Goal: Task Accomplishment & Management: Manage account settings

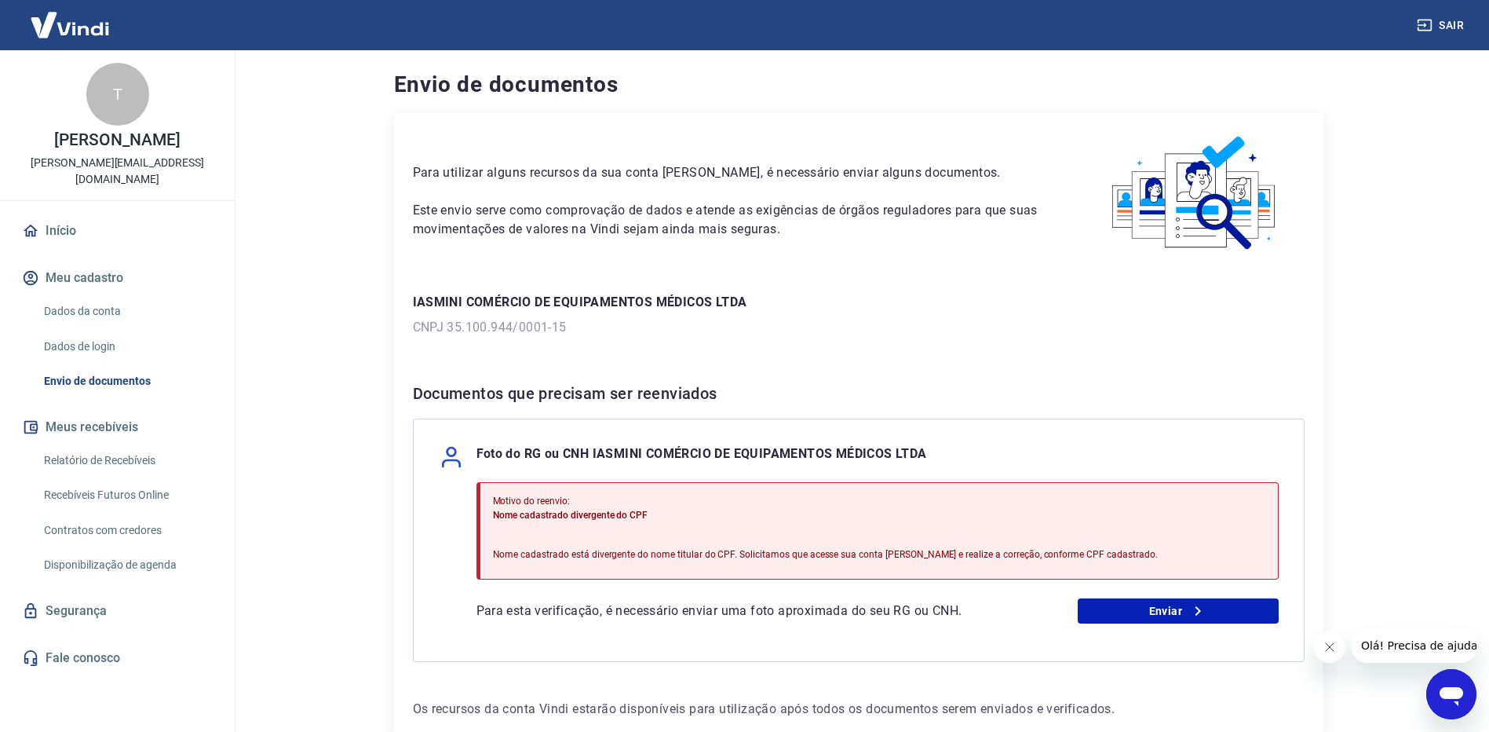
click at [1451, 697] on icon "Abrir janela de mensagens" at bounding box center [1452, 696] width 24 height 19
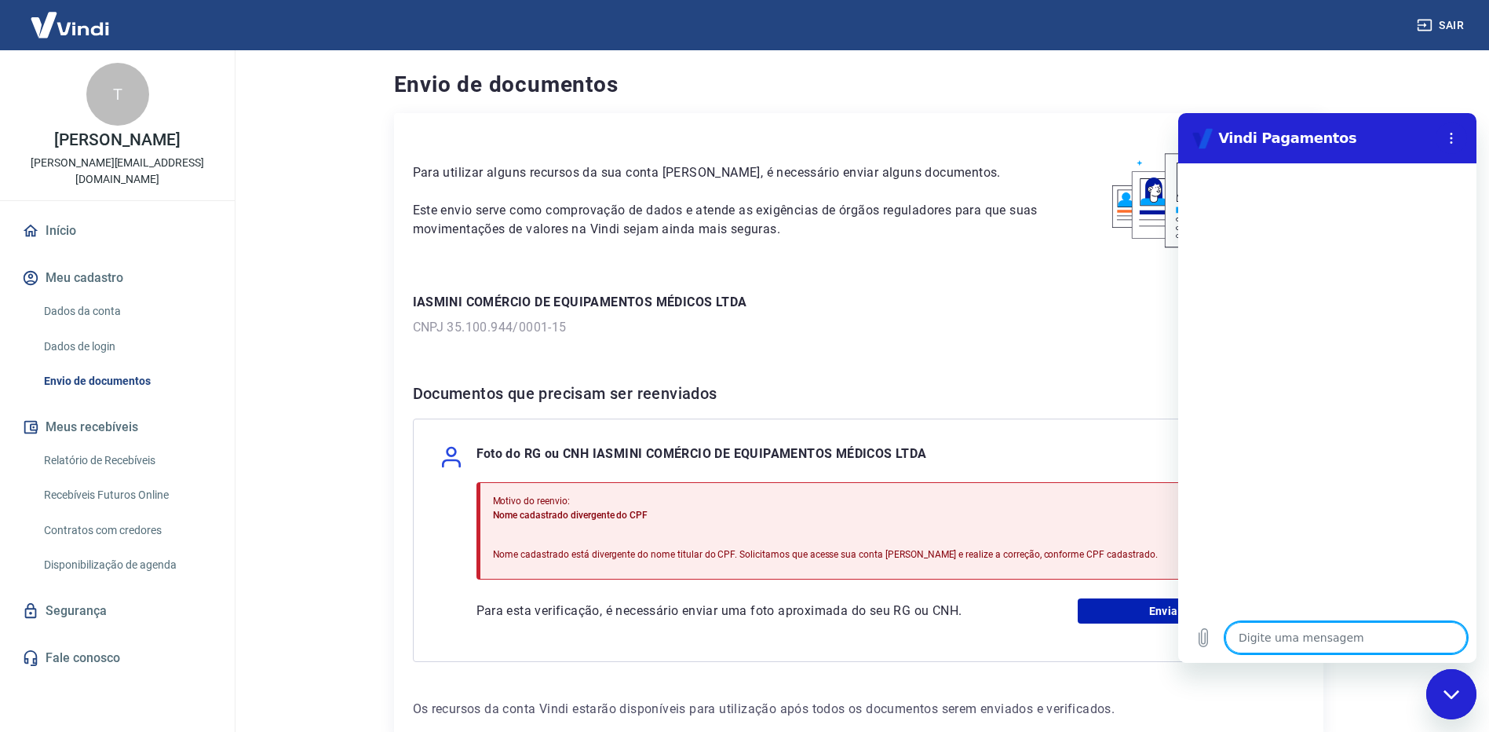
type textarea "v"
type textarea "x"
type textarea "va"
type textarea "x"
type textarea "val"
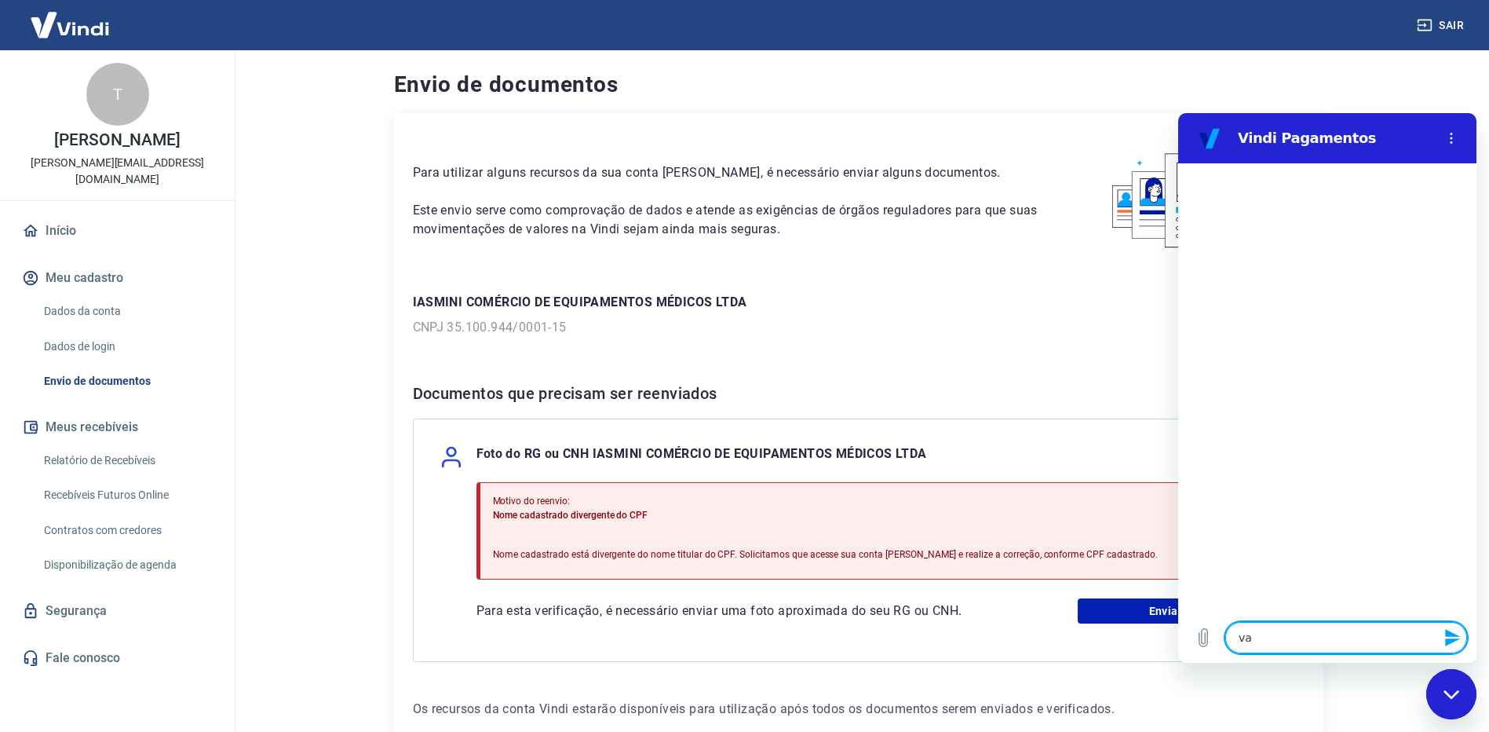
type textarea "x"
type textarea "vali"
type textarea "x"
type textarea "valid"
type textarea "x"
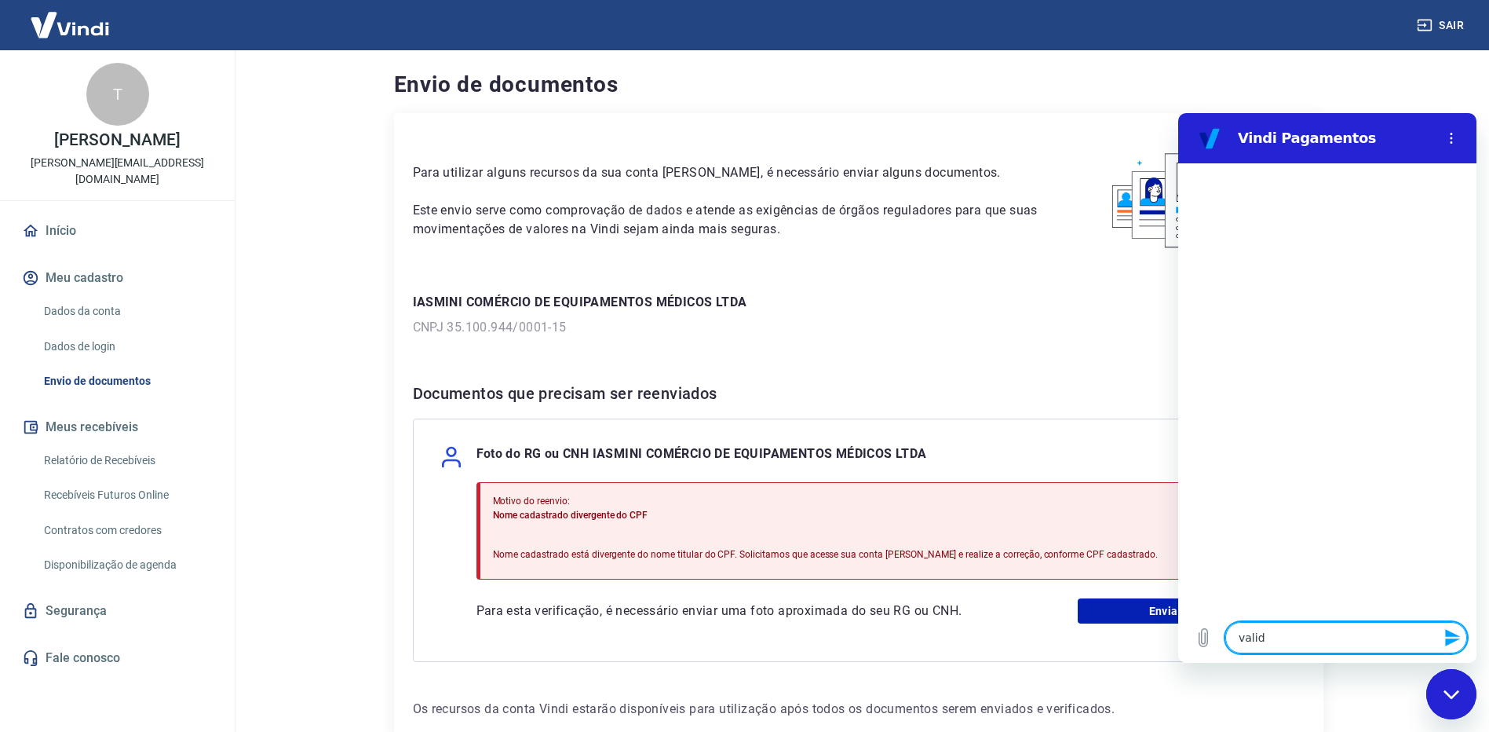
type textarea "valida"
type textarea "x"
type textarea "validar"
type textarea "x"
type textarea "validarc"
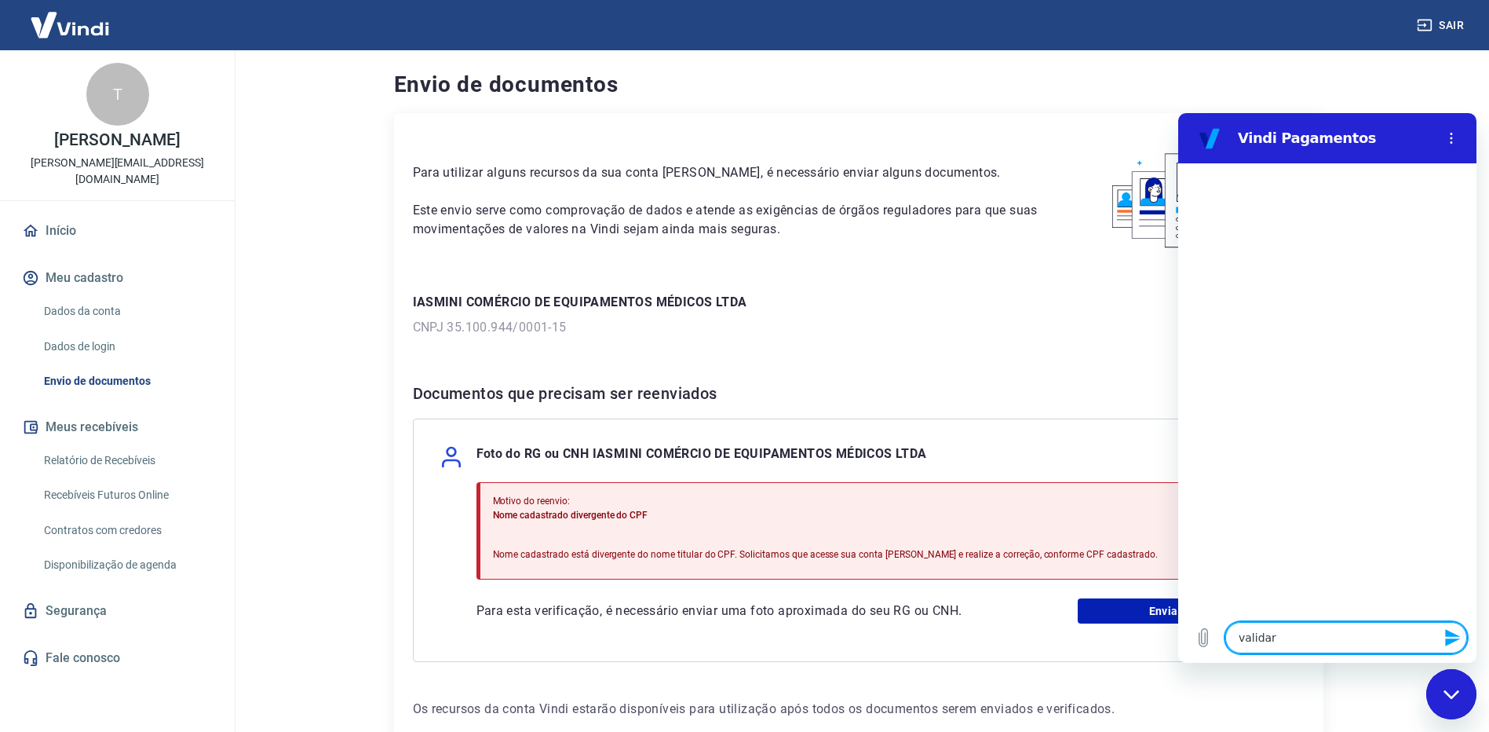
type textarea "x"
type textarea "validar"
type textarea "x"
type textarea "validar"
type textarea "x"
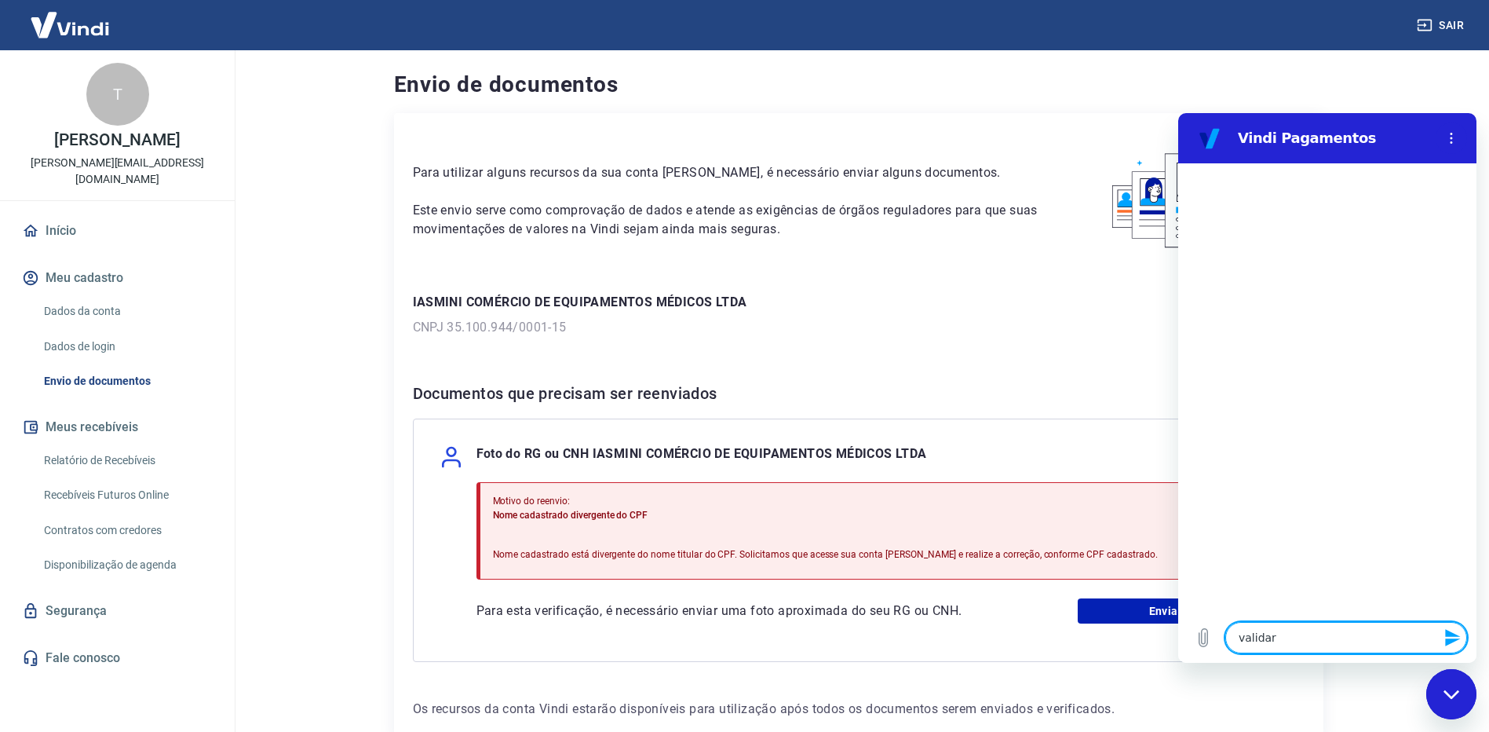
type textarea "validar c"
type textarea "x"
type textarea "validar co"
type textarea "x"
type textarea "validar con"
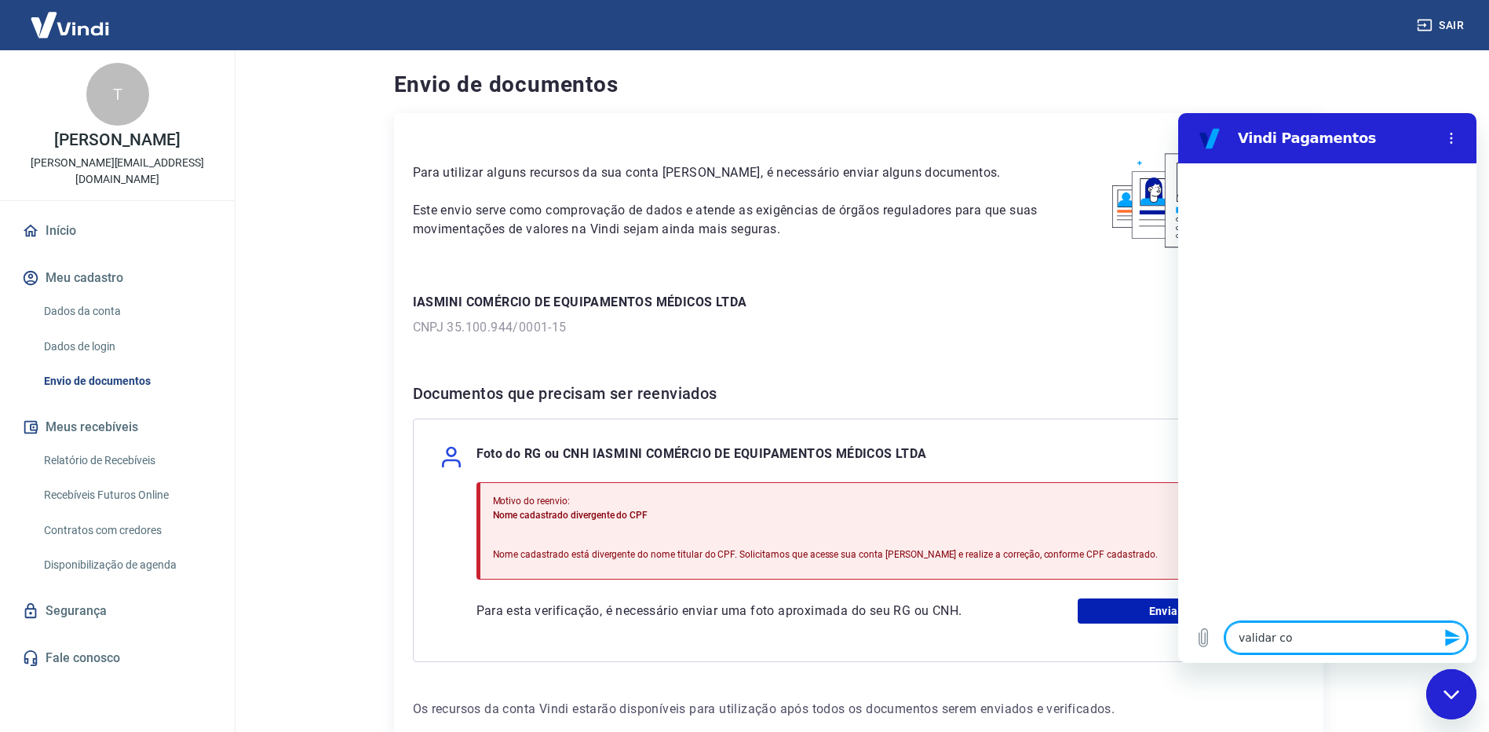
type textarea "x"
type textarea "validar cont"
type textarea "x"
type textarea "validar conta"
type textarea "x"
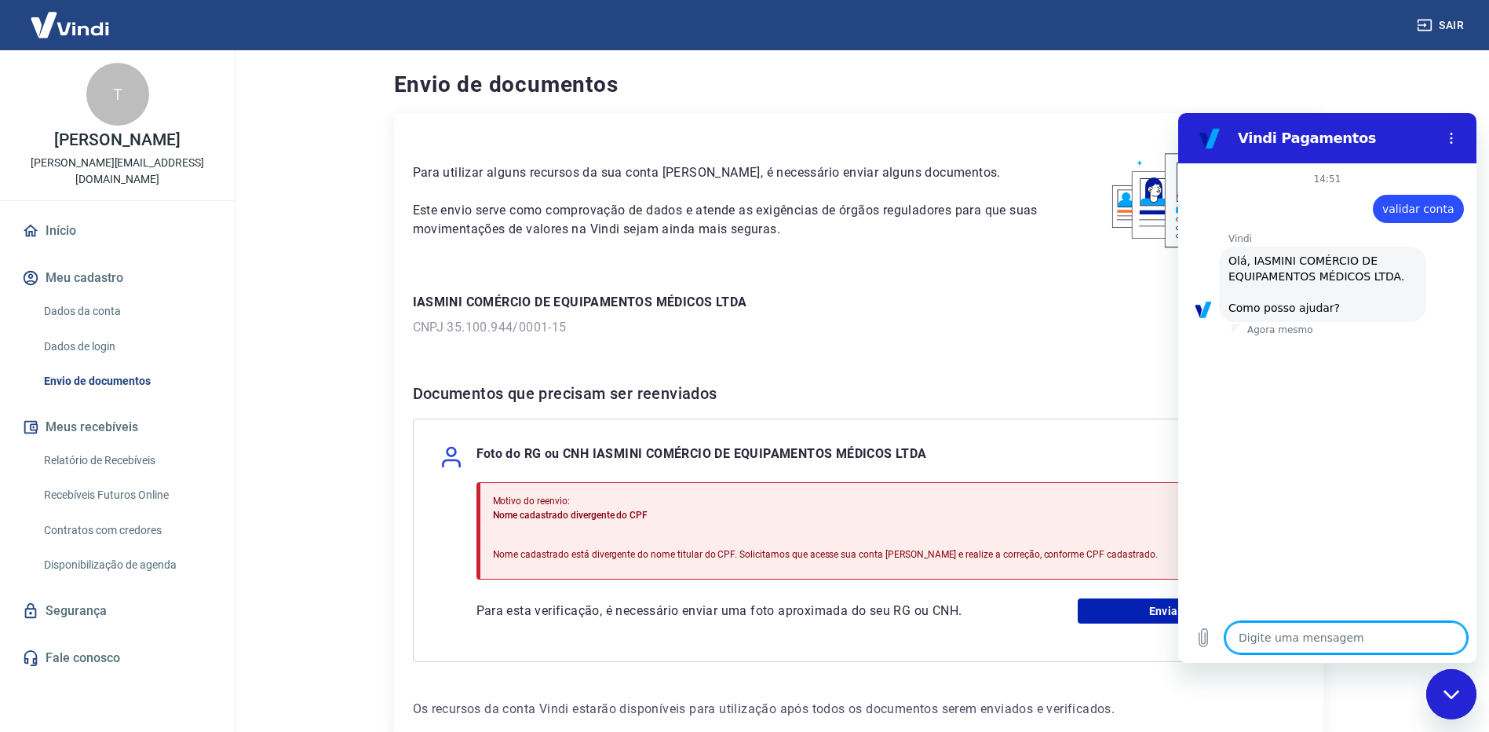
scroll to position [53, 0]
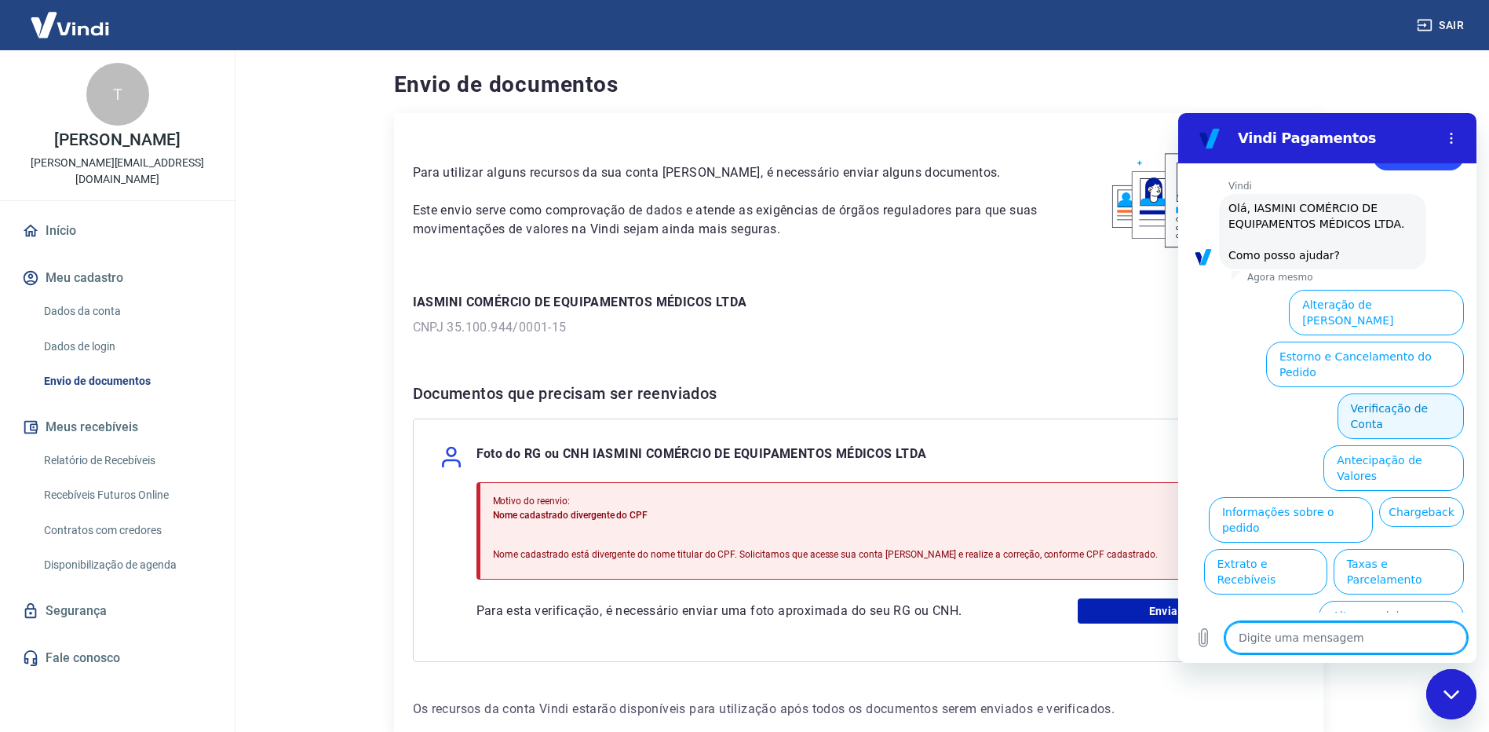
click at [1379, 393] on button "Verificação de Conta" at bounding box center [1401, 416] width 126 height 46
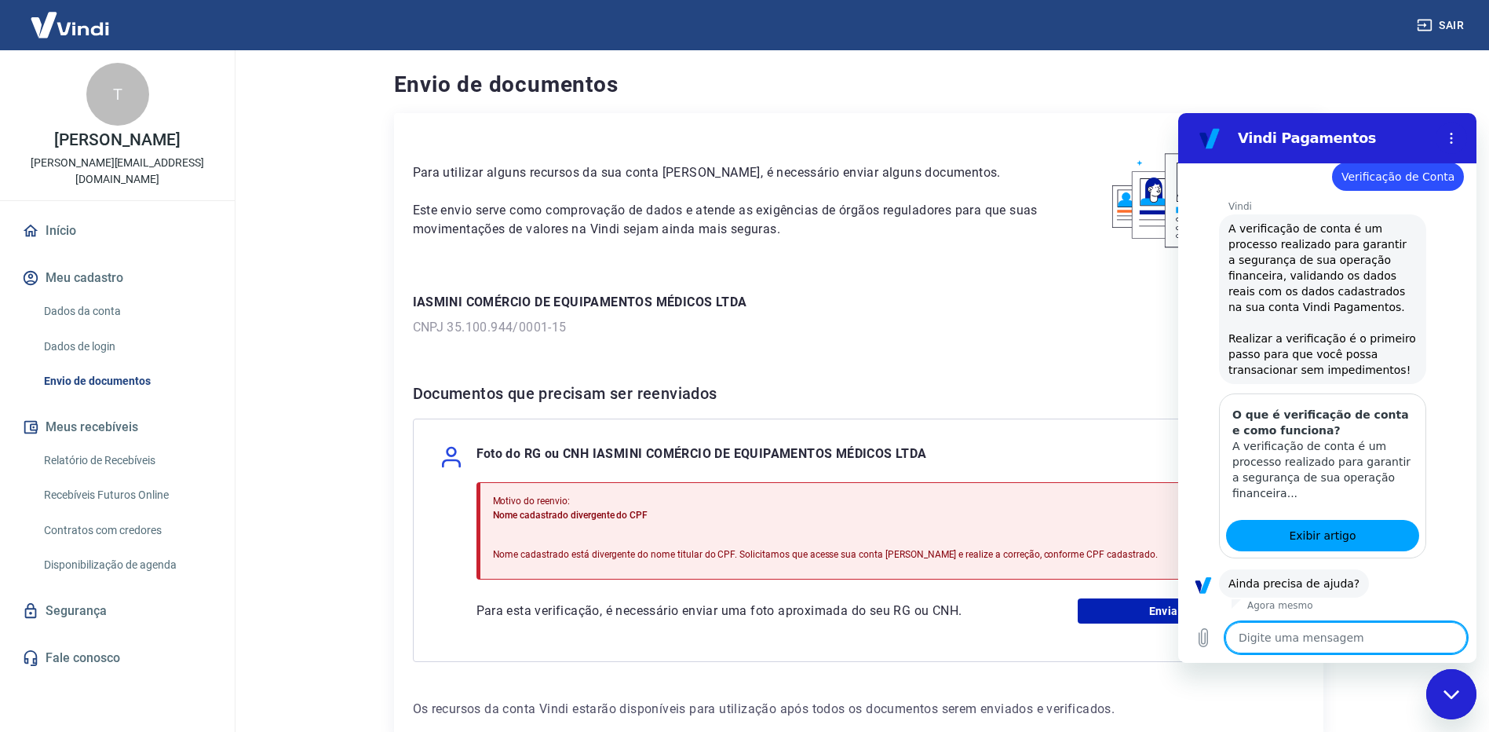
scroll to position [208, 0]
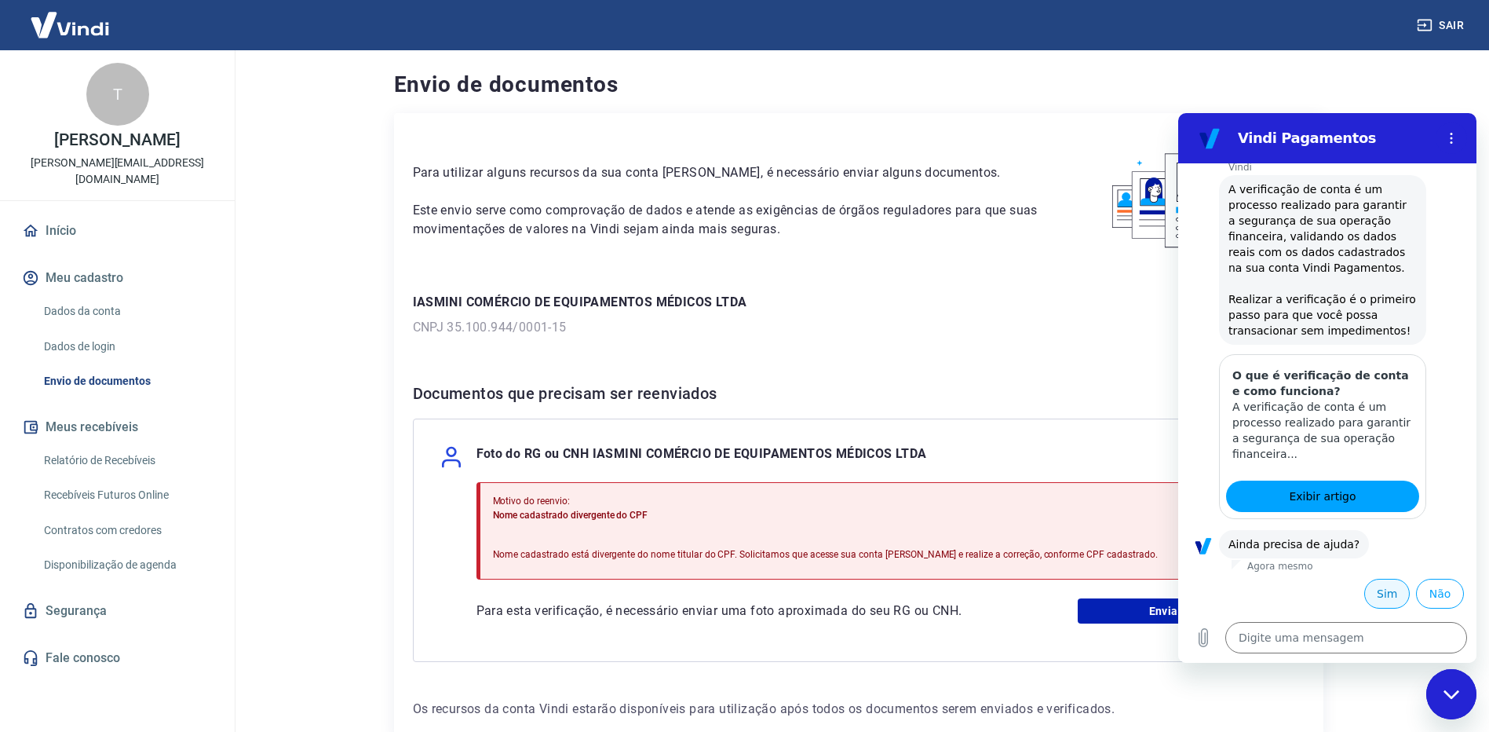
click at [1375, 594] on button "Sim" at bounding box center [1387, 594] width 46 height 30
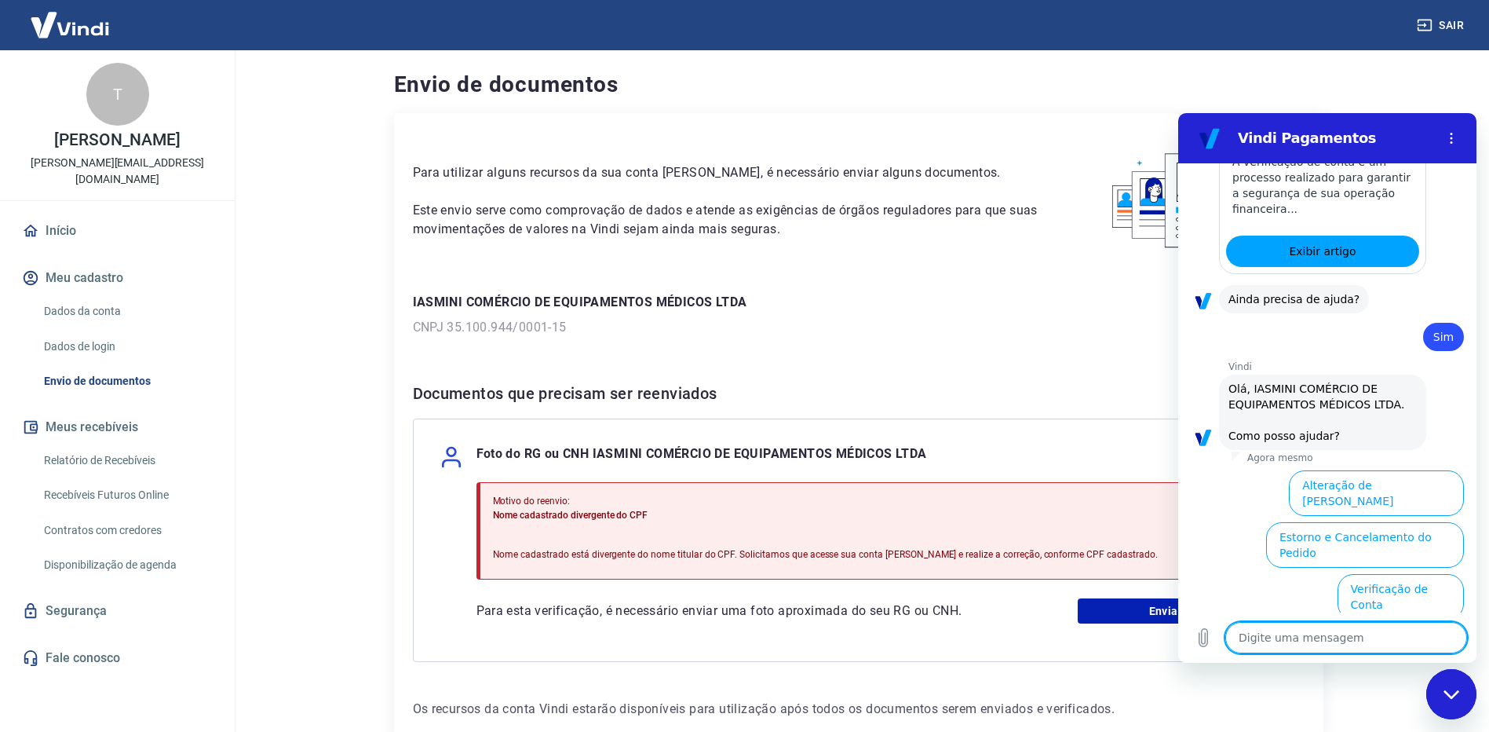
scroll to position [633, 0]
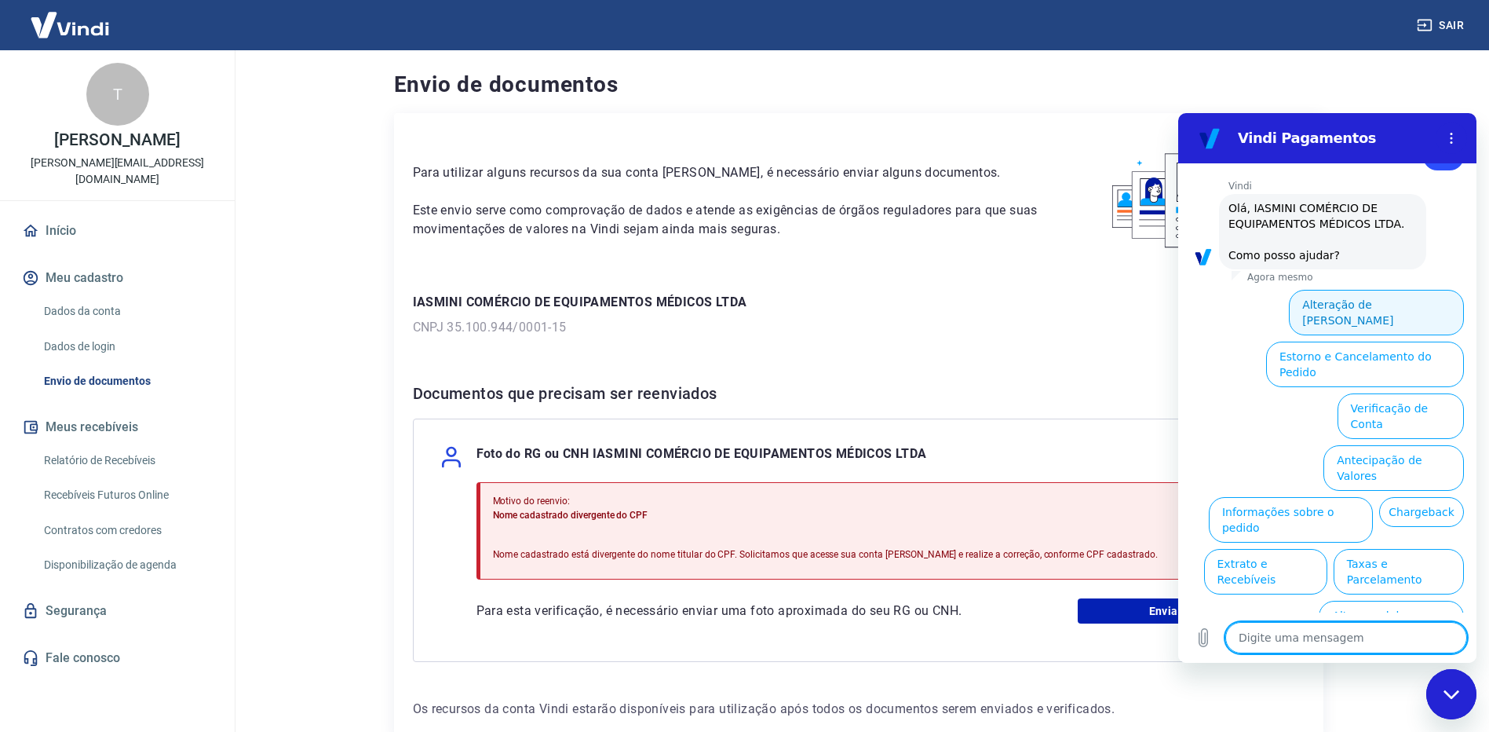
click at [1344, 307] on button "Alteração de [PERSON_NAME]" at bounding box center [1376, 313] width 175 height 46
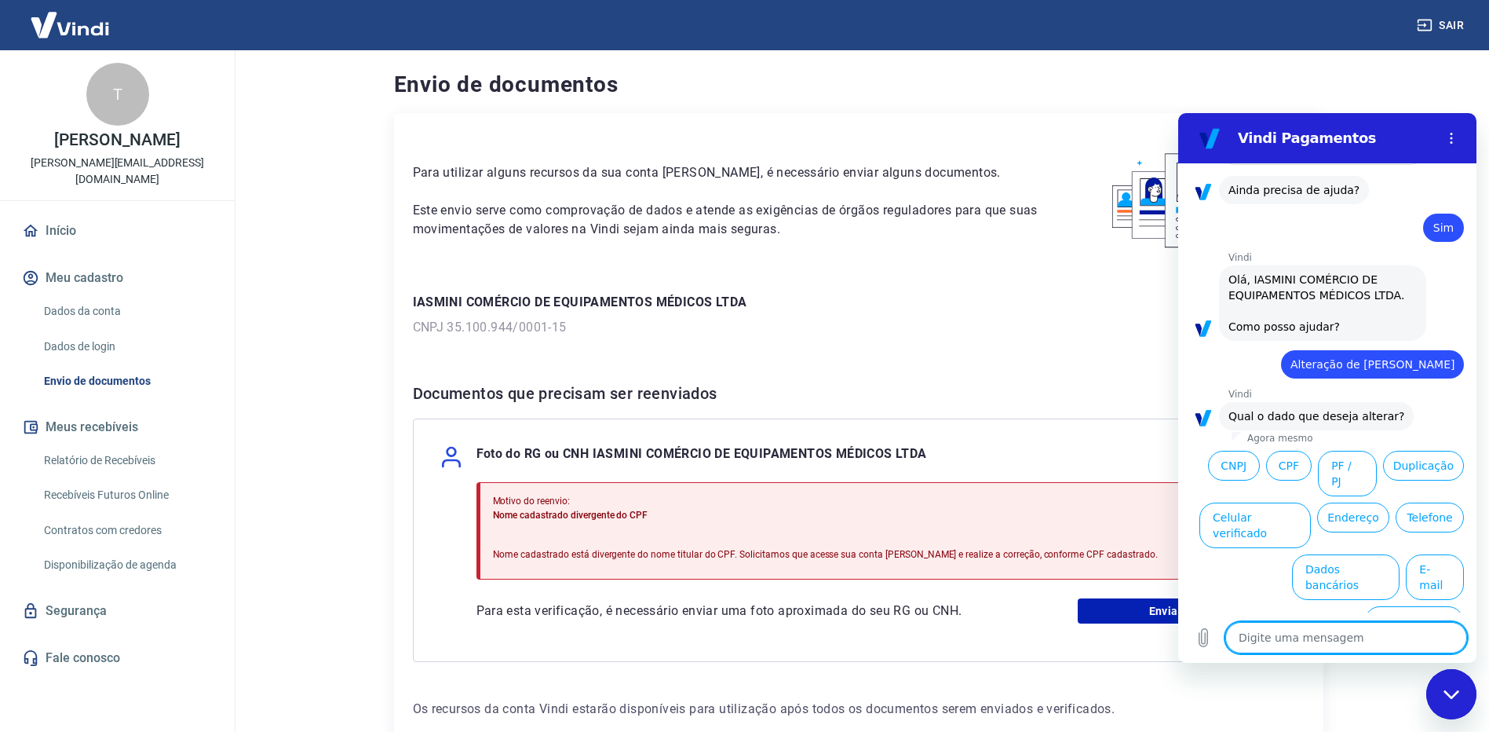
scroll to position [579, 0]
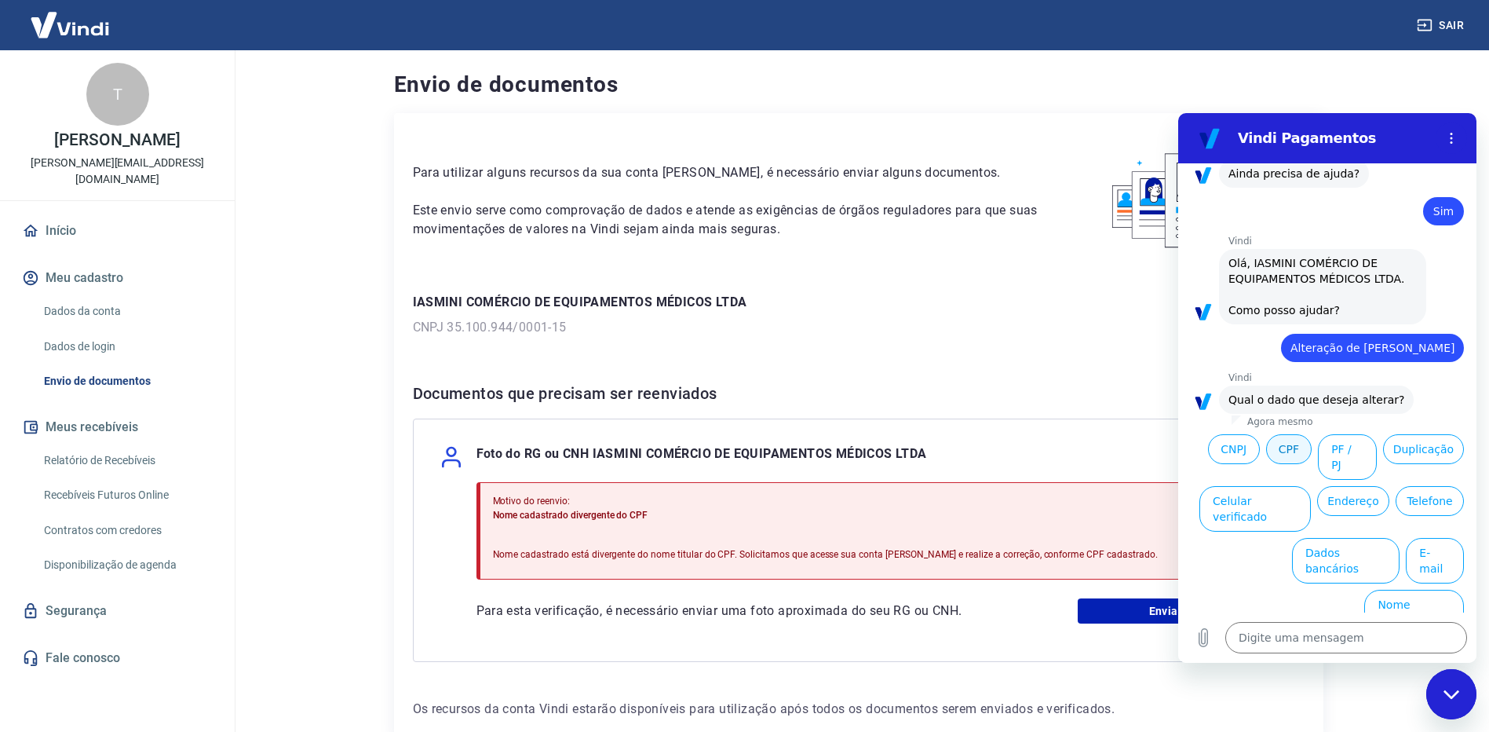
click at [1312, 446] on button "CPF" at bounding box center [1289, 449] width 46 height 30
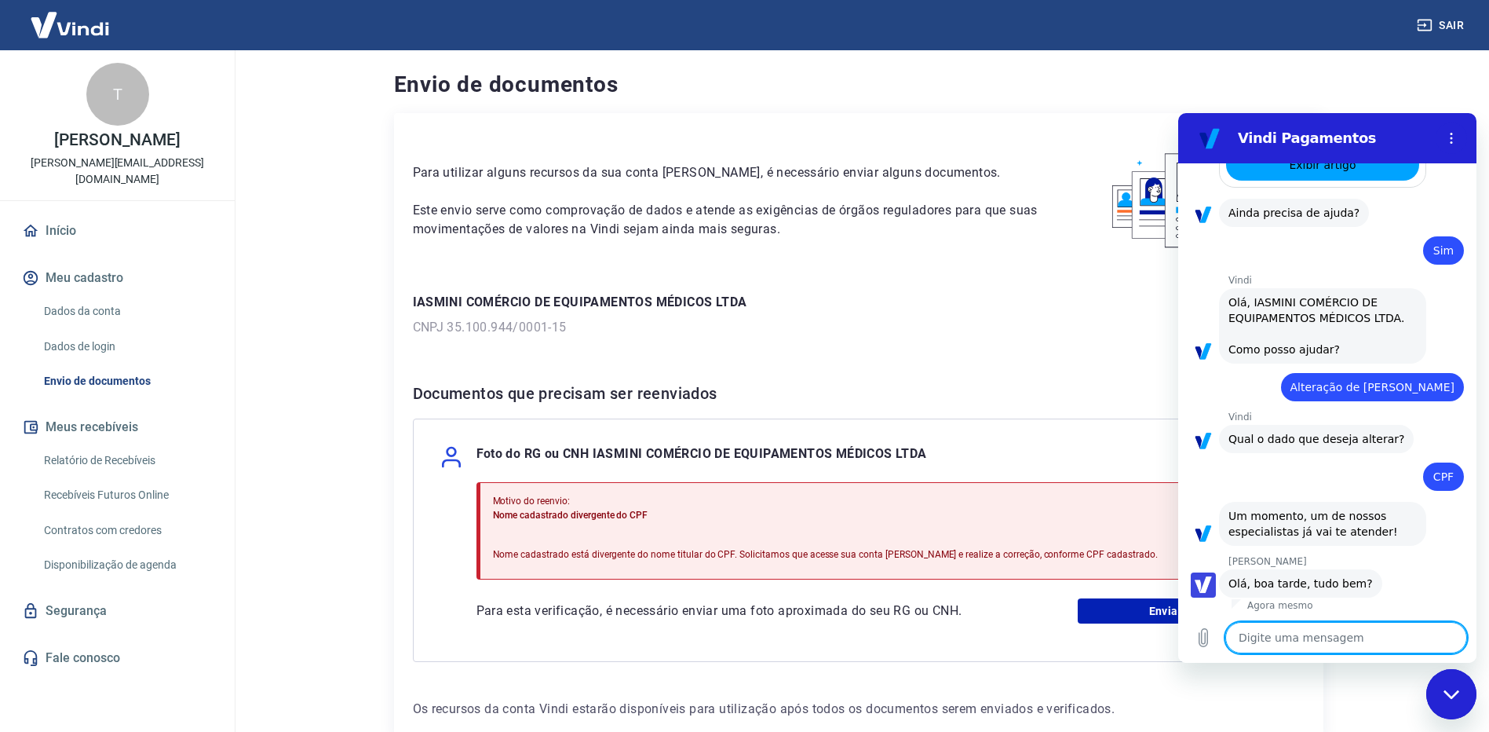
scroll to position [542, 0]
type textarea "x"
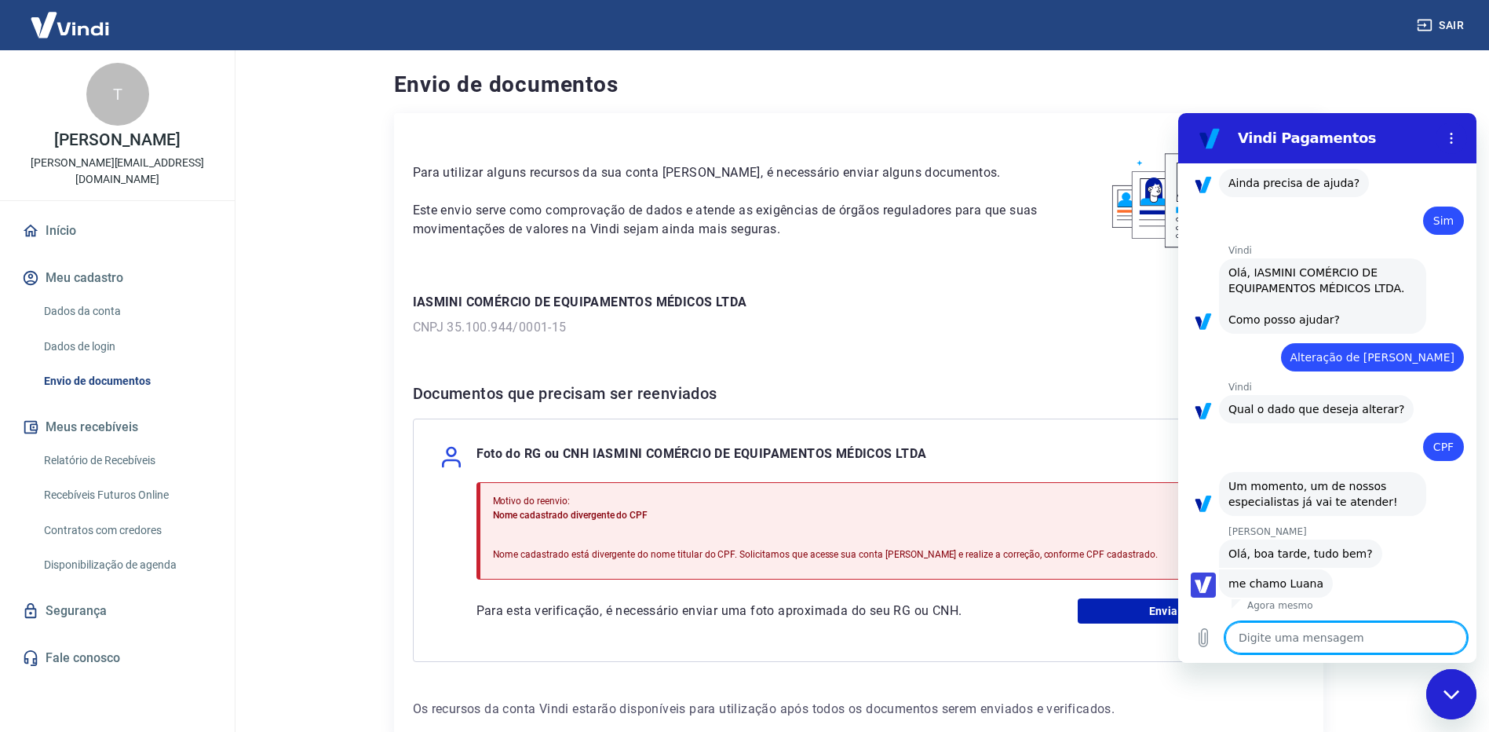
scroll to position [572, 0]
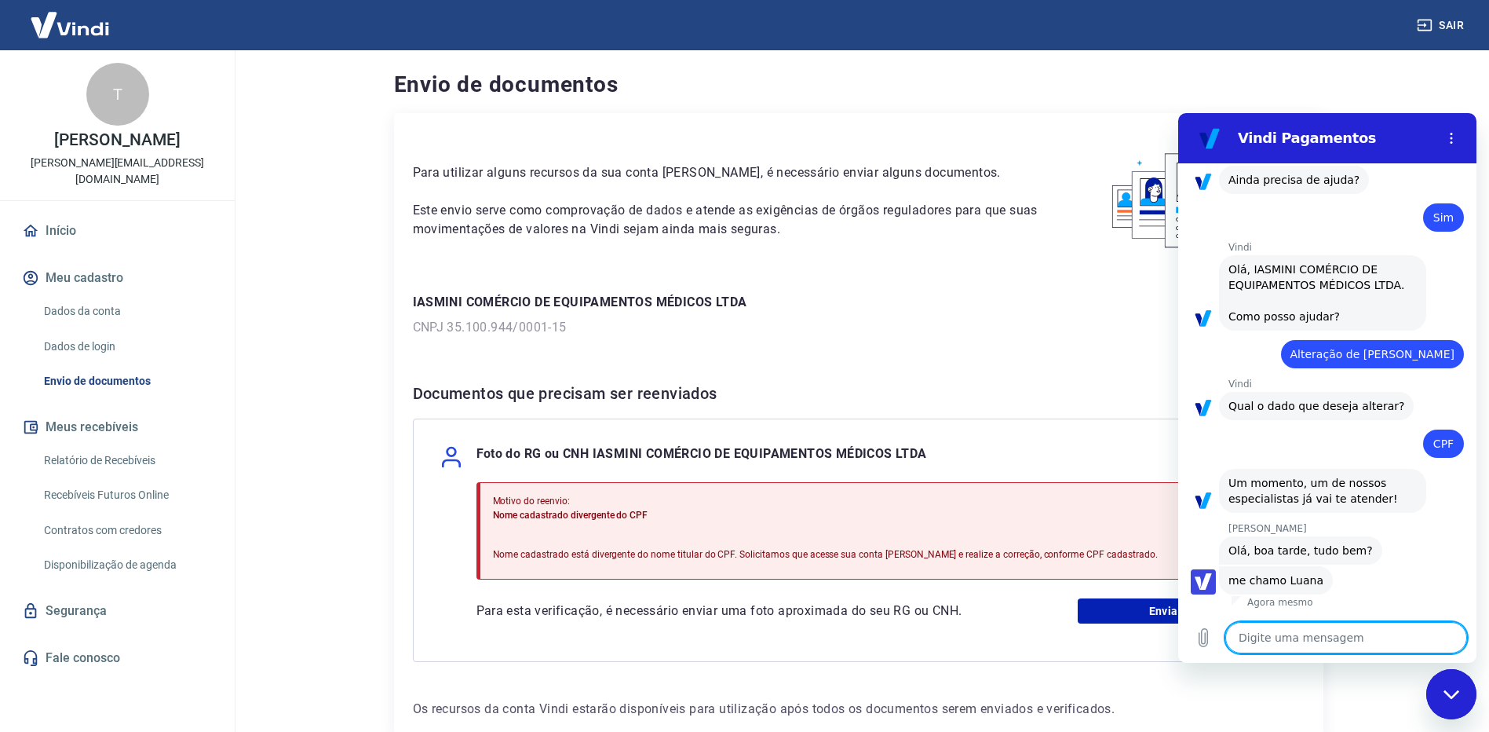
type textarea "B"
type textarea "x"
type textarea "Bo"
type textarea "x"
type textarea "Boa"
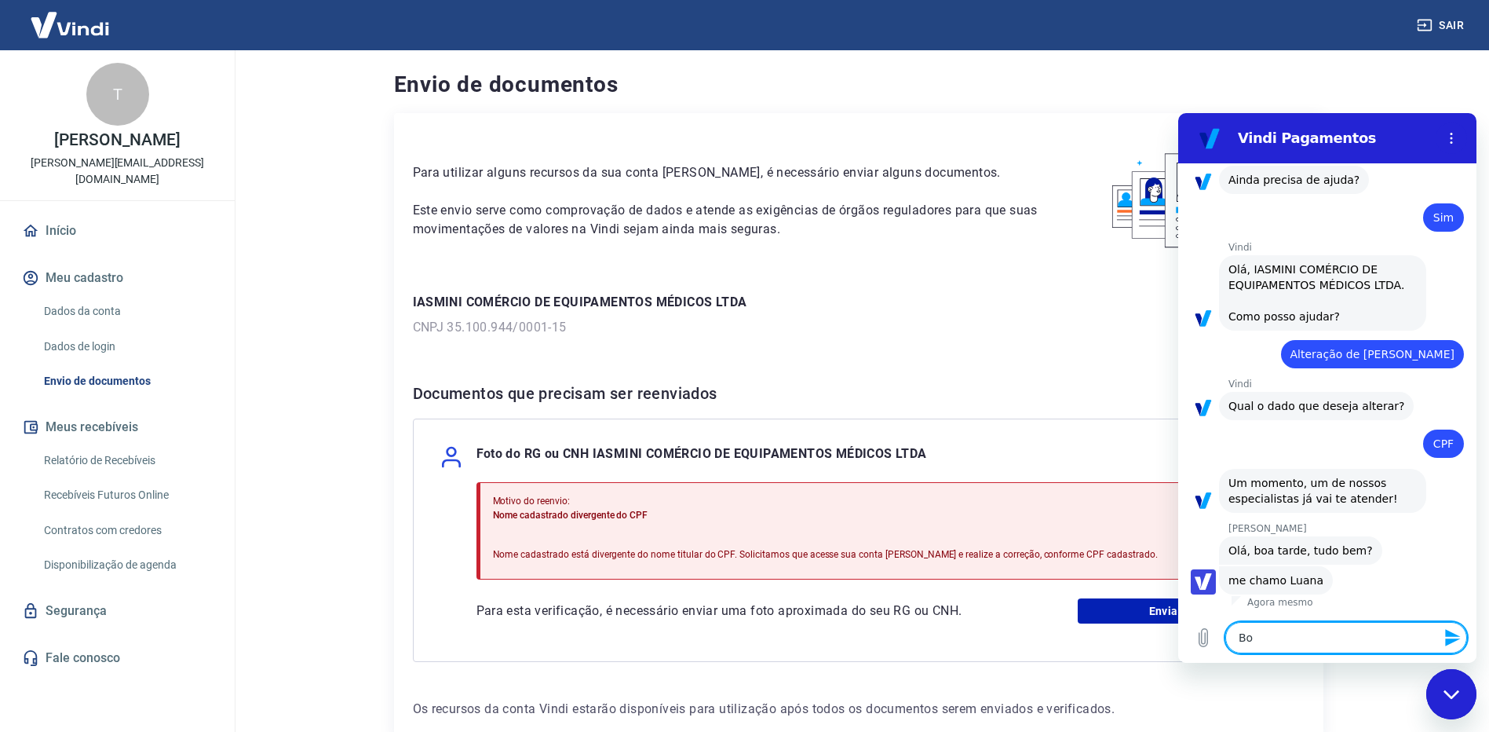
type textarea "x"
type textarea "Boa"
type textarea "x"
type textarea "Boa t"
type textarea "x"
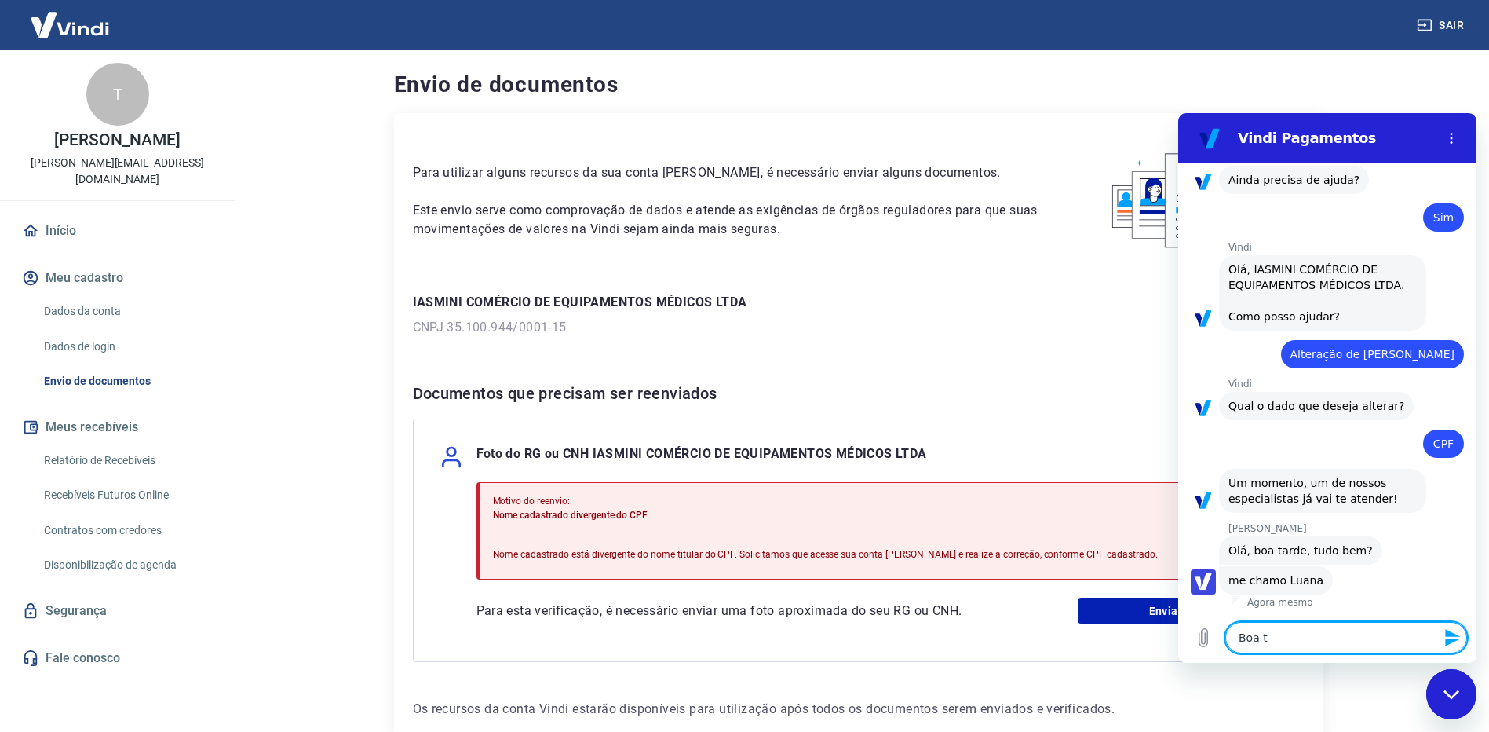
type textarea "Boa ta"
type textarea "x"
type textarea "Boa tar"
type textarea "x"
type textarea "Boa tard"
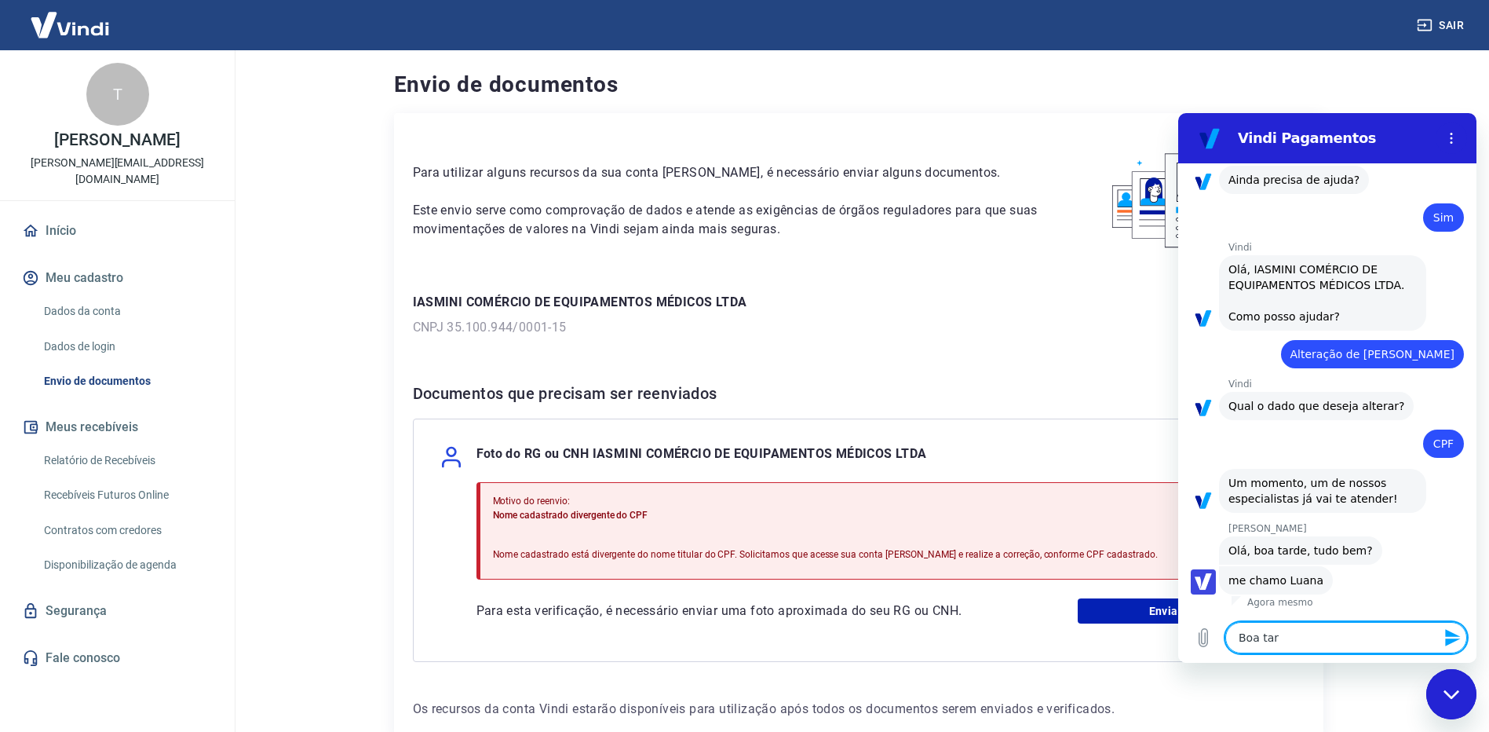
type textarea "x"
type textarea "Boa tarde"
type textarea "x"
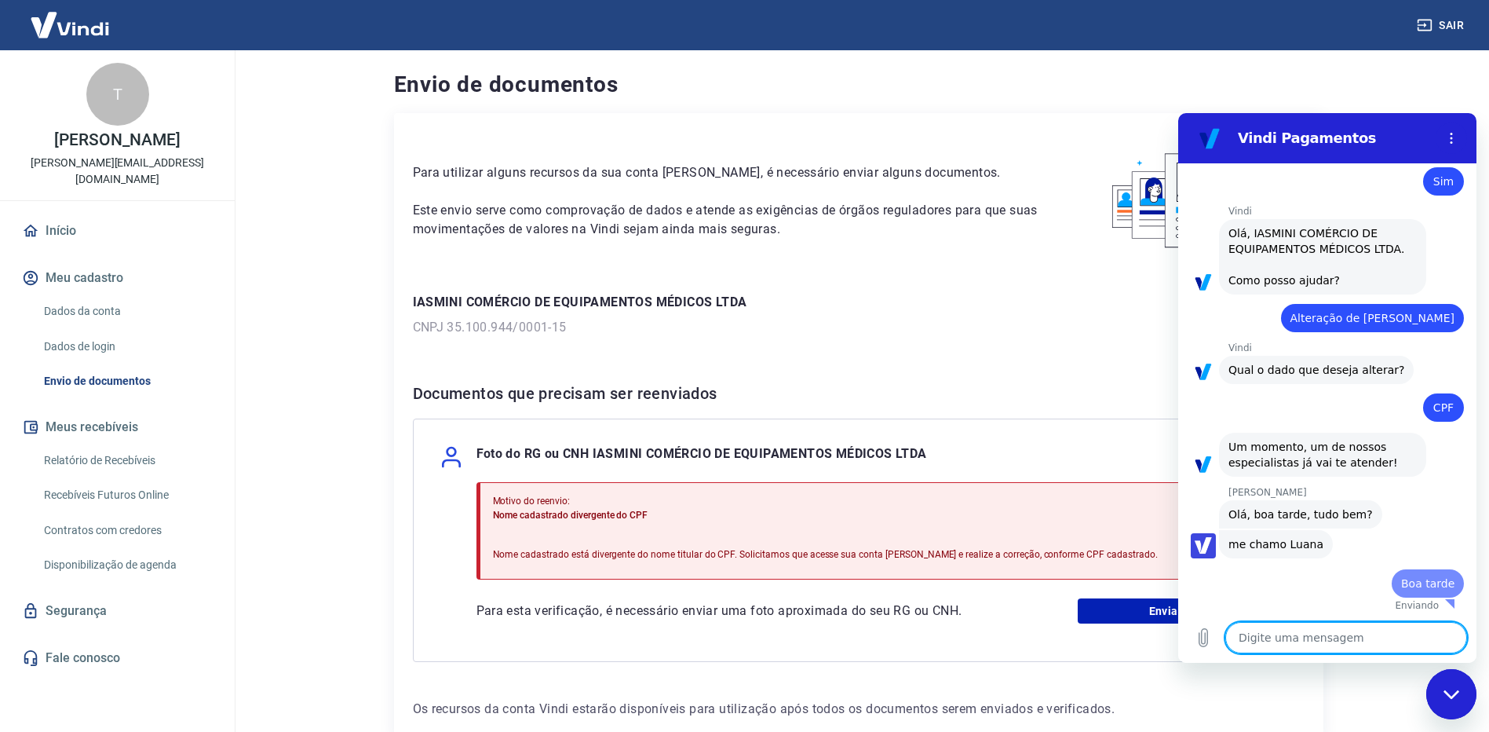
type textarea "x"
type textarea "e"
type textarea "x"
type textarea "es"
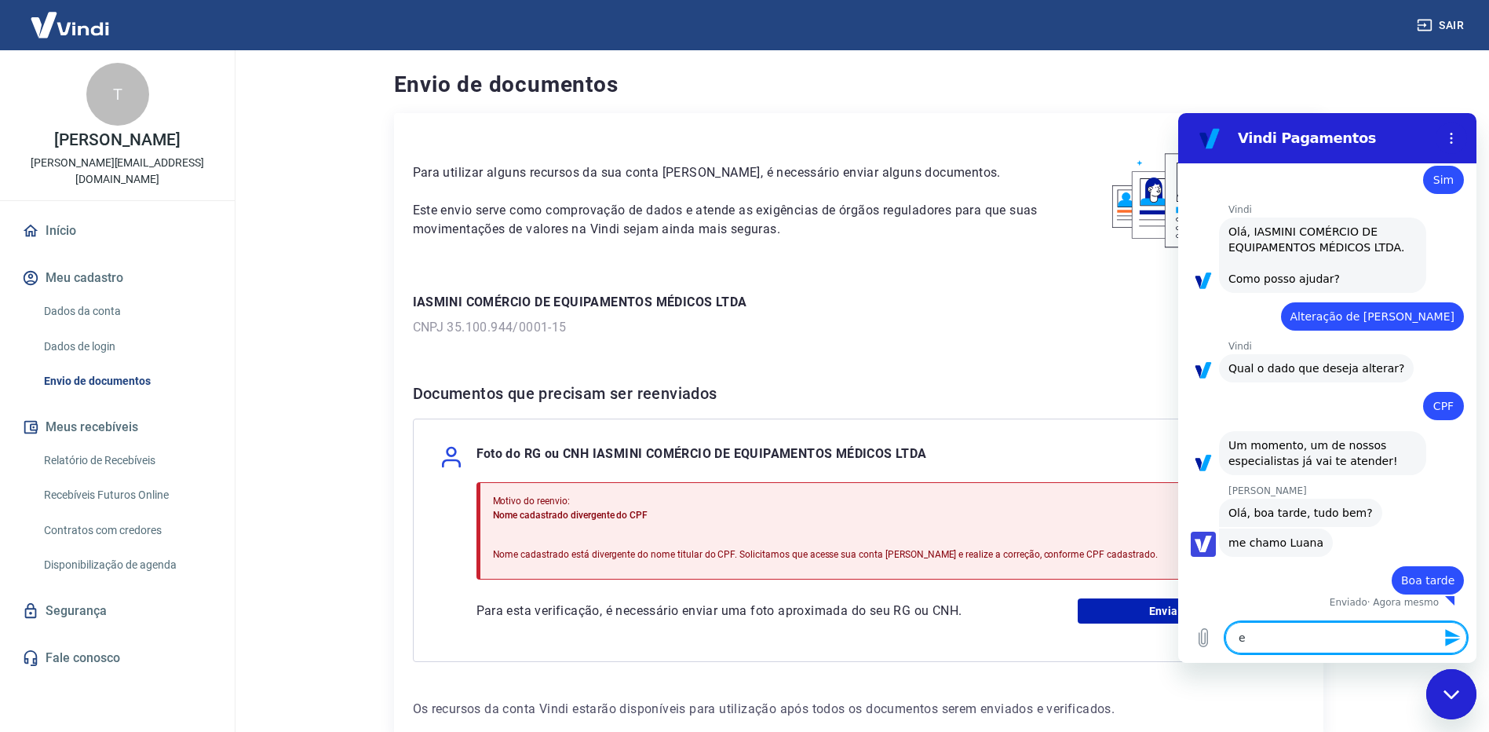
type textarea "x"
type textarea "est"
type textarea "x"
type textarea "esto"
type textarea "x"
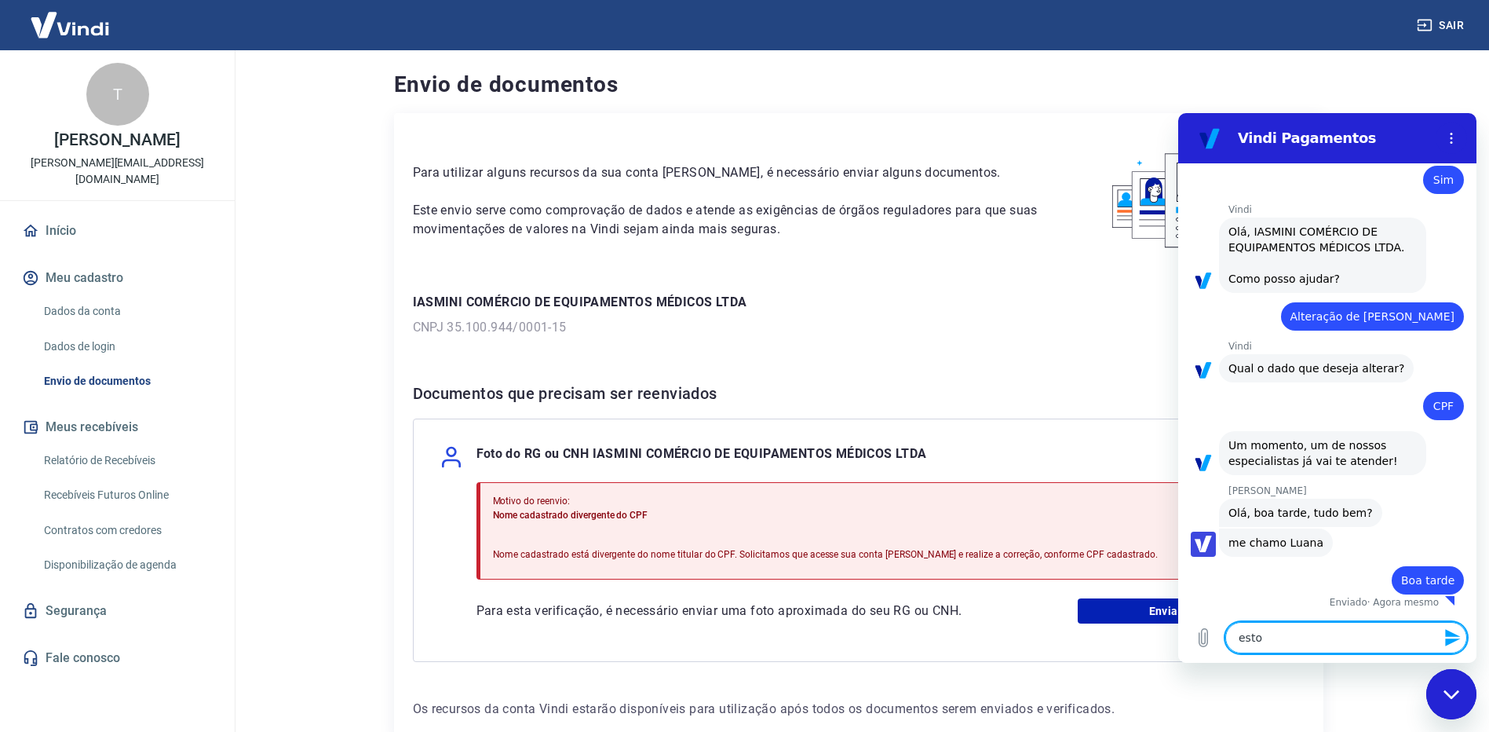
type textarea "estou"
type textarea "x"
type textarea "estou"
type textarea "x"
type textarea "estou h"
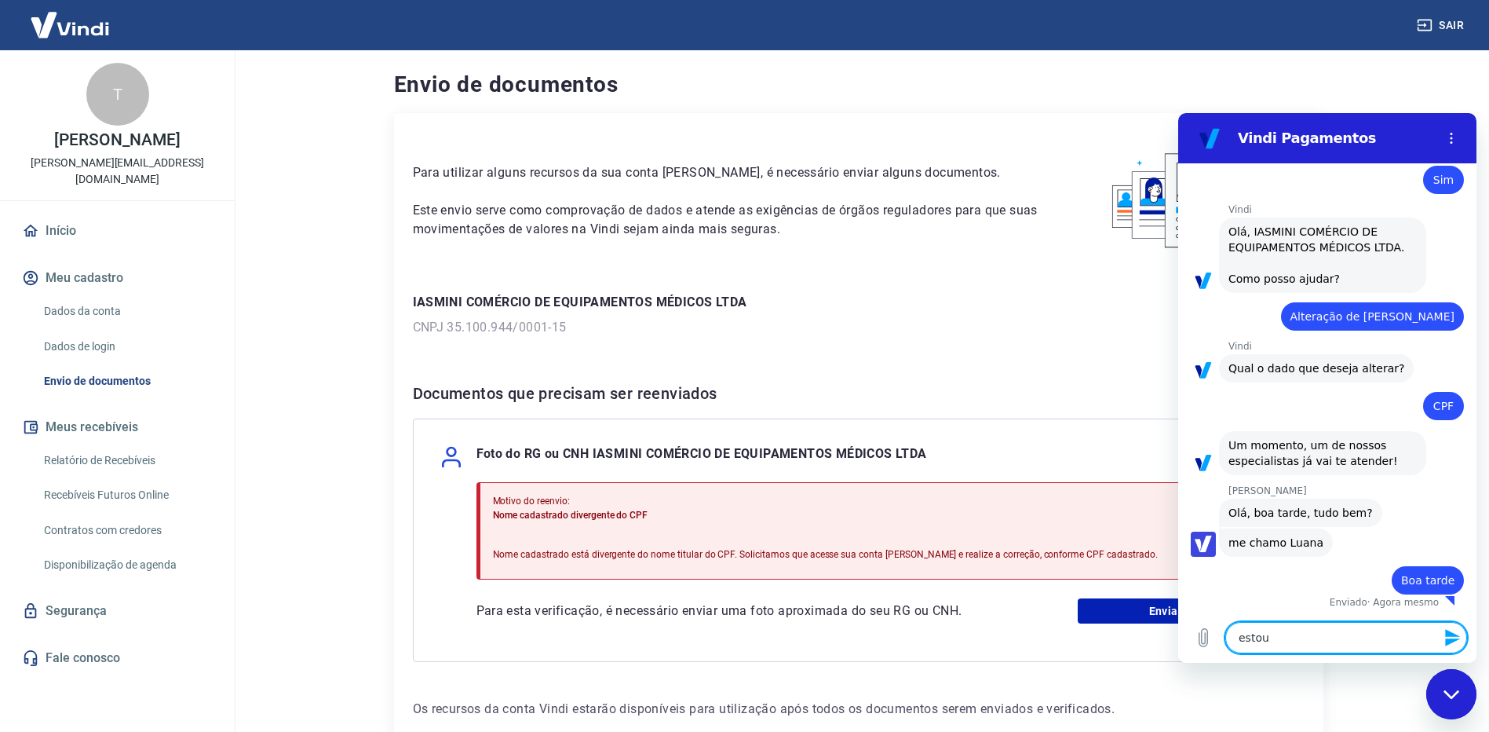
type textarea "x"
type textarea "estou há"
type textarea "x"
type textarea "estou há"
type textarea "x"
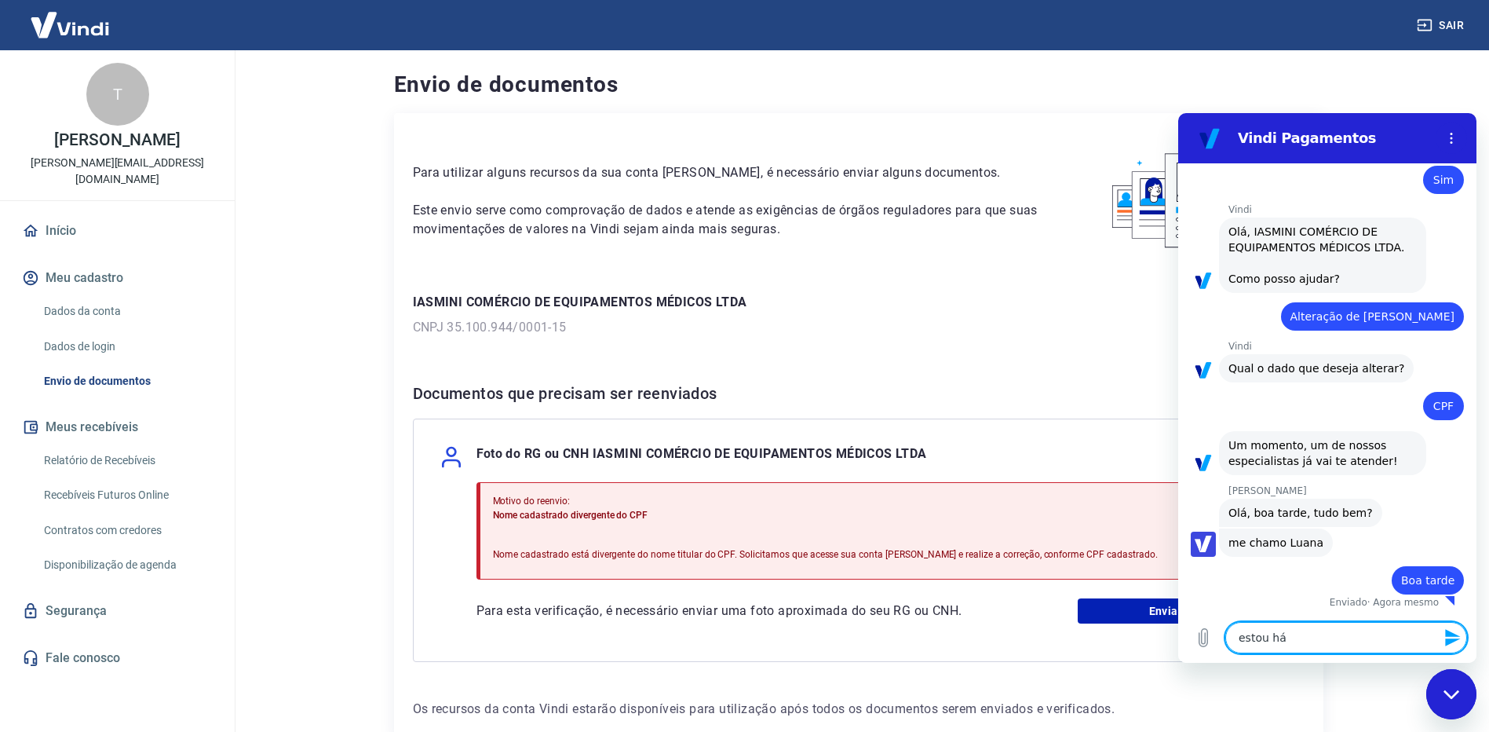
type textarea "estou há 3"
type textarea "x"
type textarea "estou há 3"
type textarea "x"
type textarea "estou há 3 d"
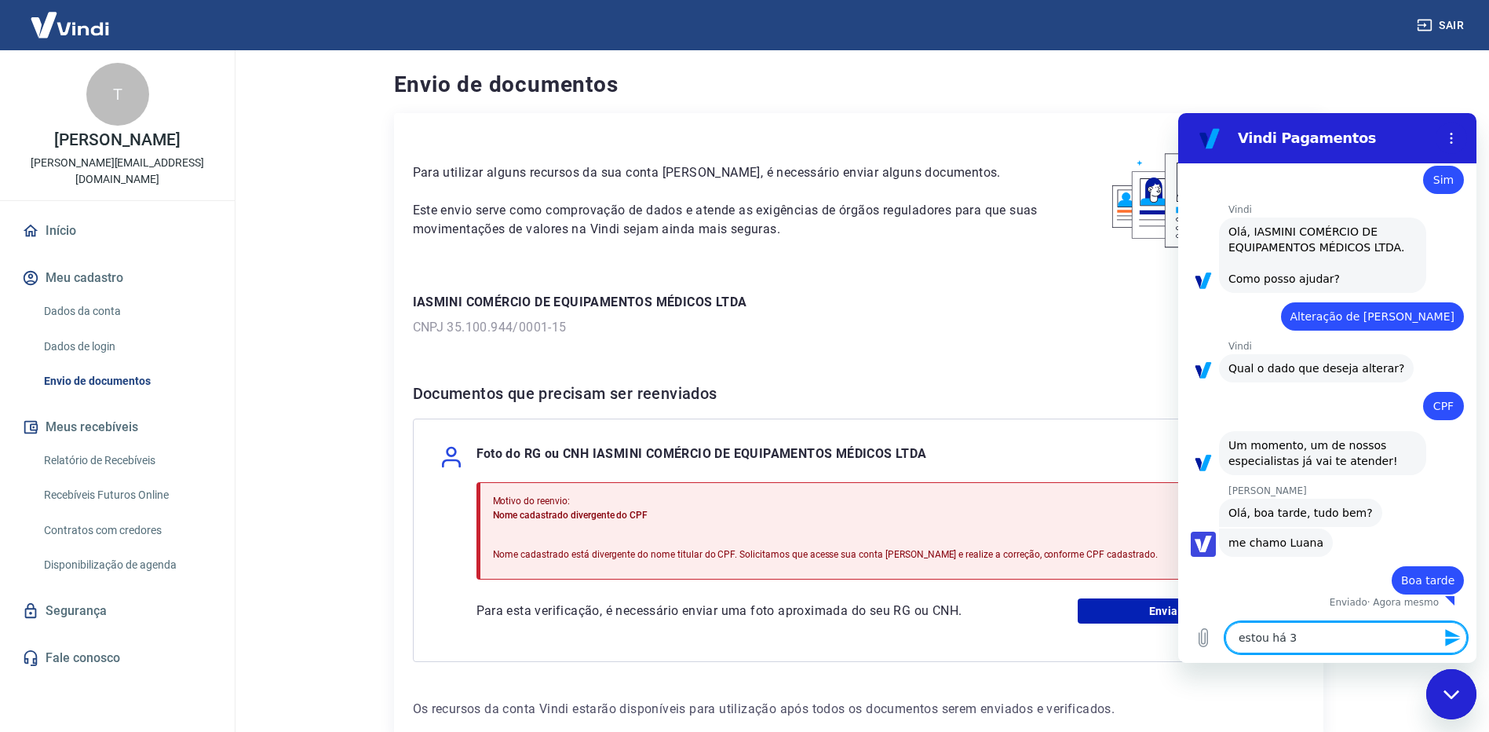
type textarea "x"
type textarea "estou há 3 di"
type textarea "x"
type textarea "estou há 3 dia"
type textarea "x"
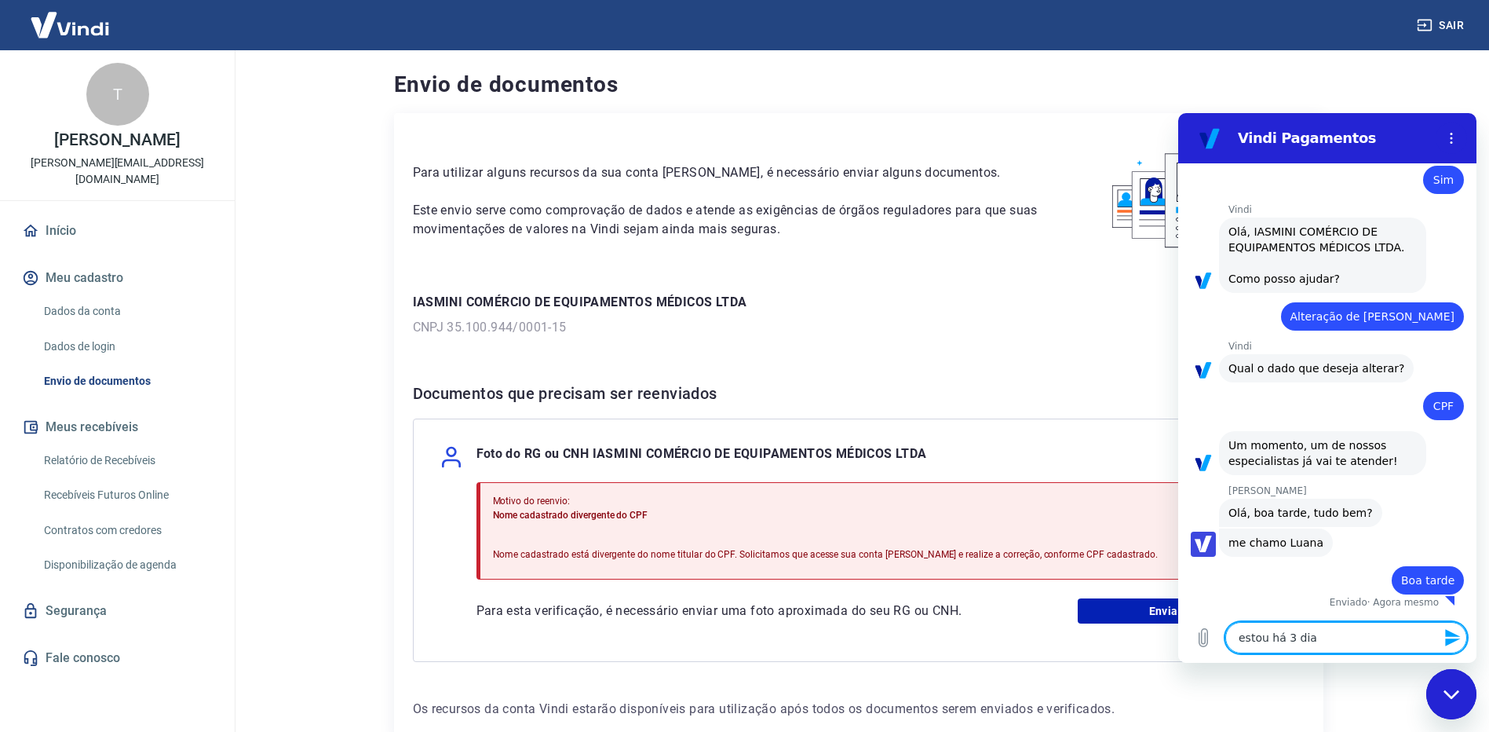
type textarea "estou há 3 dias"
type textarea "x"
type textarea "estou há 3 dias"
type textarea "x"
type textarea "estou há 3 dias t"
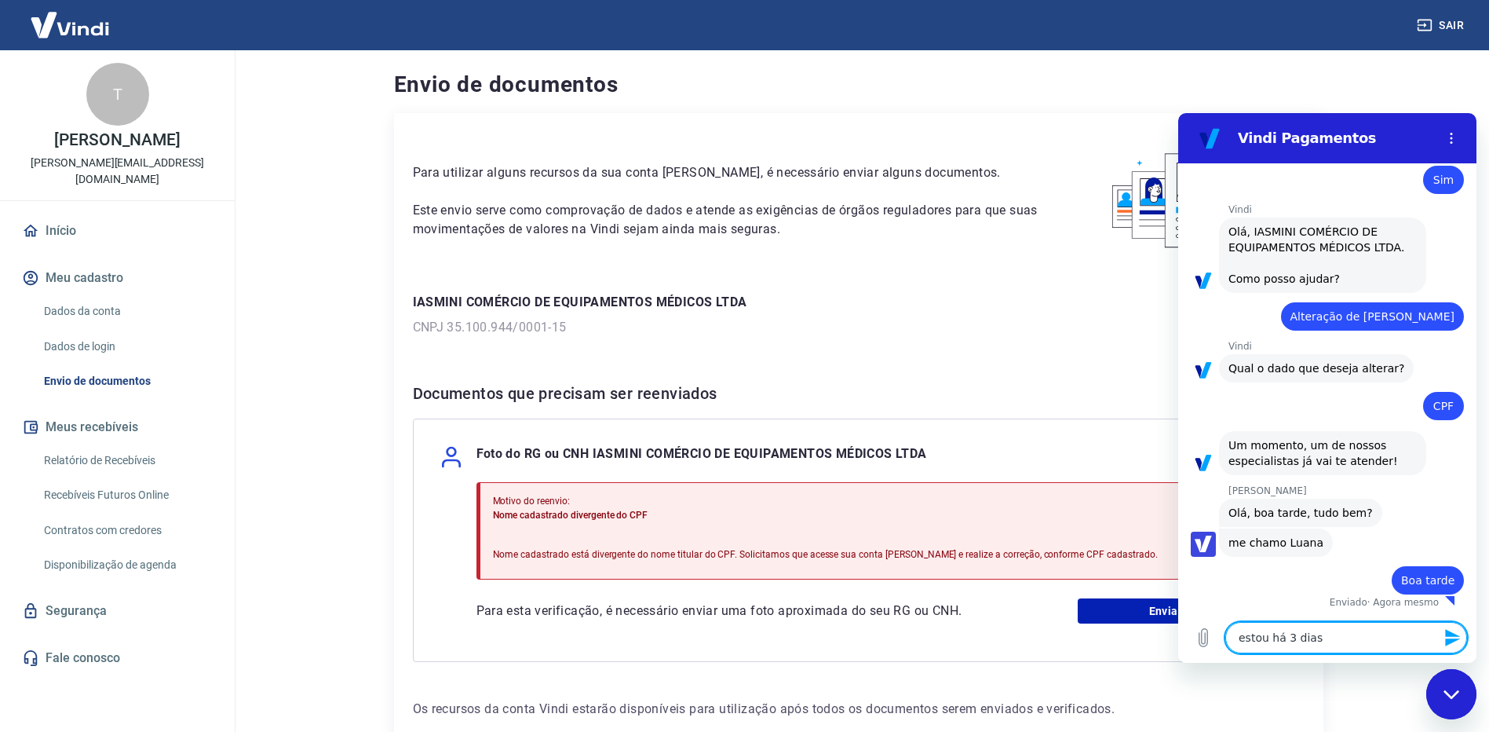
type textarea "x"
type textarea "estou há 3 dias te"
type textarea "x"
type textarea "estou há 3 dias ten"
type textarea "x"
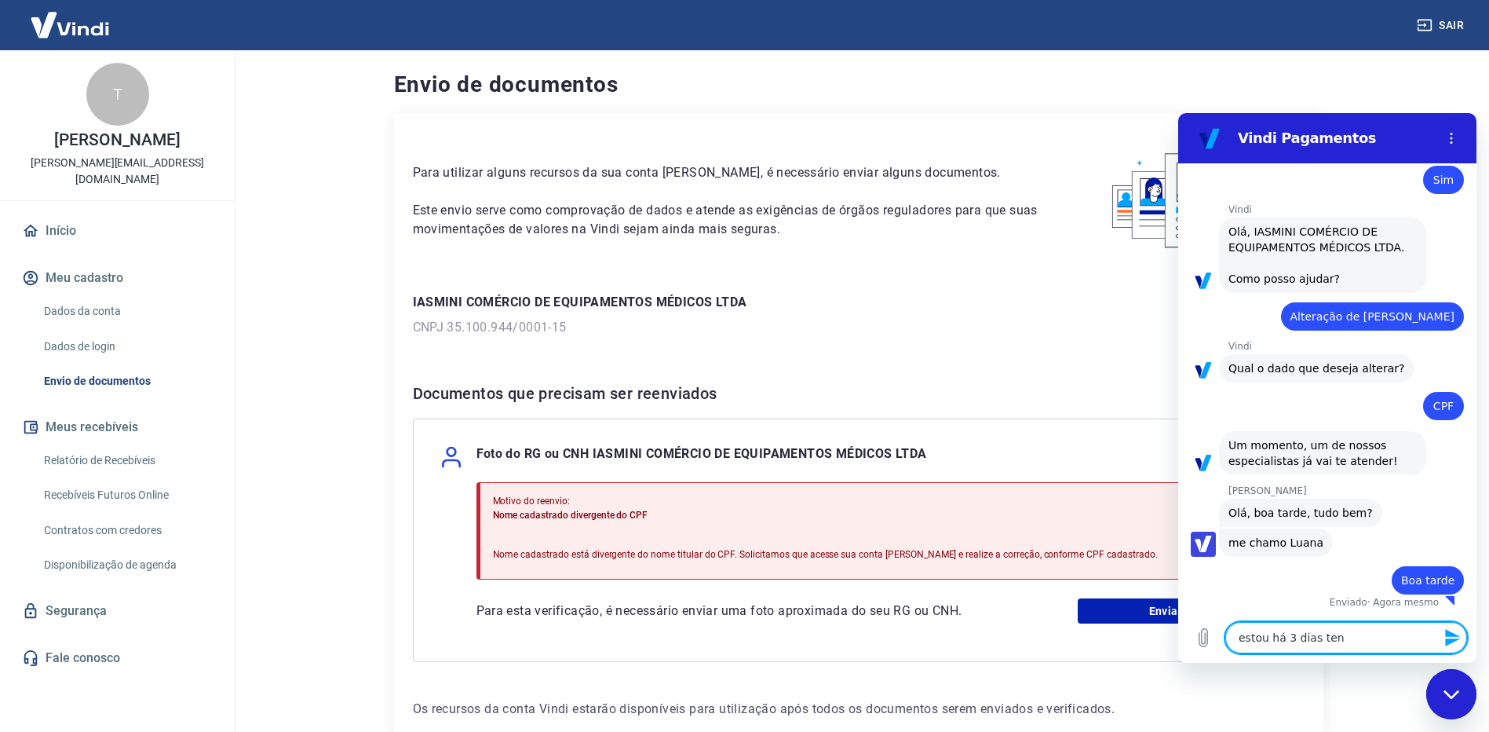
type textarea "estou há 3 dias tent"
type textarea "x"
type textarea "estou há 3 dias tenta"
type textarea "x"
type textarea "estou há 3 dias tentan"
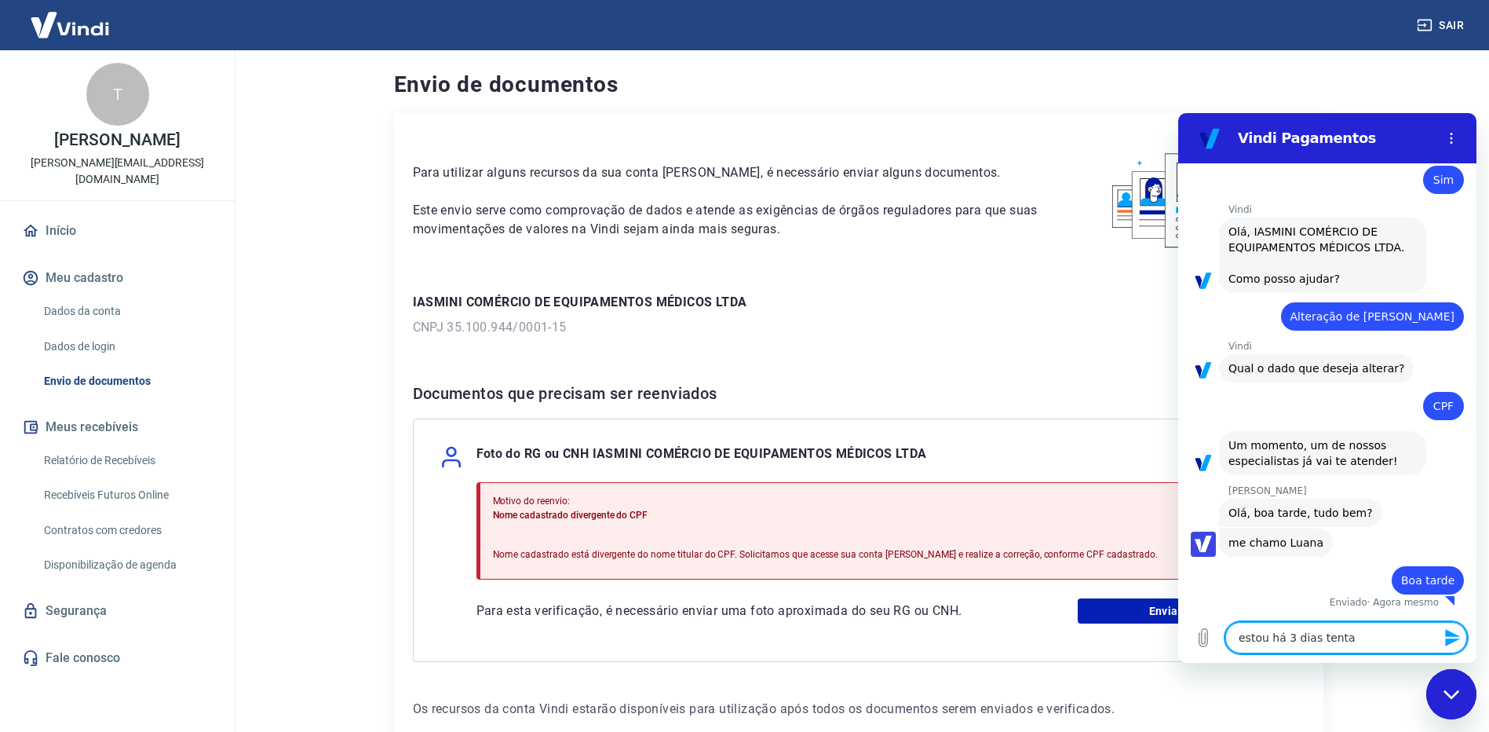
type textarea "x"
type textarea "estou há 3 dias tentand"
type textarea "x"
type textarea "estou há 3 dias tentando"
type textarea "x"
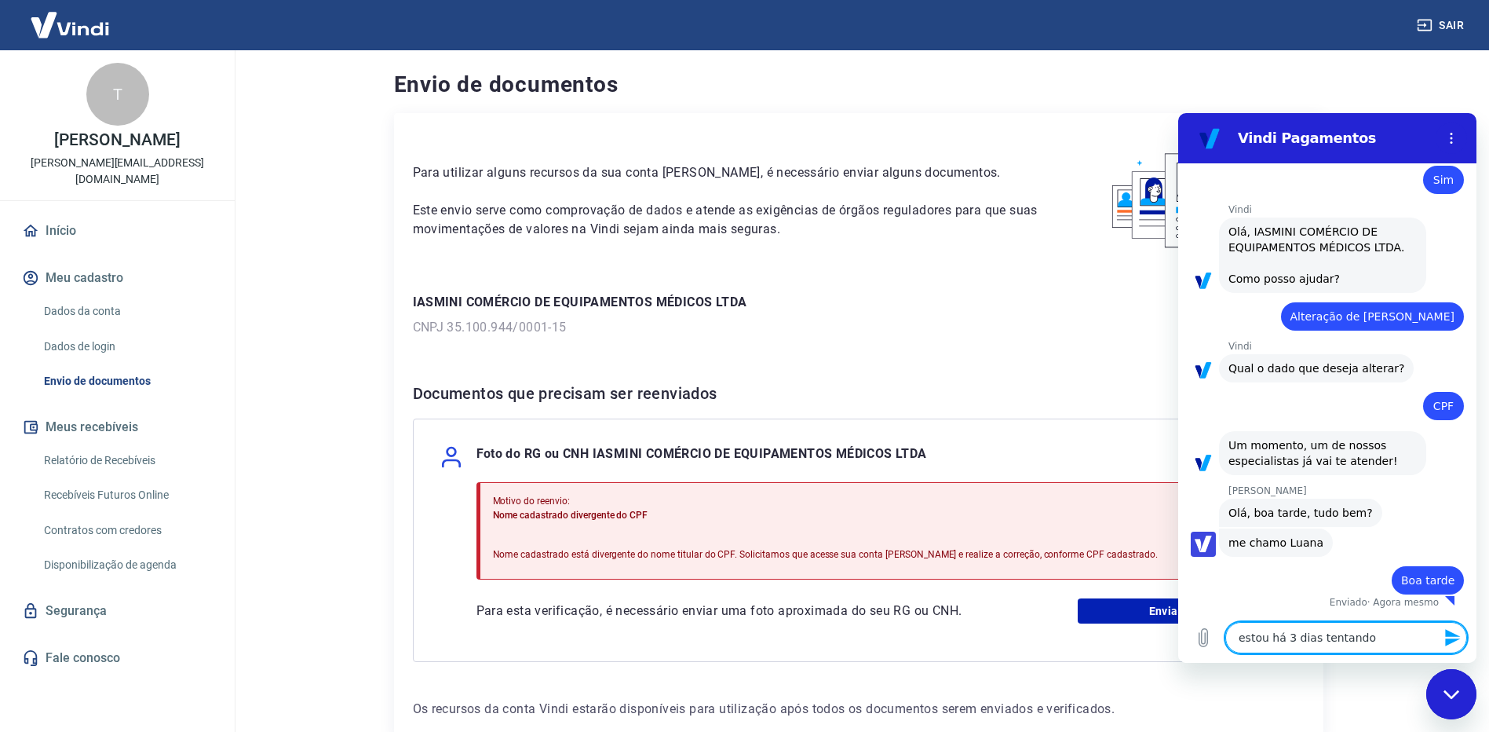
type textarea "estou há 3 dias tentando"
type textarea "x"
type textarea "estou há 3 dias tentando v"
type textarea "x"
type textarea "estou há 3 dias tentando ve"
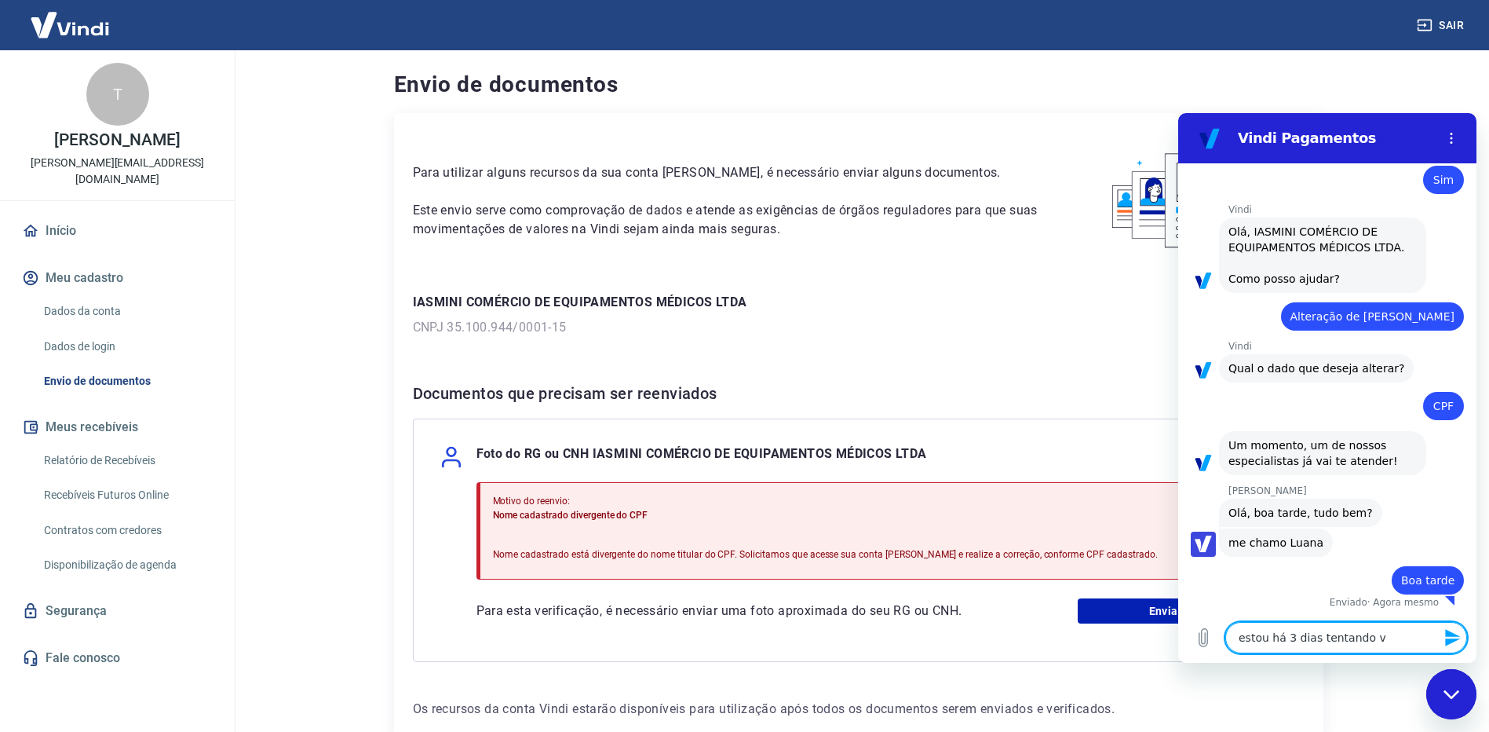
type textarea "x"
type textarea "estou há 3 dias tentando ver"
type textarea "x"
type textarea "estou há 3 dias tentando veri"
type textarea "x"
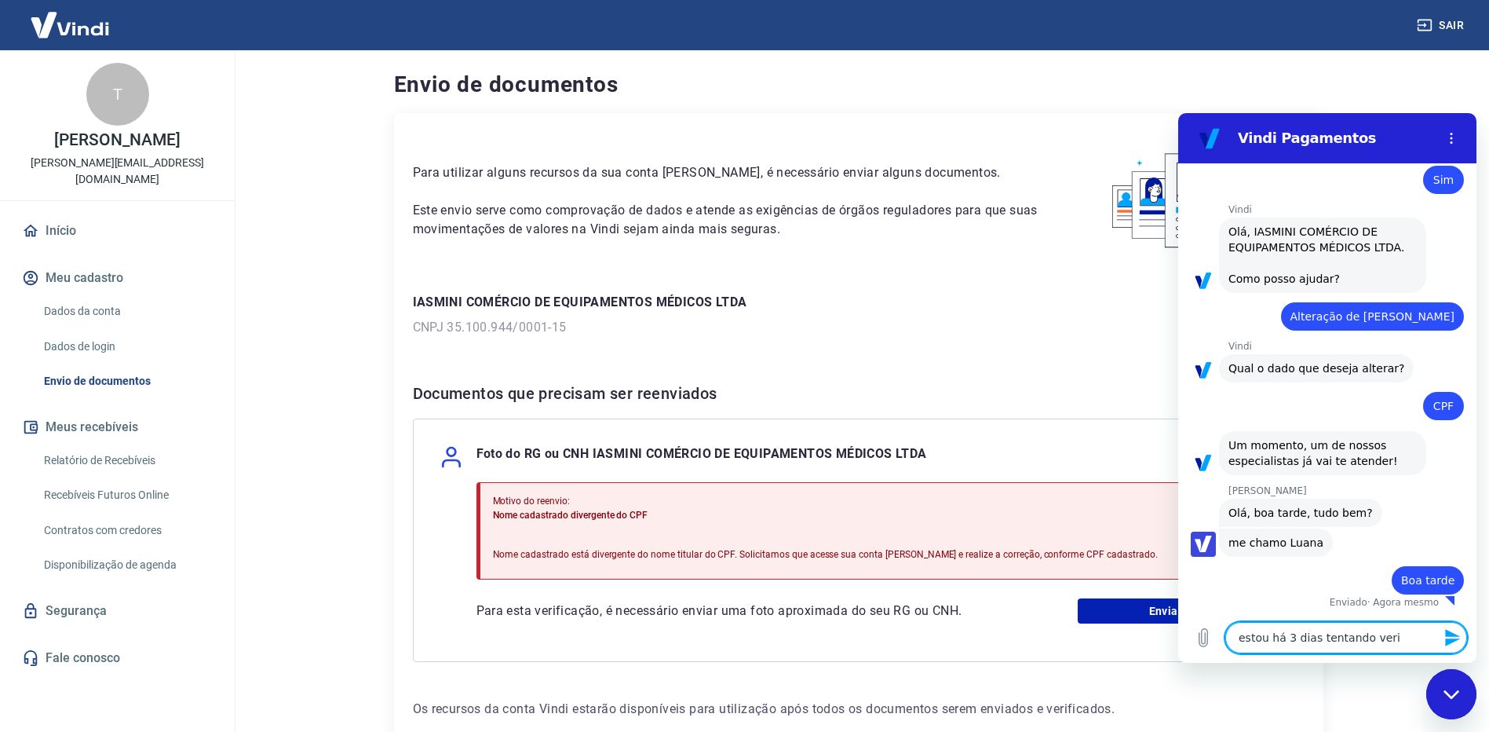
type textarea "estou há 3 dias tentando verif"
type textarea "x"
type textarea "estou há 3 dias tentando verifi"
type textarea "x"
type textarea "estou há 3 dias tentando verific"
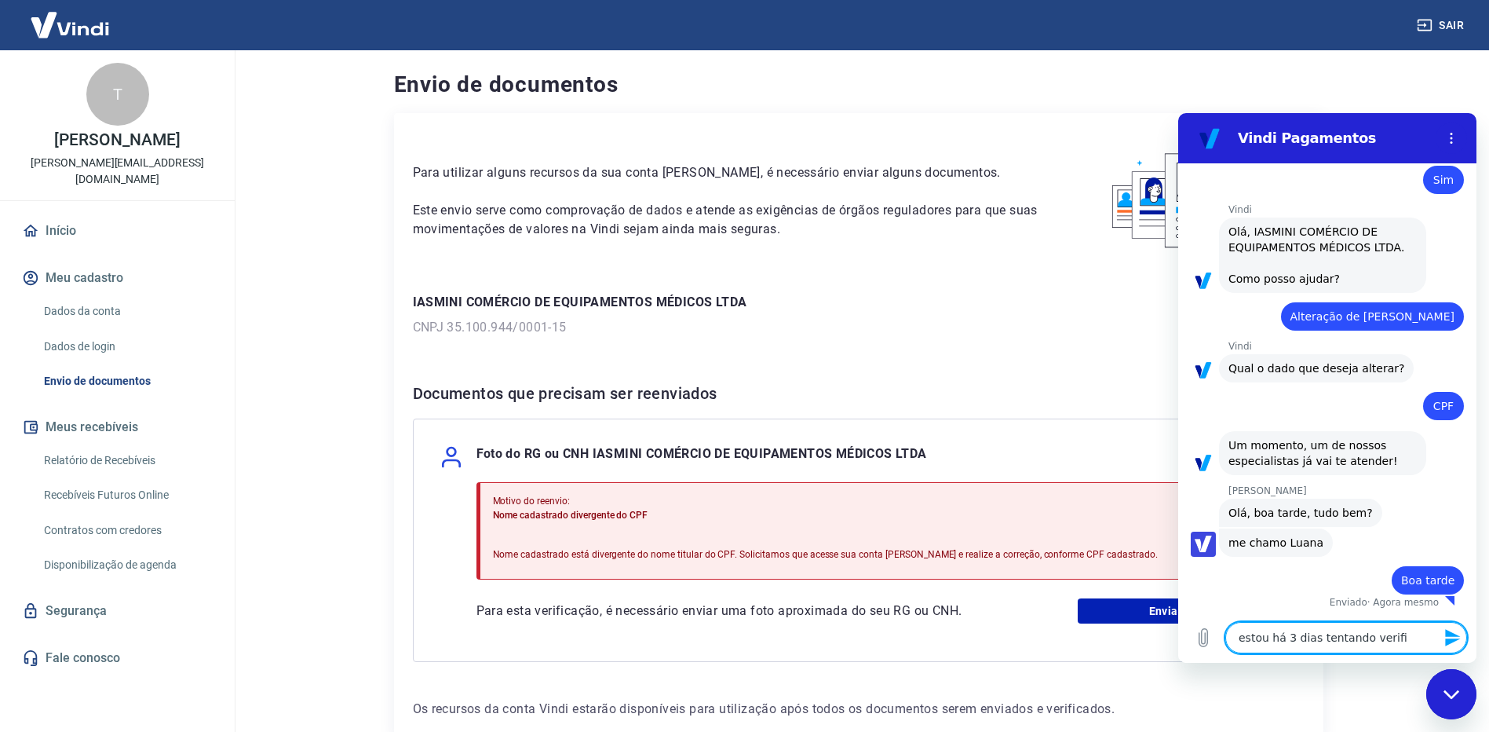
type textarea "x"
type textarea "estou há 3 dias tentando verifica"
type textarea "x"
type textarea "estou há 3 dias tentando verificar"
type textarea "x"
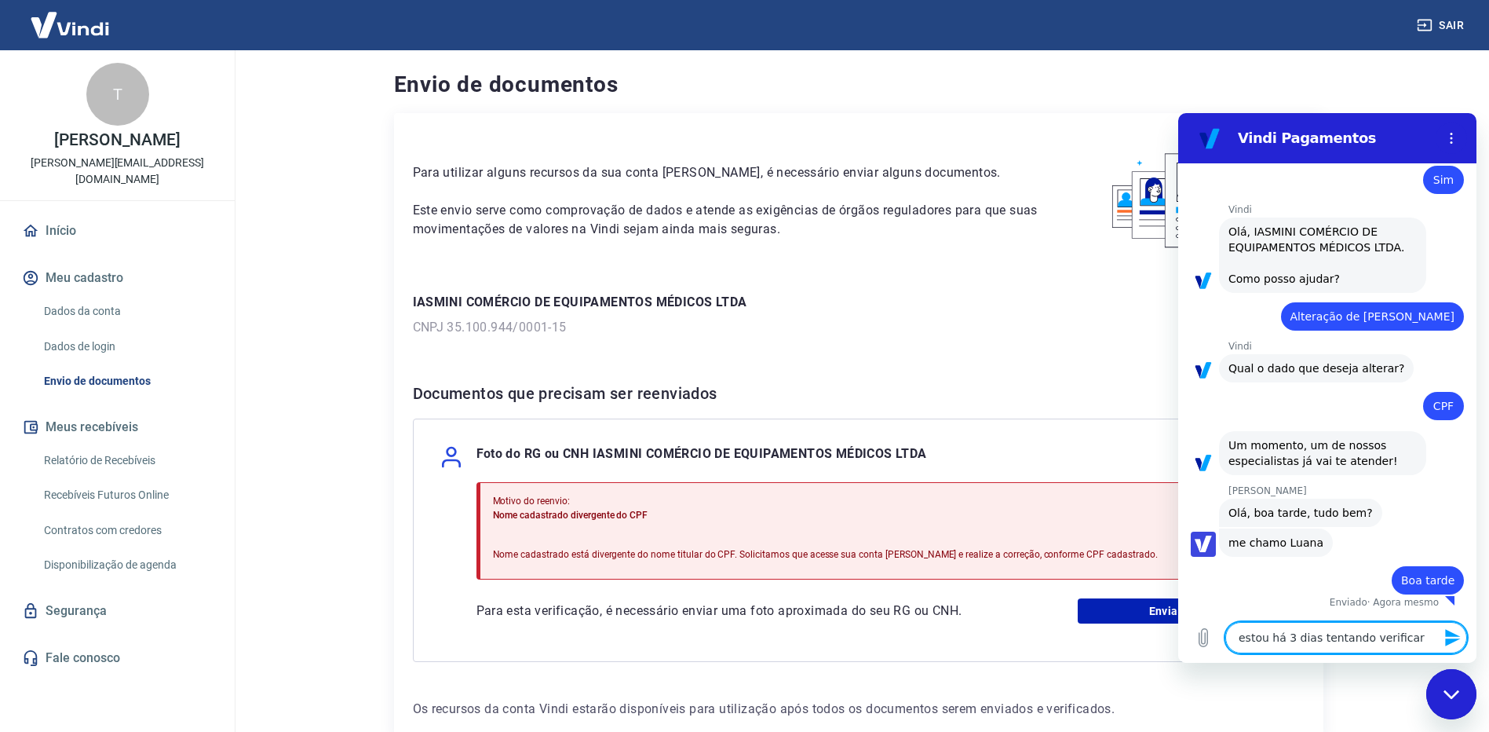
type textarea "estou há 3 dias tentando verificar/"
type textarea "x"
type textarea "estou há 3 dias tentando verificar/v"
type textarea "x"
type textarea "estou há 3 dias tentando verificar/va"
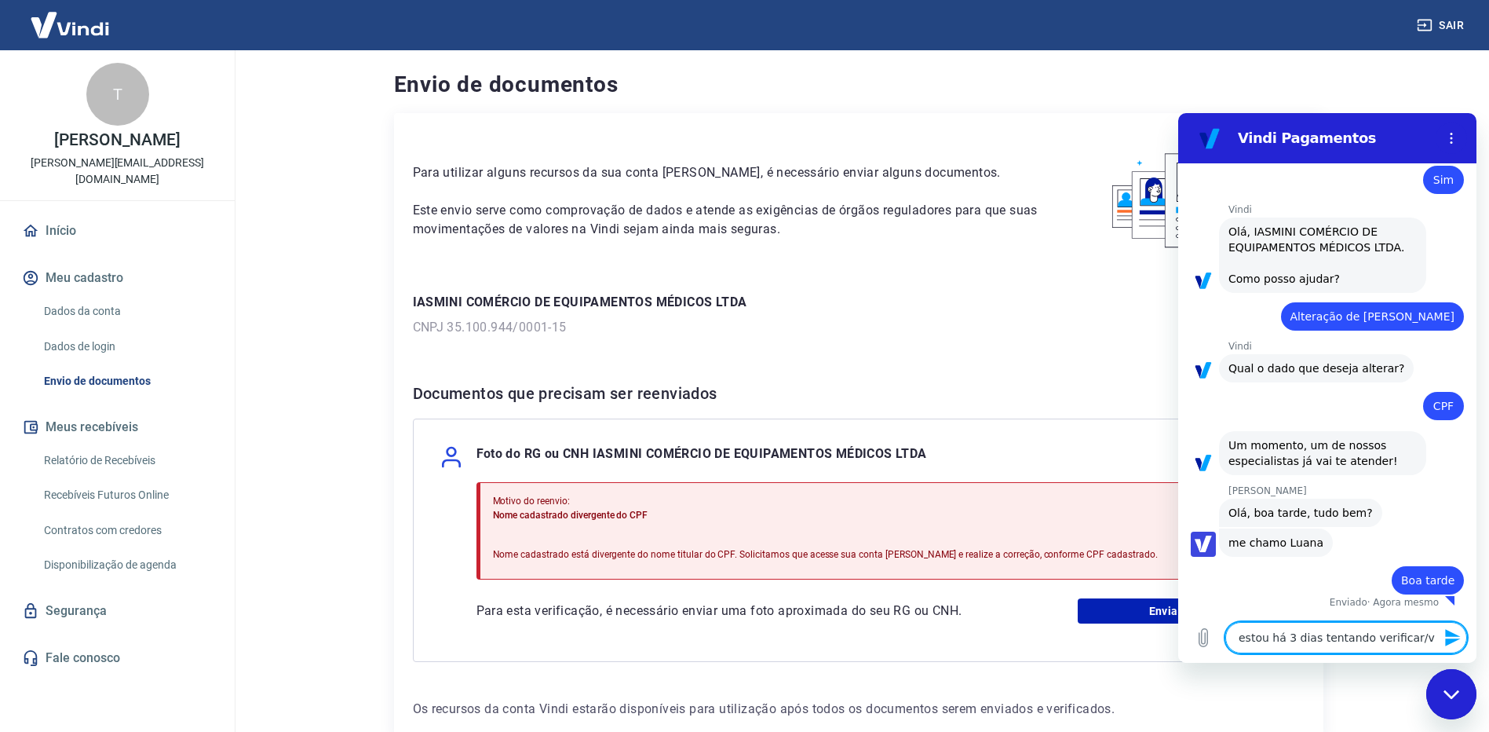
type textarea "x"
type textarea "estou há 3 dias tentando verificar/val"
type textarea "x"
type textarea "estou há 3 dias tentando verificar/[PERSON_NAME]"
type textarea "x"
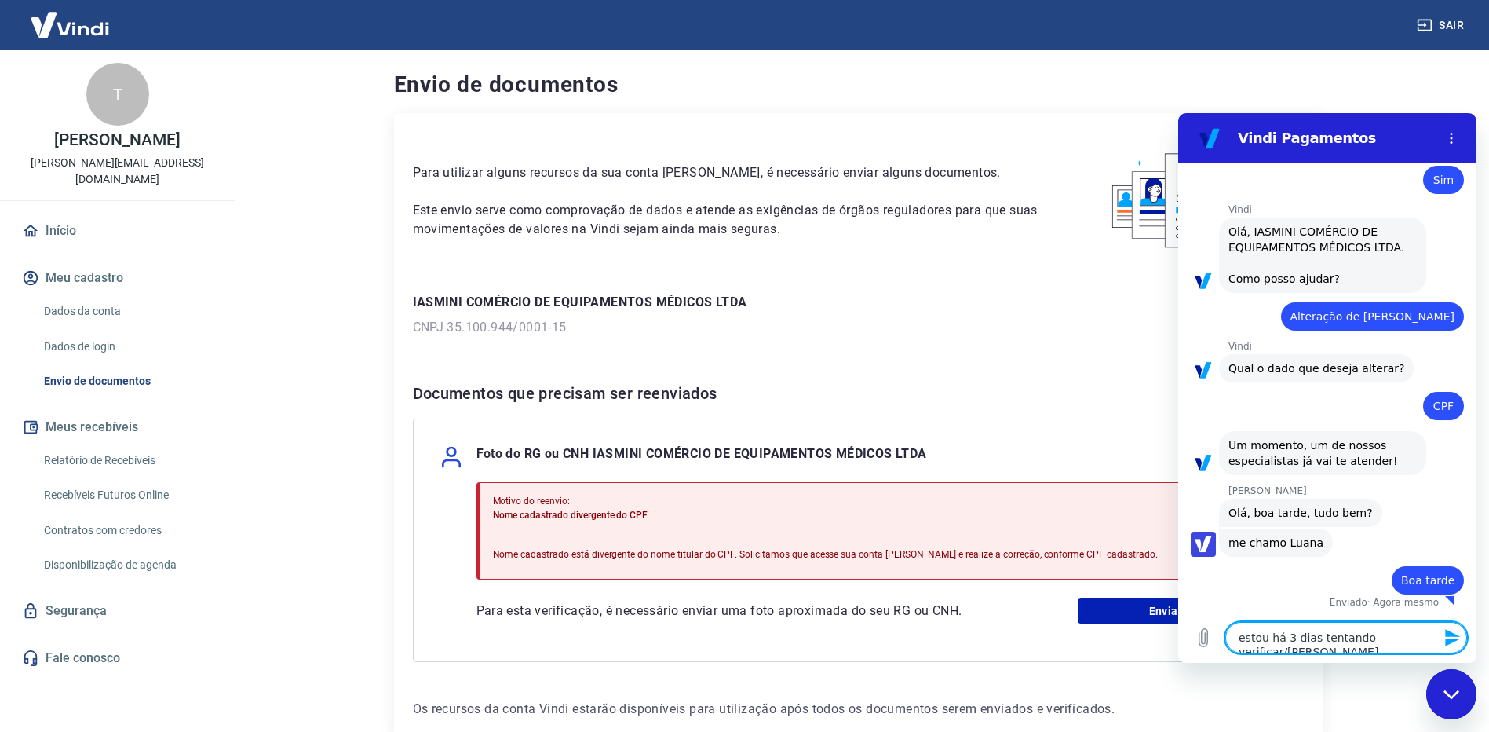
type textarea "estou há 3 dias tentando verificar/valid"
type textarea "x"
type textarea "estou há 3 dias tentando verificar/valida"
type textarea "x"
type textarea "estou há 3 dias tentando verificar/validar"
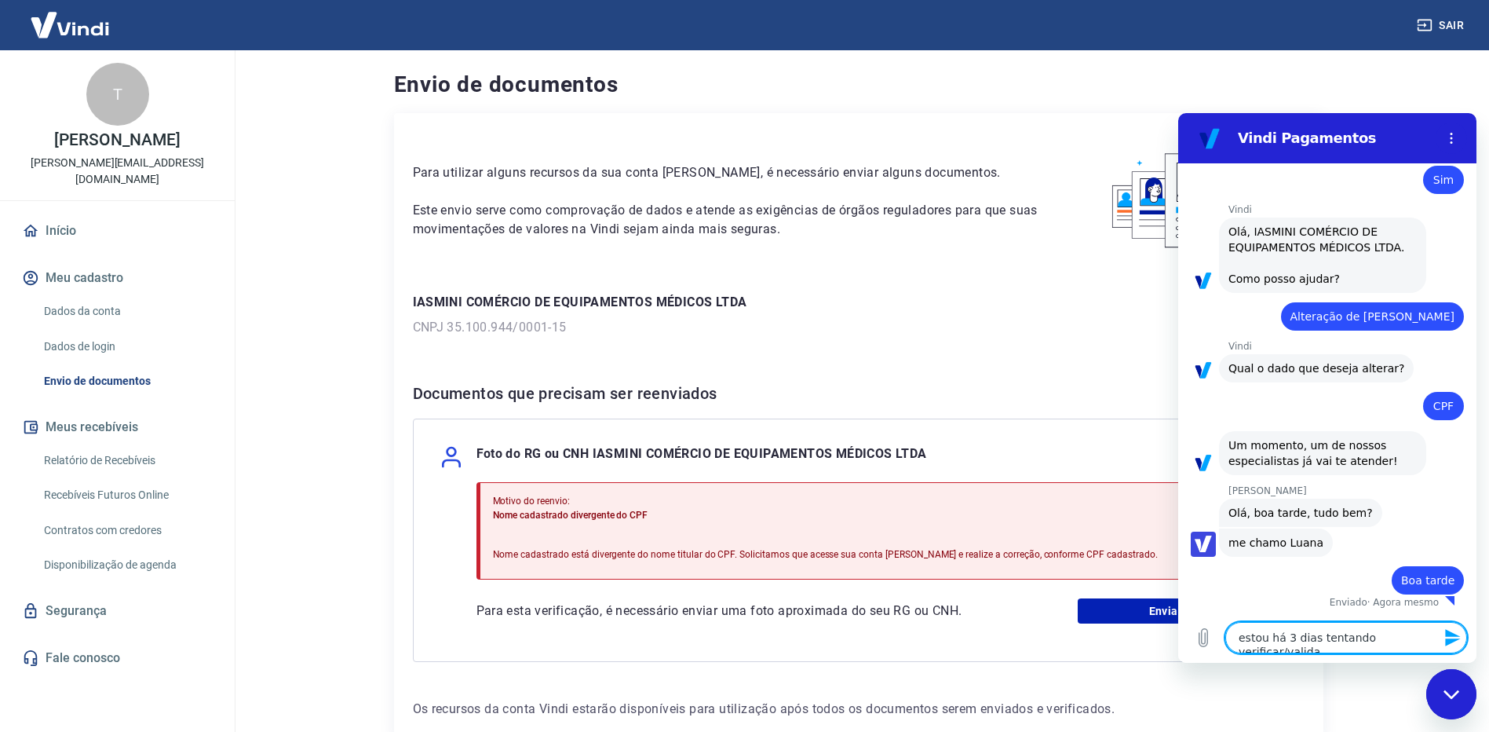
type textarea "x"
type textarea "estou há 3 dias tentando verificar/validar"
type textarea "x"
type textarea "estou há 3 dias tentando verificar/validar a"
type textarea "x"
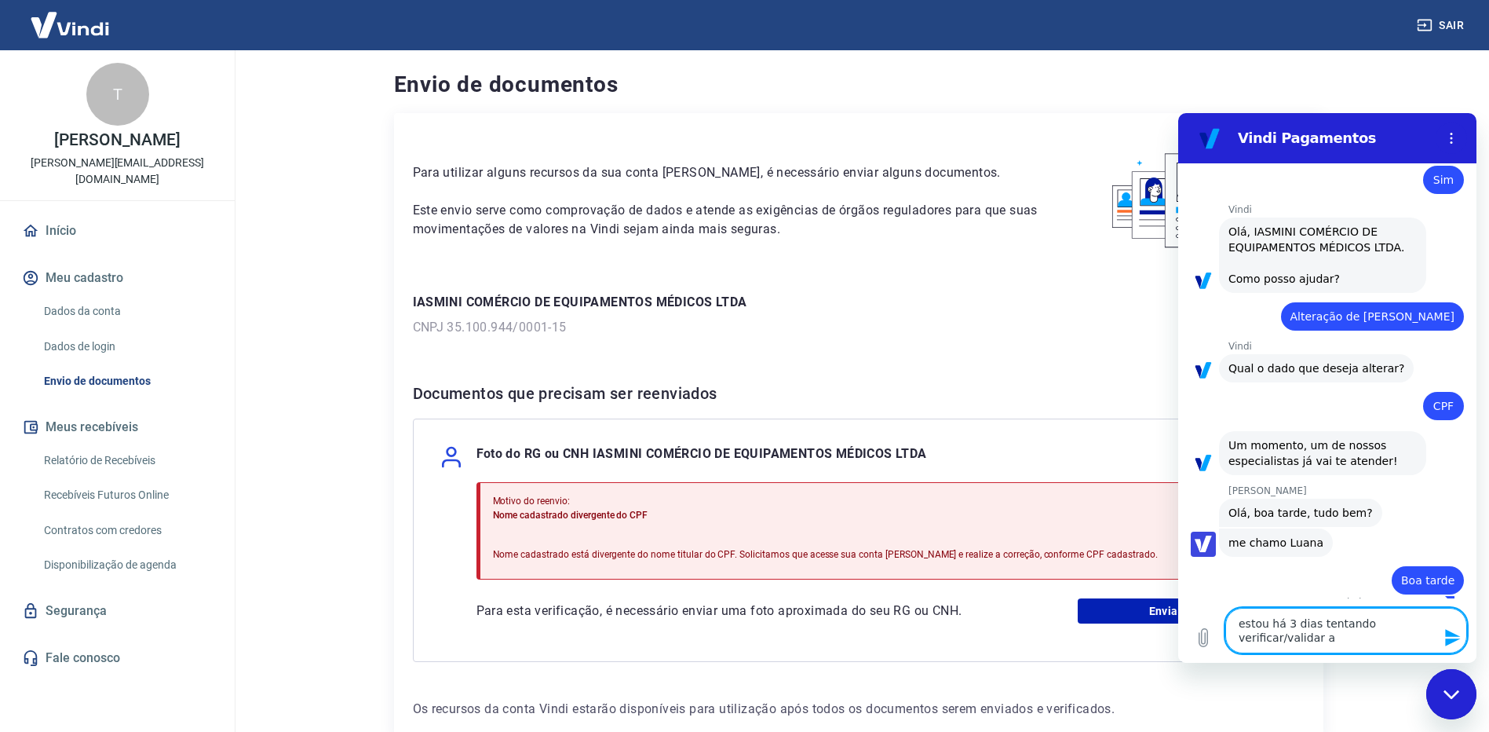
type textarea "estou há 3 dias tentando verificar/validar a"
type textarea "x"
type textarea "estou há 3 dias tentando verificar/validar a n"
type textarea "x"
type textarea "estou há 3 dias tentando verificar/validar a no"
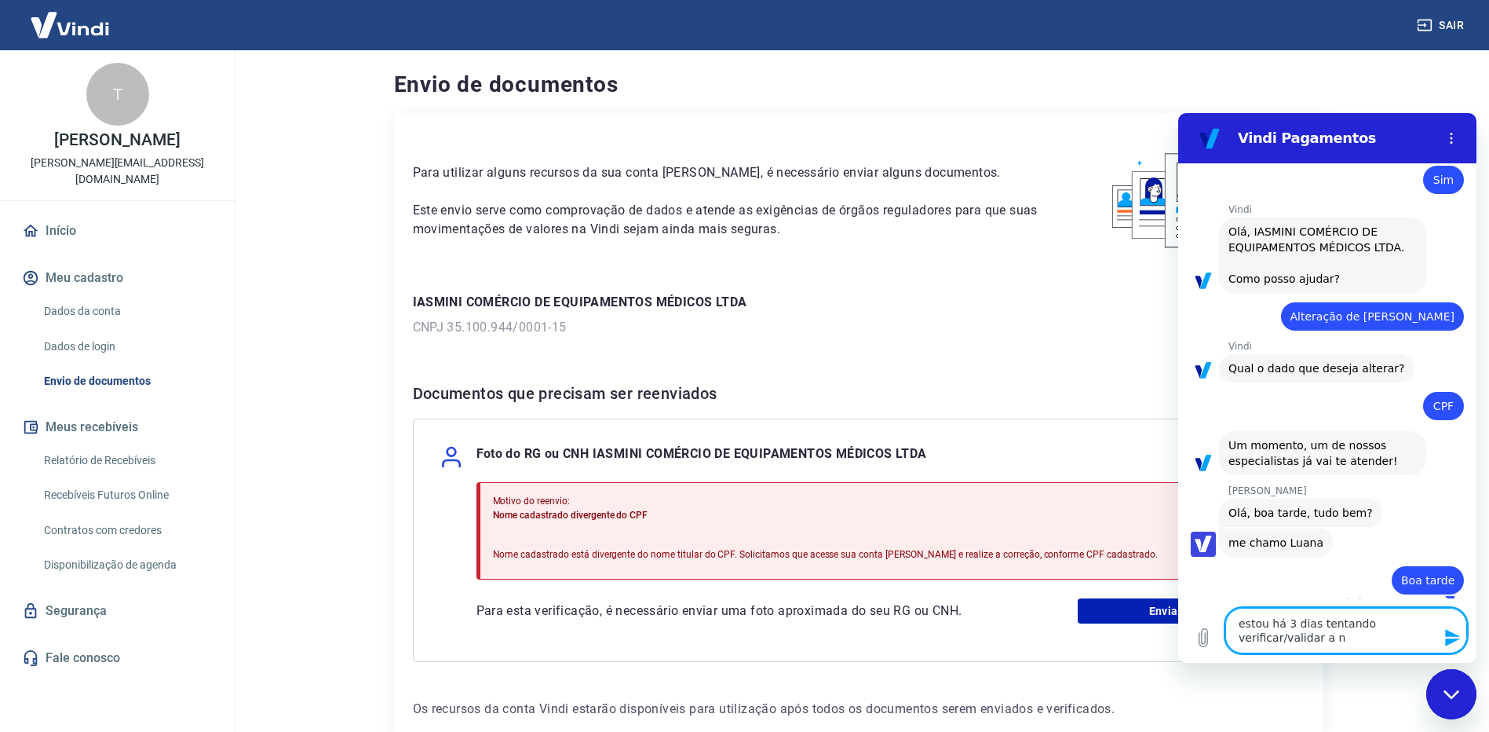
type textarea "x"
type textarea "estou há 3 dias tentando verificar/validar a nos"
type textarea "x"
type textarea "estou há 3 dias tentando verificar/validar a noss"
type textarea "x"
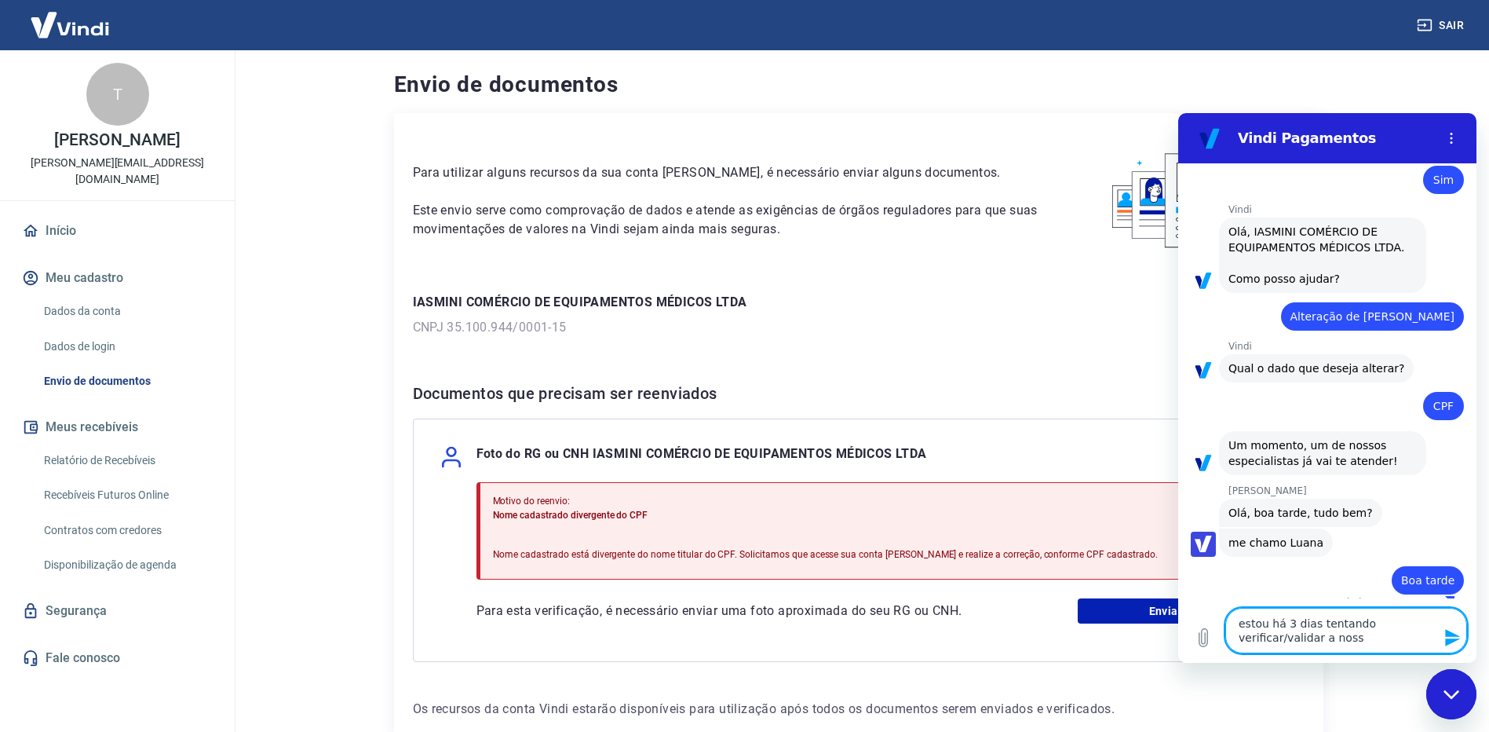
type textarea "estou há 3 dias tentando verificar/validar a nossa"
type textarea "x"
type textarea "estou há 3 dias tentando verificar/validar a nossa"
type textarea "x"
type textarea "estou há 3 dias tentando verificar/validar a nossa c"
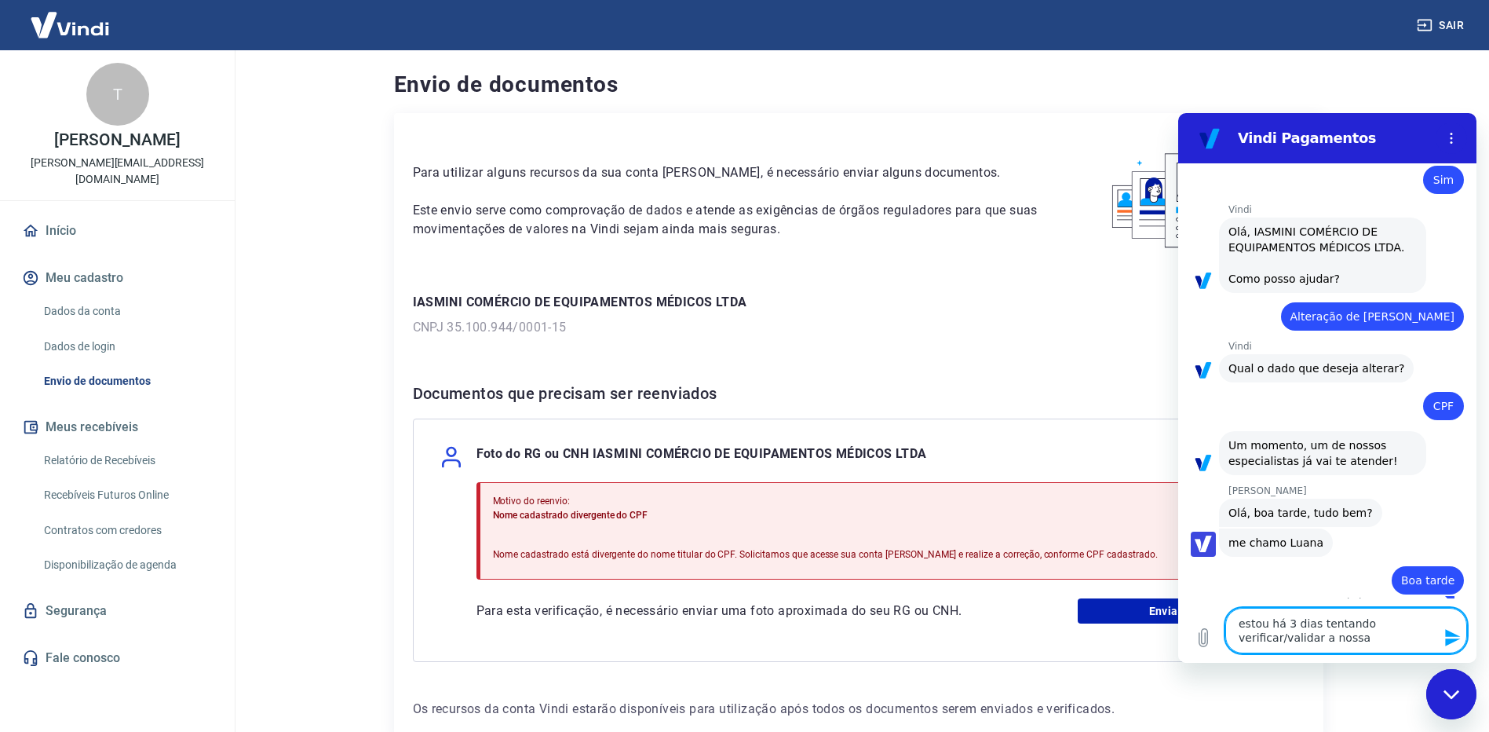
type textarea "x"
type textarea "estou há 3 dias tentando verificar/validar a nossa co"
type textarea "x"
type textarea "estou há 3 dias tentando verificar/validar a nossa con"
type textarea "x"
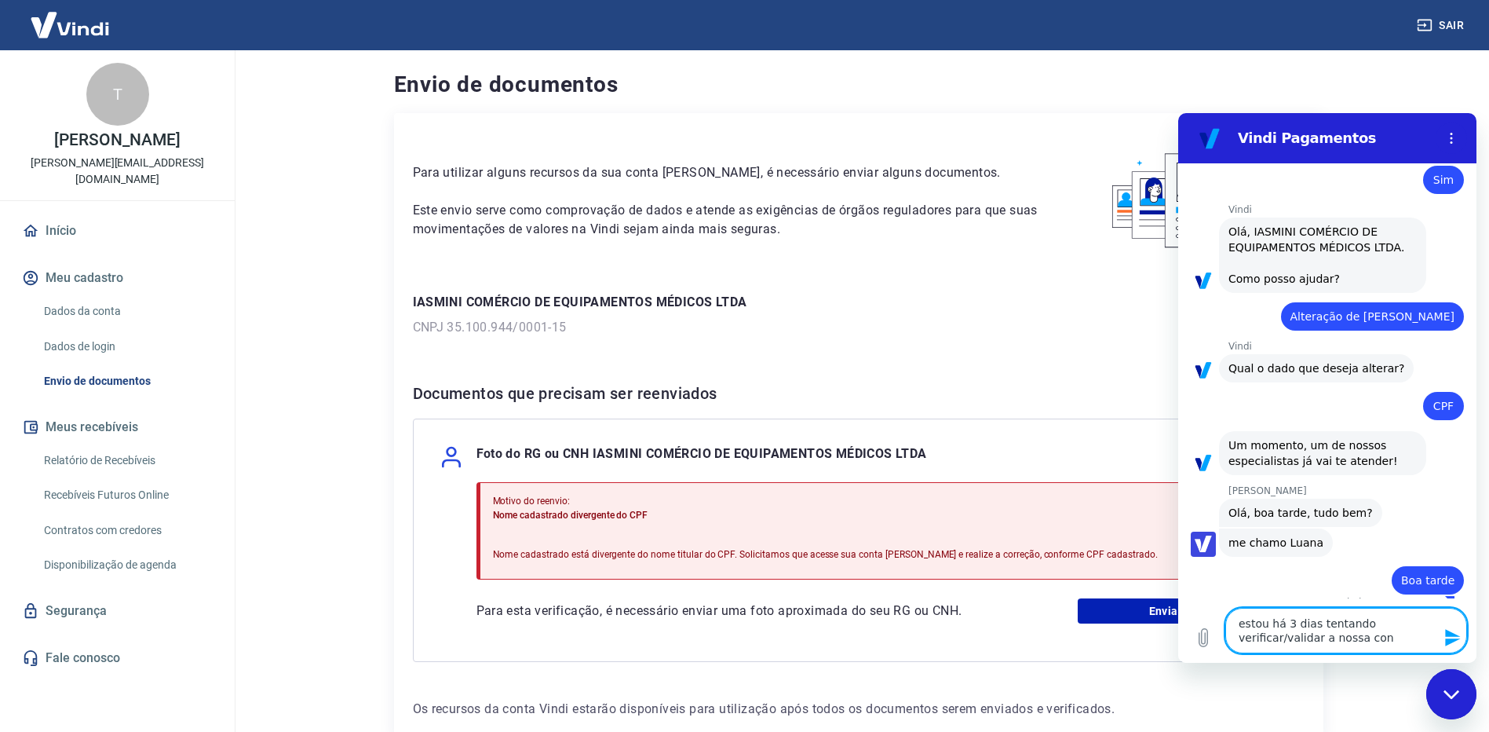
type textarea "estou há 3 dias tentando verificar/validar a nossa cont"
type textarea "x"
type textarea "estou há 3 dias tentando verificar/validar a nossa conta"
type textarea "x"
type textarea "estou há 3 dias tentando verificar/validar a nossa conta"
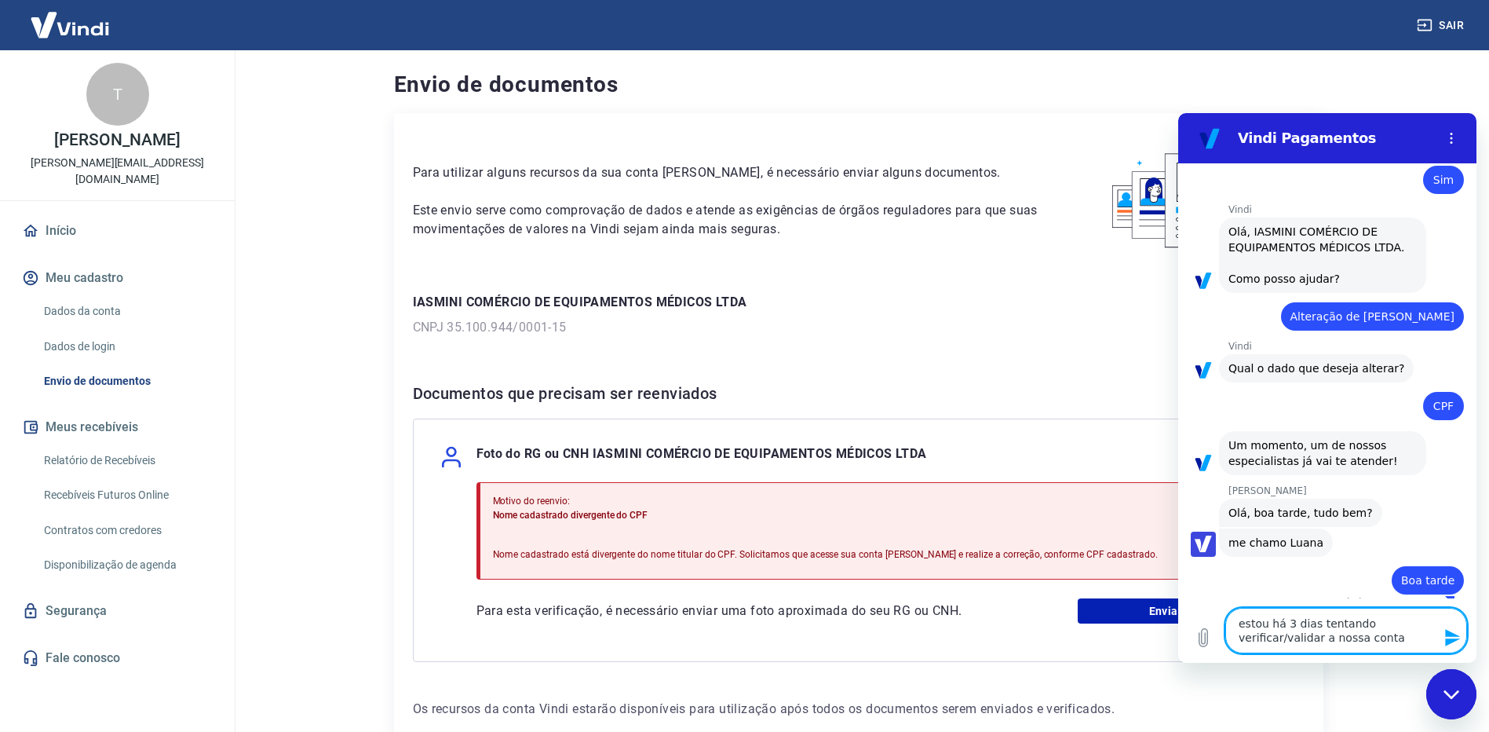
type textarea "x"
type textarea "estou há 3 dias tentando verificar/validar a nossa conta e"
type textarea "x"
type textarea "estou há 3 dias tentando verificar/validar a nossa conta e"
type textarea "x"
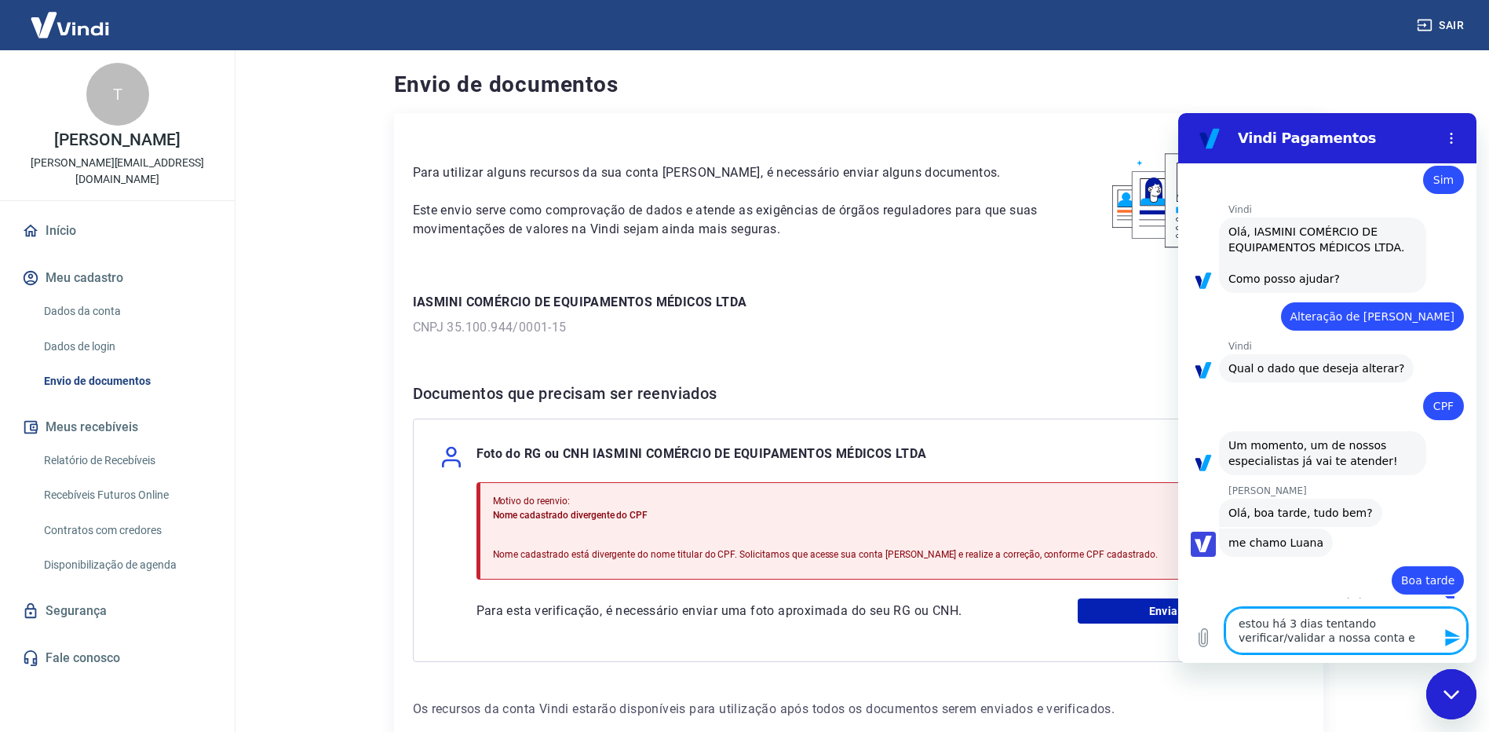
type textarea "estou há 3 dias tentando verificar/validar a nossa conta e n"
type textarea "x"
type textarea "estou há 3 dias tentando verificar/validar a nossa conta e nã"
type textarea "x"
type textarea "estou há 3 dias tentando verificar/validar a nossa conta e não"
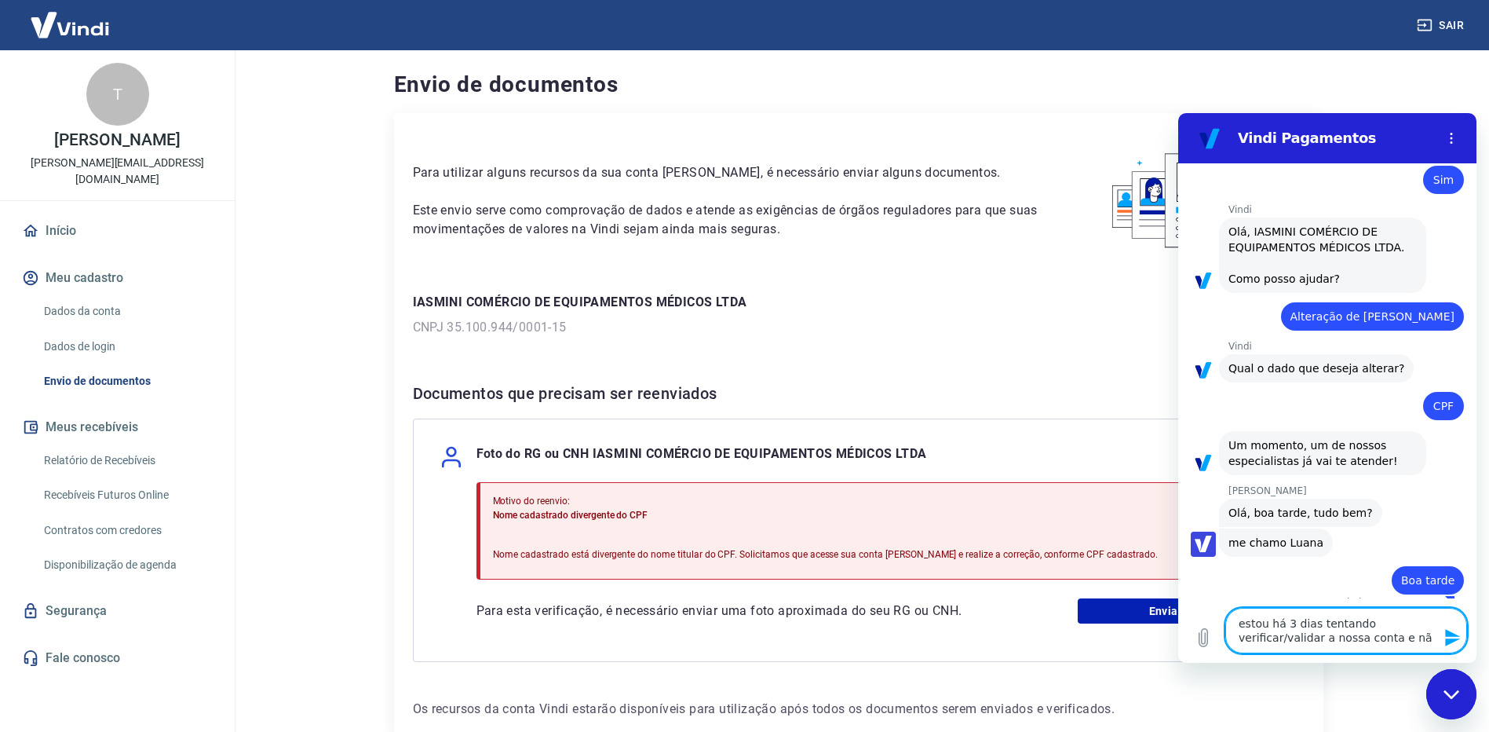
type textarea "x"
type textarea "estou há 3 dias tentando verificar/validar a nossa conta e não"
type textarea "x"
type textarea "estou há 3 dias tentando verificar/validar a nossa conta e não c"
type textarea "x"
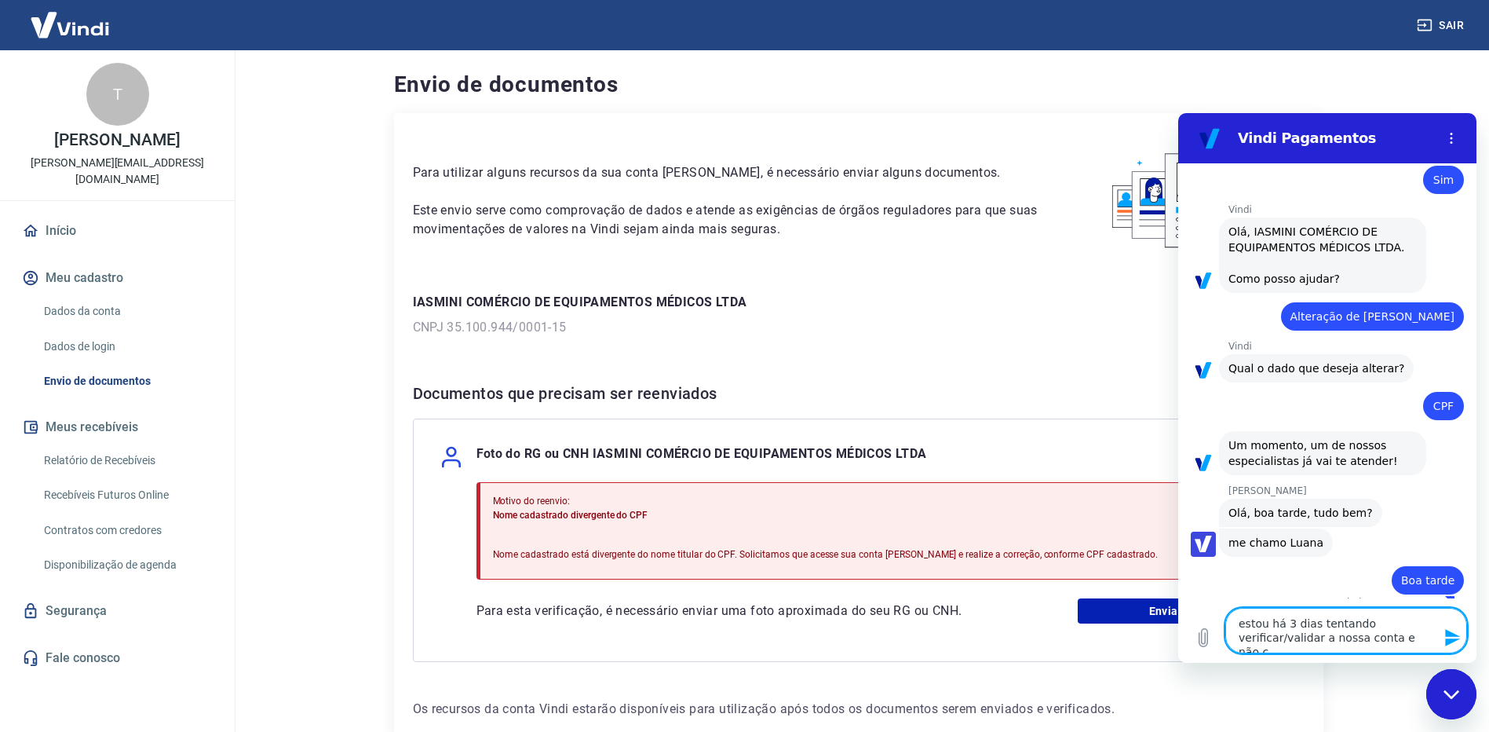
type textarea "estou há 3 dias tentando verificar/validar a nossa conta e não co"
type textarea "x"
type textarea "estou há 3 dias tentando verificar/validar a nossa conta e não con"
type textarea "x"
type textarea "estou há 3 dias tentando verificar/validar a nossa conta e não cons"
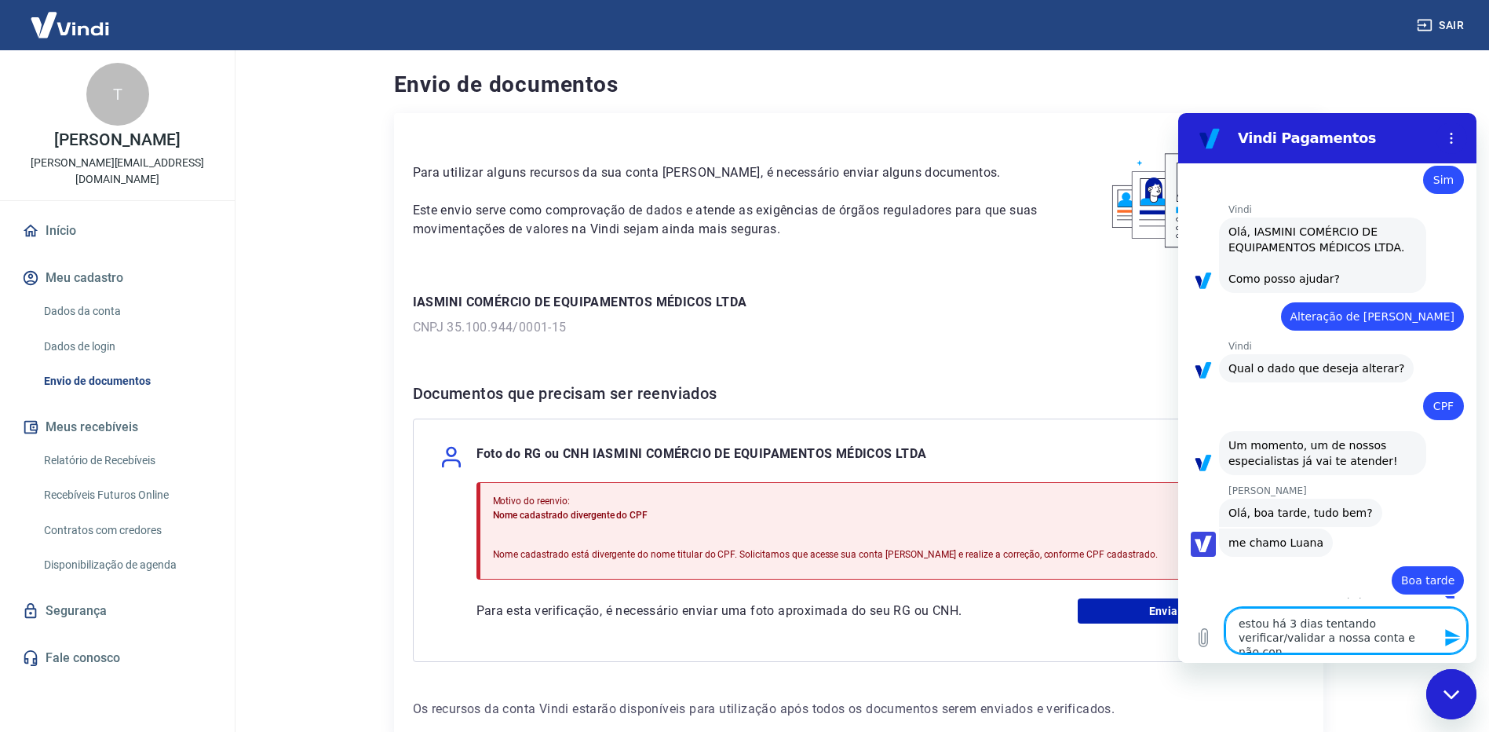
type textarea "x"
type textarea "estou há 3 dias tentando verificar/validar a nossa conta e não consi"
type textarea "x"
type textarea "estou há 3 dias tentando verificar/validar a nossa conta e não consig"
type textarea "x"
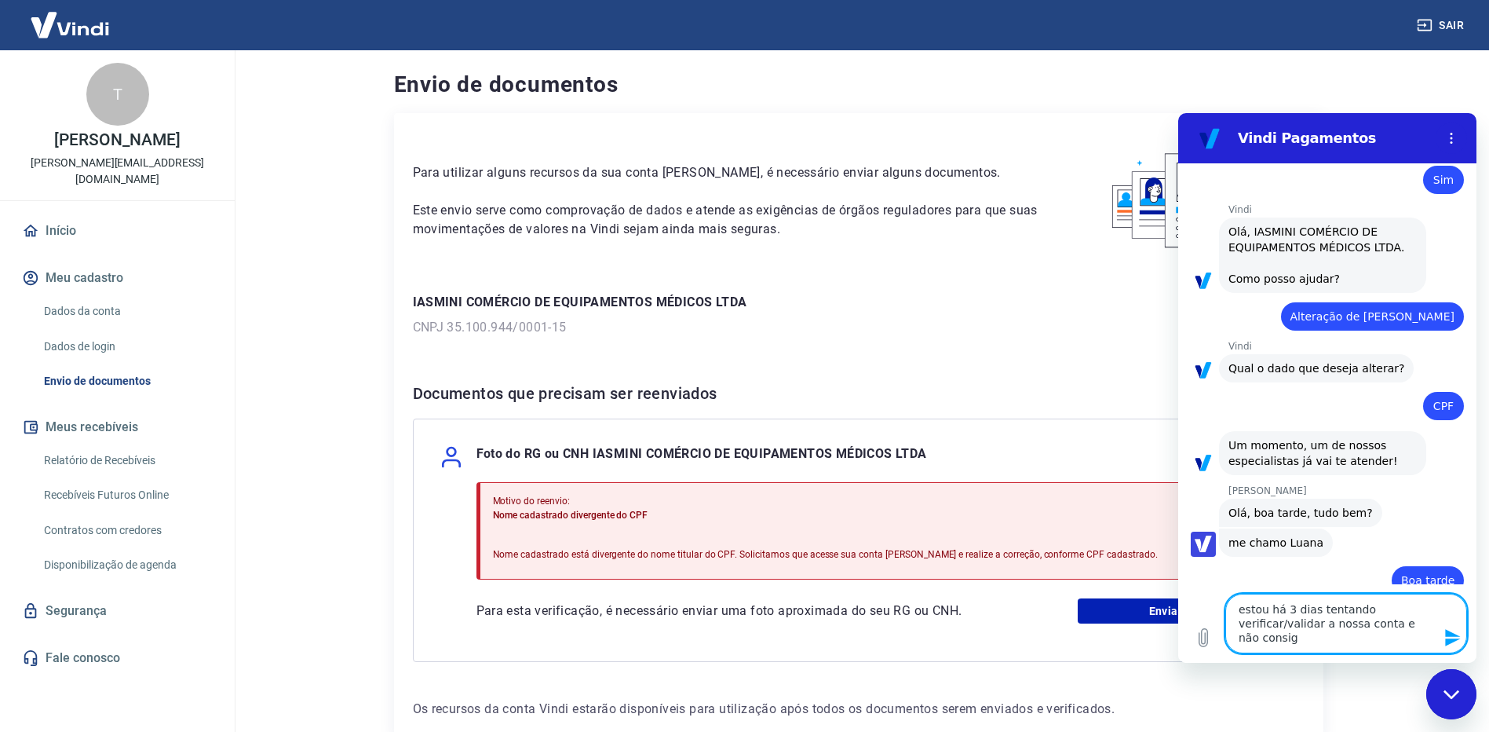
type textarea "estou há 3 dias tentando verificar/validar a nossa conta e não consigo"
type textarea "x"
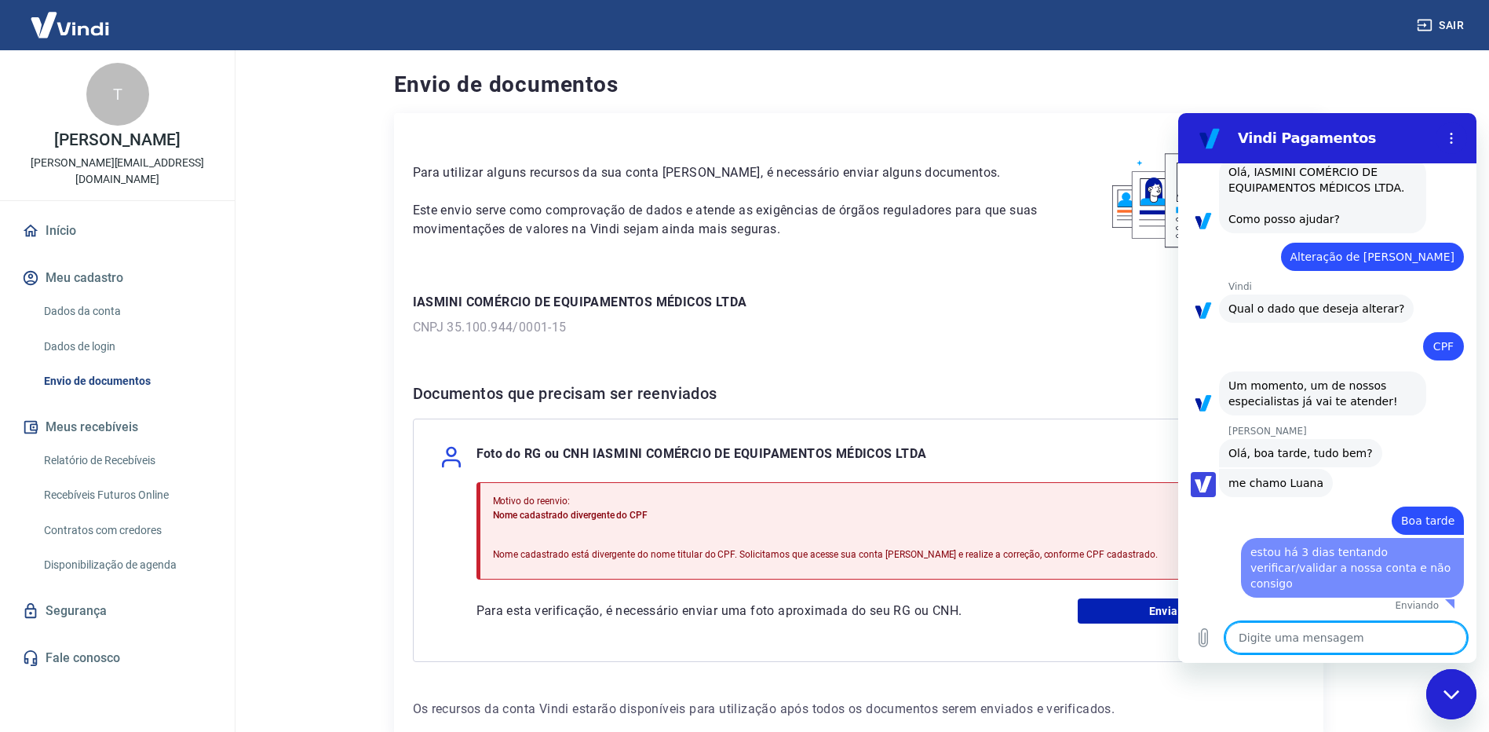
type textarea "x"
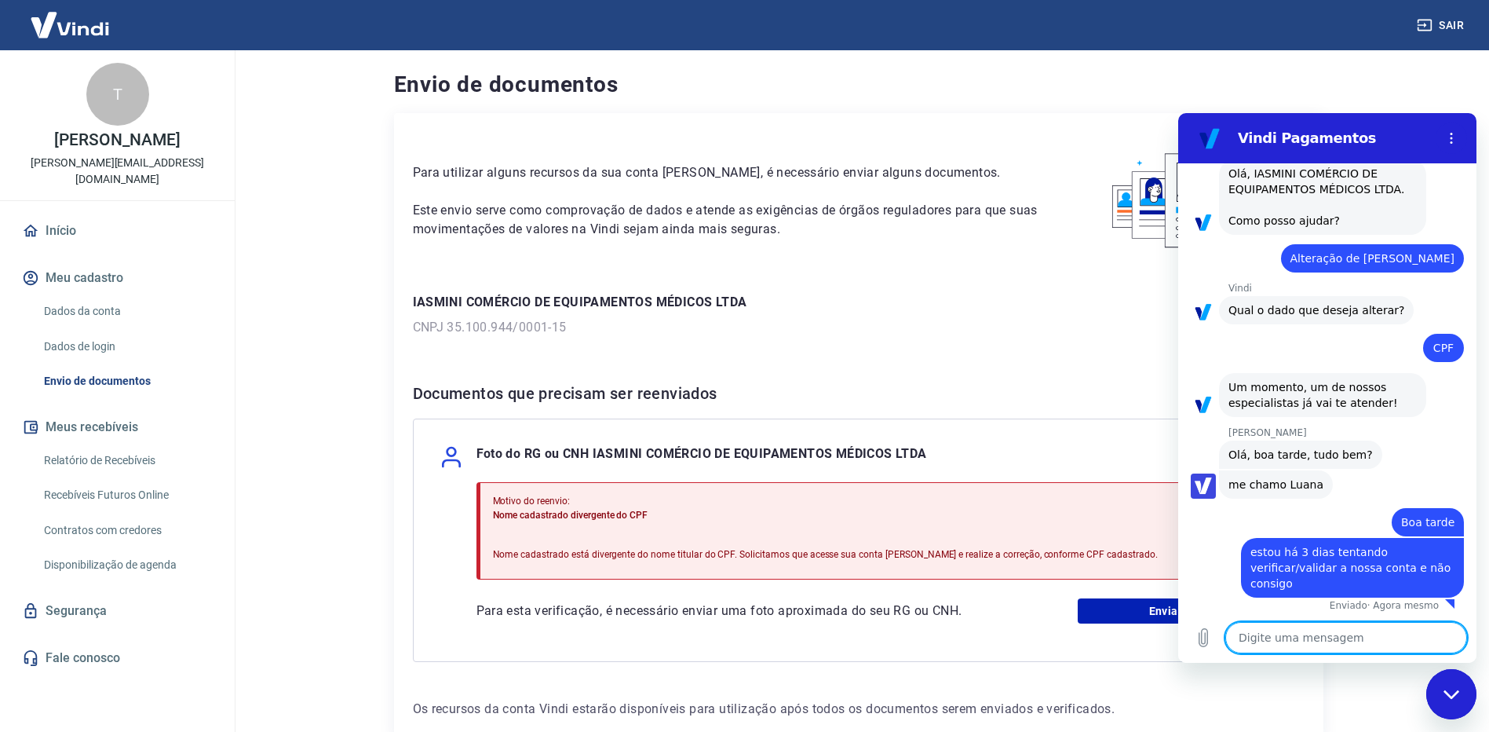
scroll to position [671, 0]
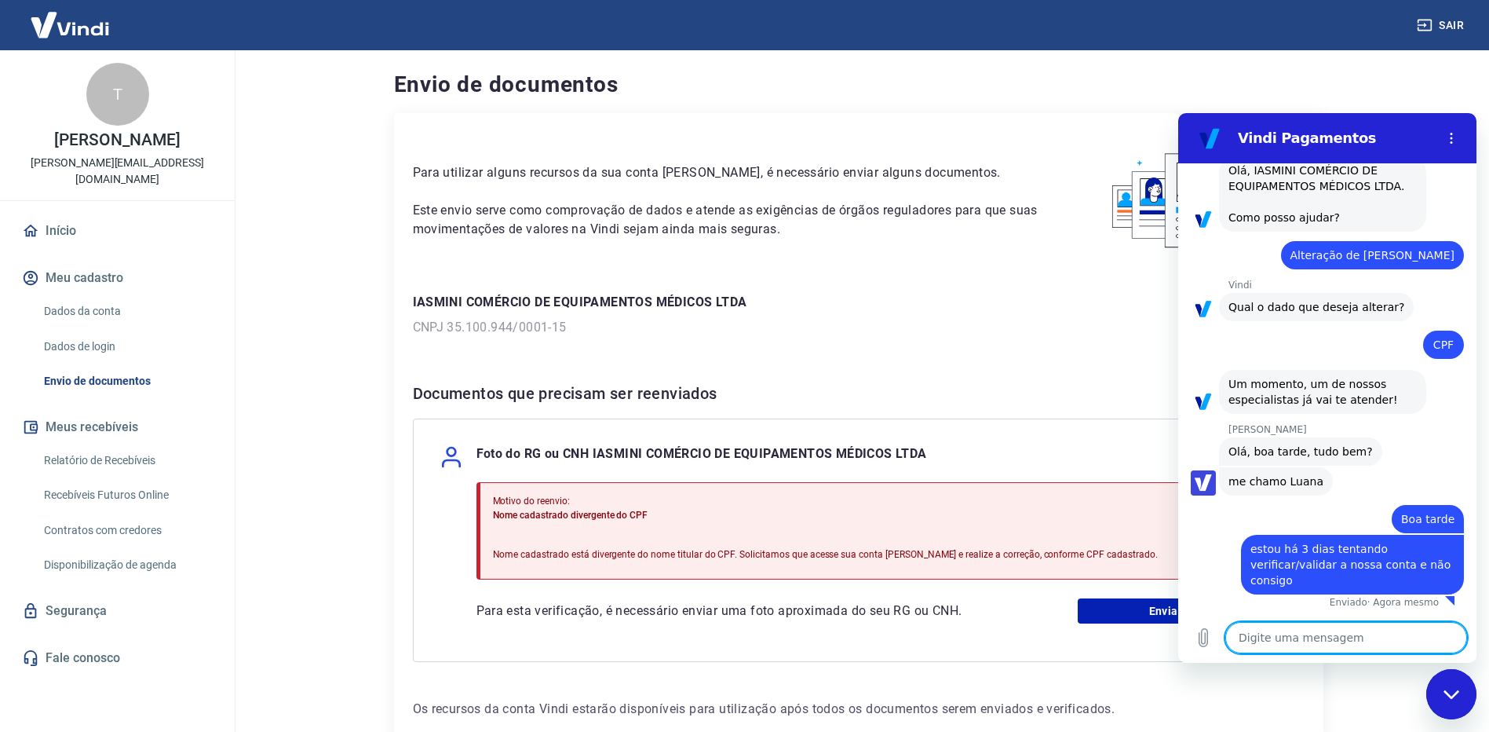
type textarea "v"
type textarea "x"
type textarea "ve"
type textarea "x"
type textarea "vem"
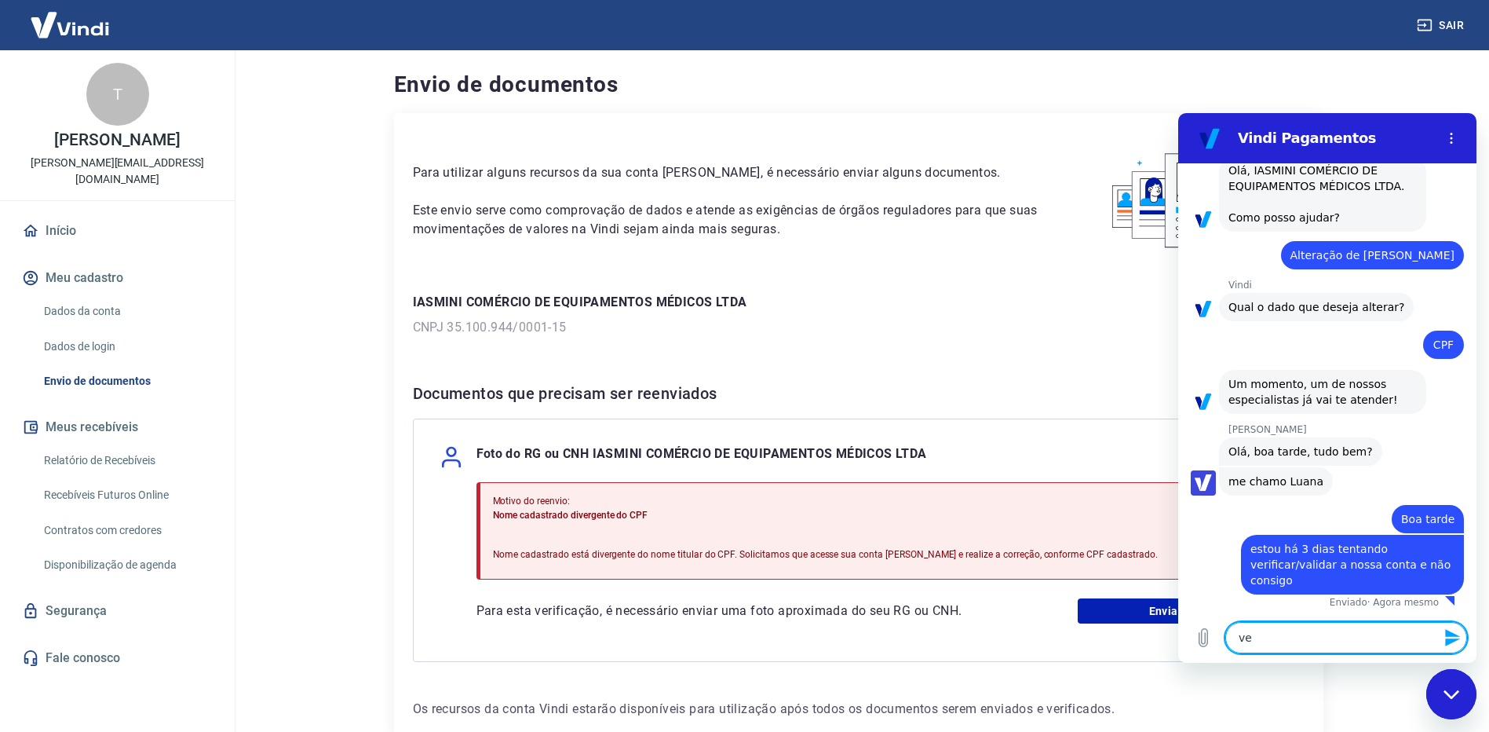
type textarea "x"
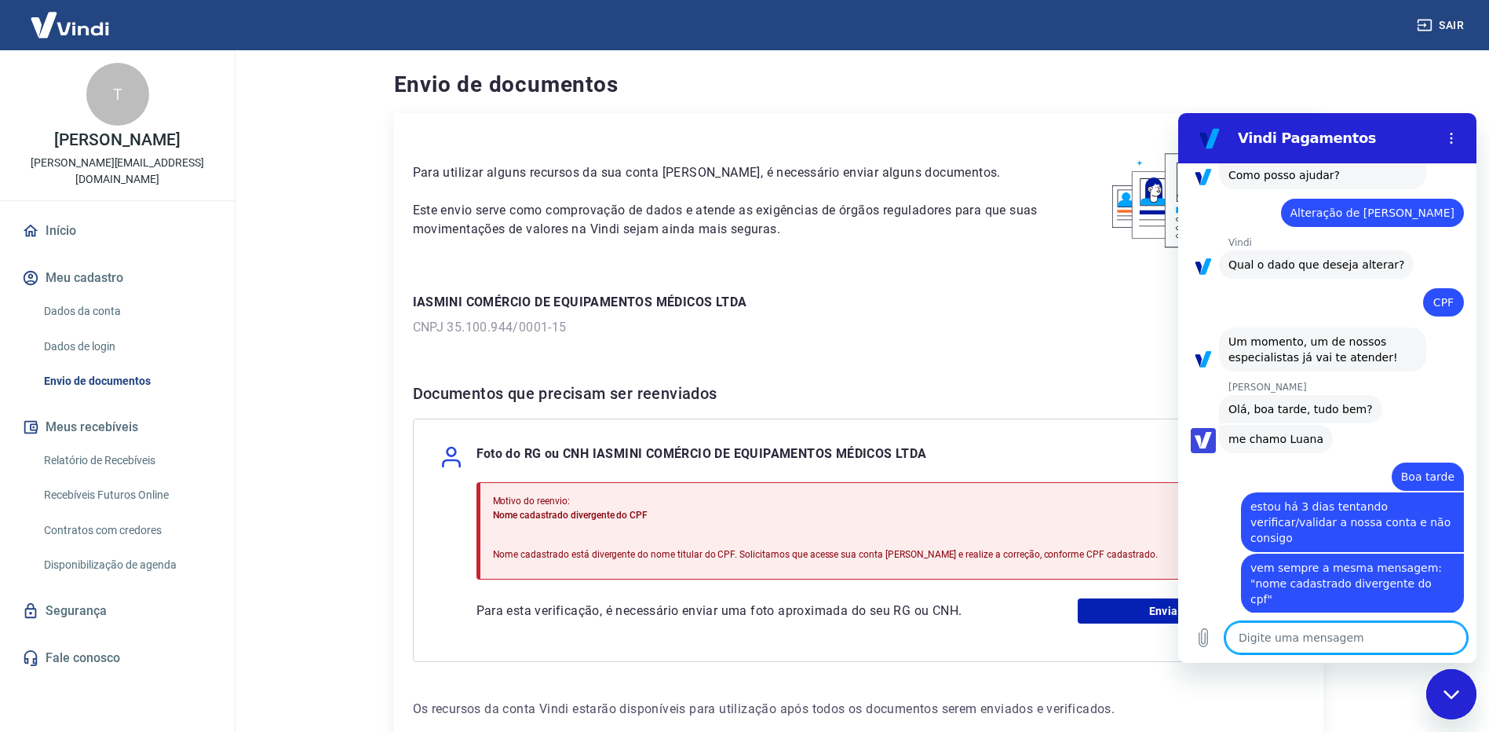
scroll to position [717, 0]
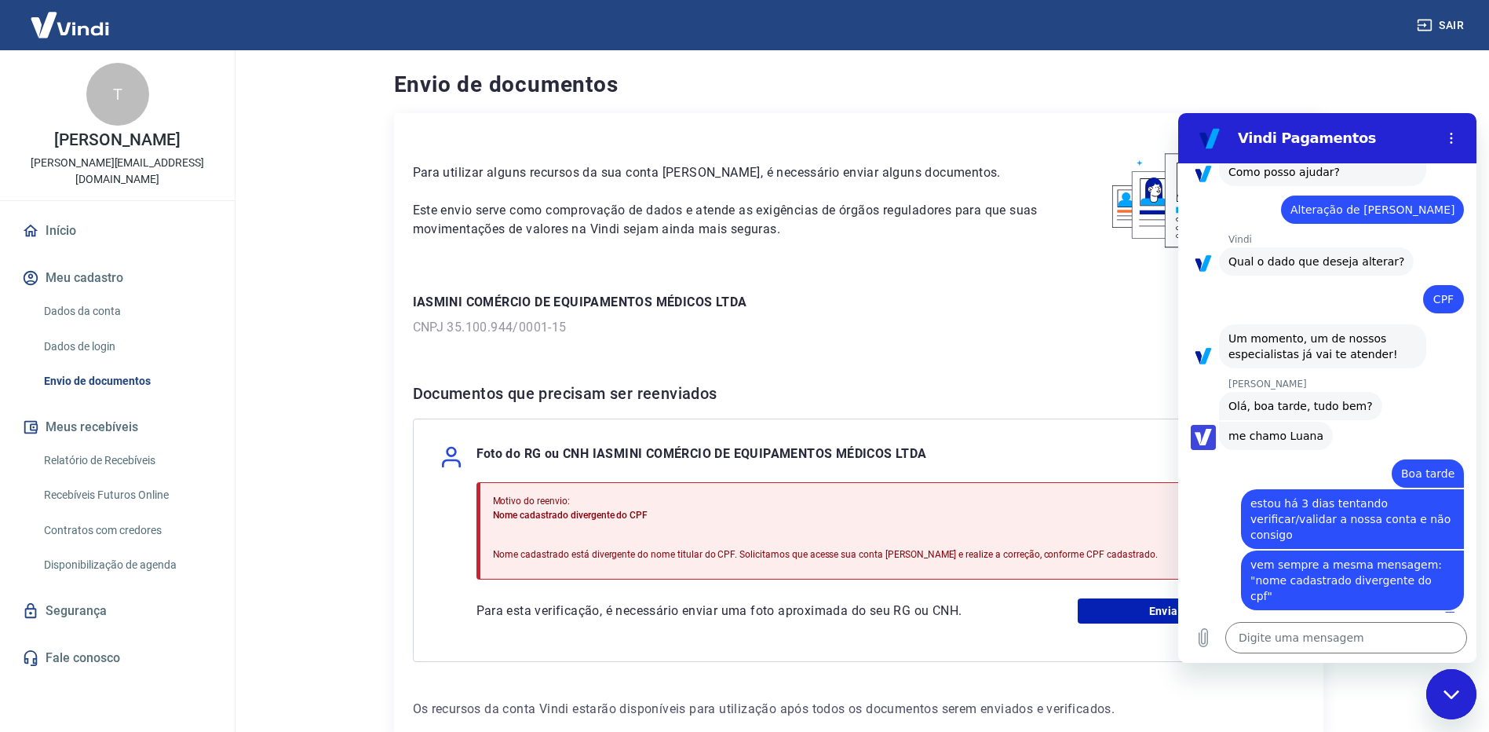
click at [1423, 388] on p "[PERSON_NAME]" at bounding box center [1352, 384] width 248 height 13
click at [1201, 640] on icon "Carregar arquivo" at bounding box center [1203, 638] width 9 height 18
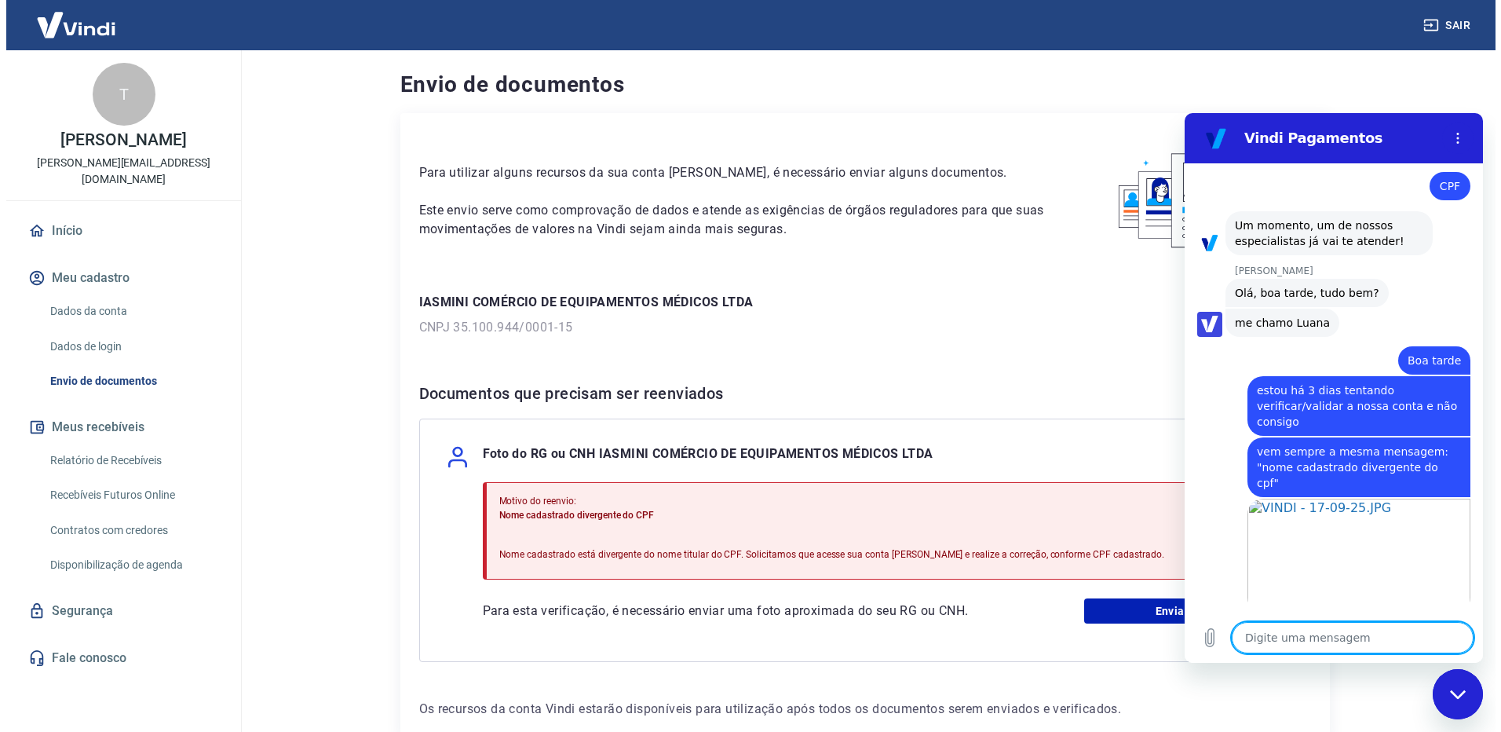
scroll to position [833, 0]
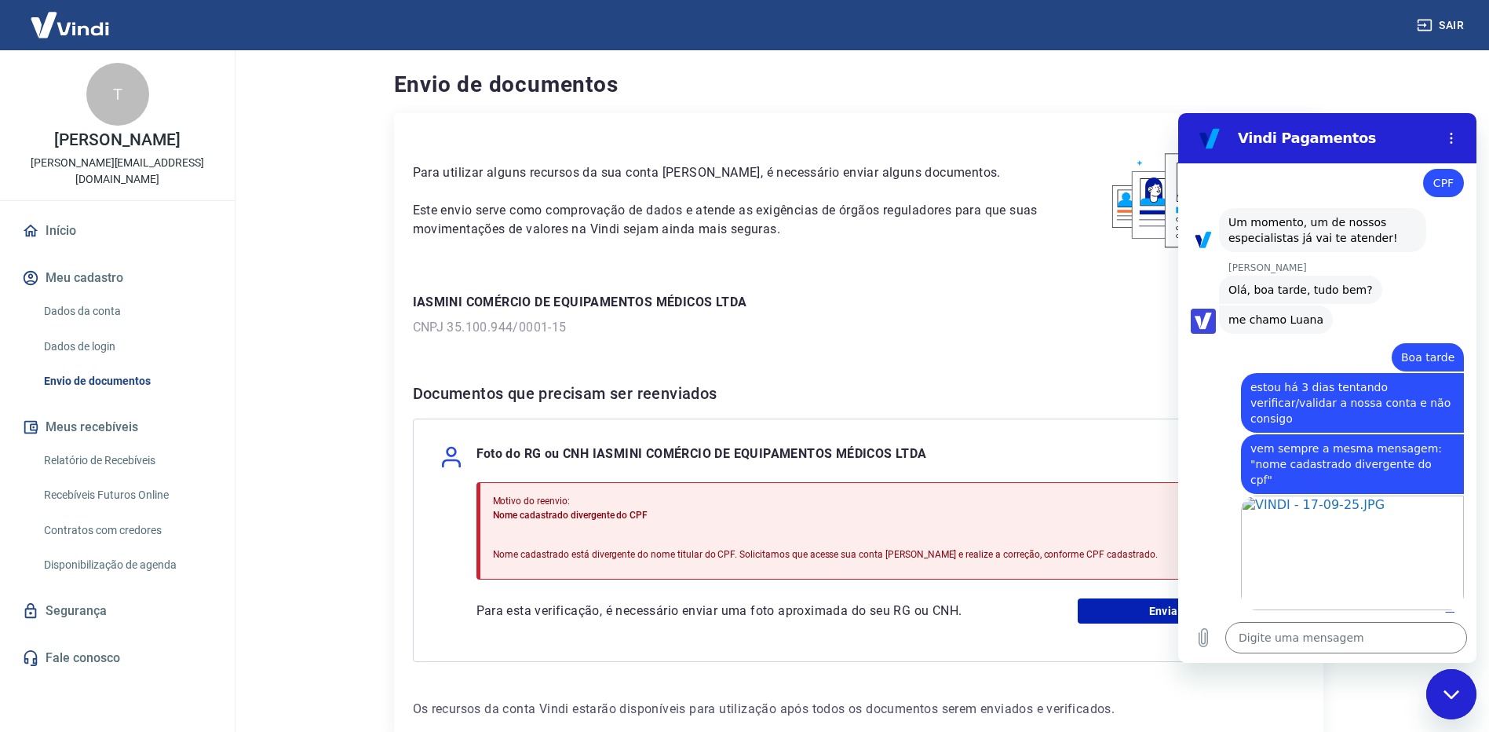
click at [115, 295] on link "Dados da conta" at bounding box center [127, 311] width 178 height 32
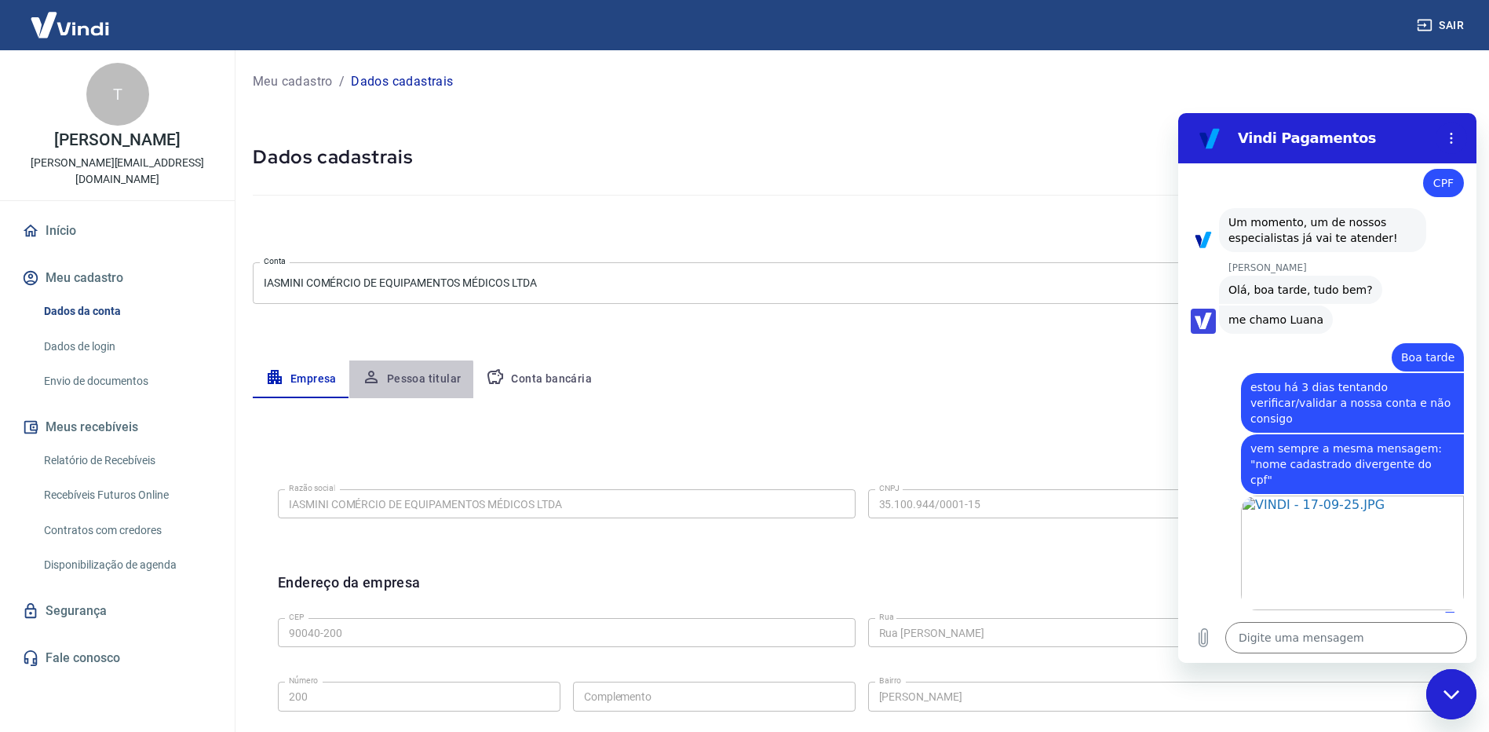
click at [398, 386] on button "Pessoa titular" at bounding box center [411, 379] width 125 height 38
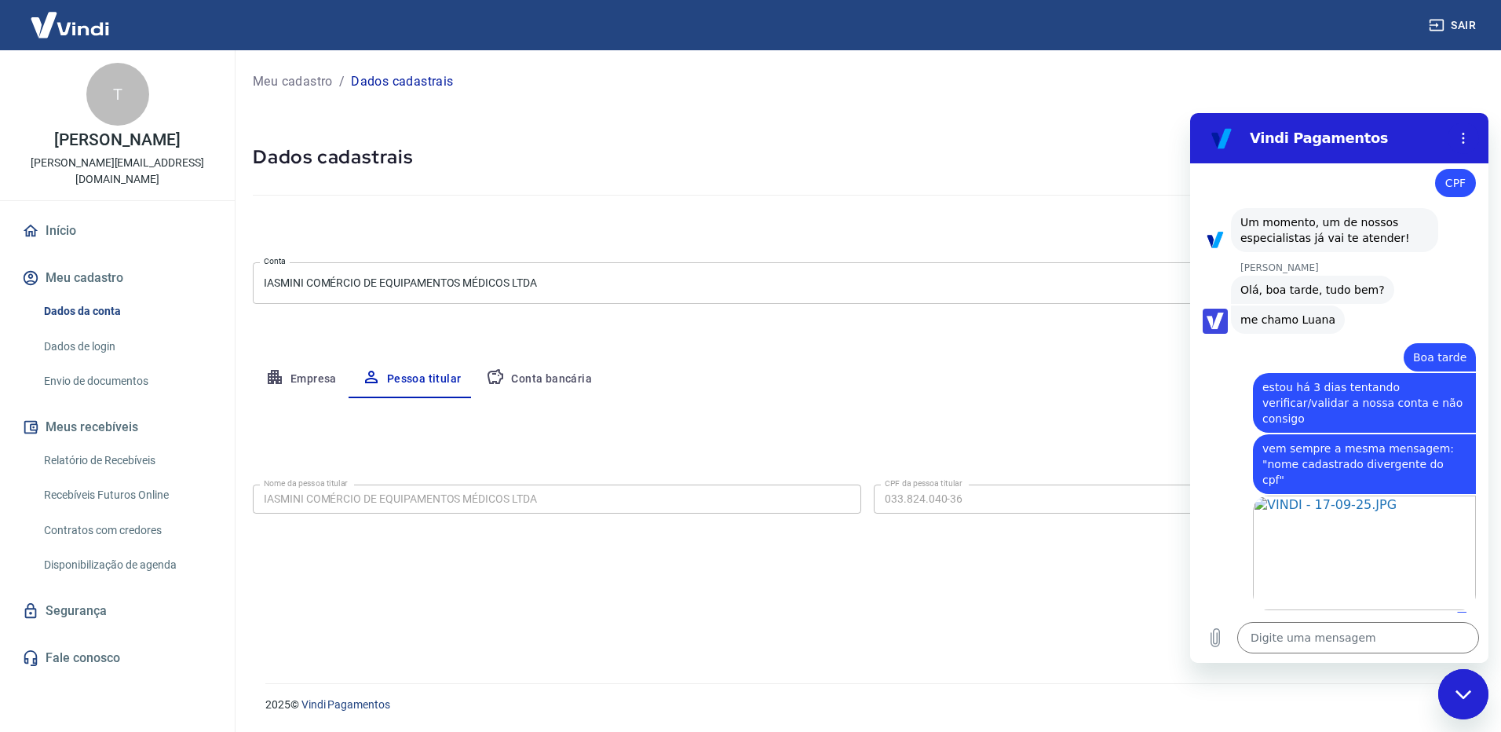
click at [1029, 360] on div "Empresa Pessoa titular Conta bancária" at bounding box center [867, 379] width 1229 height 38
click at [1083, 644] on div "Editar nome e CPF Nome da pessoa titular IASMINI COMÉRCIO DE EQUIPAMENTOS MÉDIC…" at bounding box center [867, 521] width 1229 height 247
click at [684, 288] on body "Sair T [PERSON_NAME] [PERSON_NAME][EMAIL_ADDRESS][DOMAIN_NAME] Início Meu cadas…" at bounding box center [750, 366] width 1501 height 732
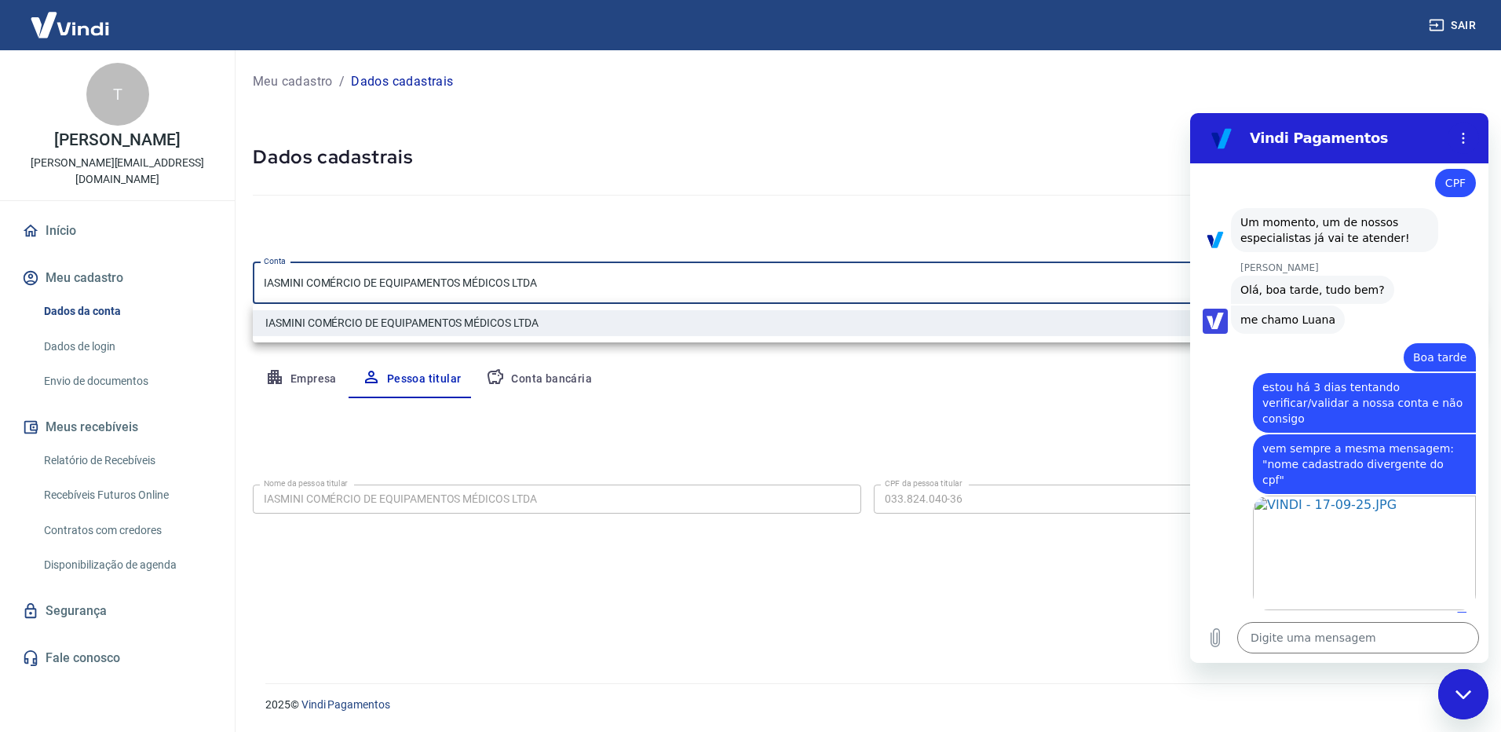
click at [1458, 697] on icon "Fechar janela de mensagens" at bounding box center [1463, 694] width 16 height 10
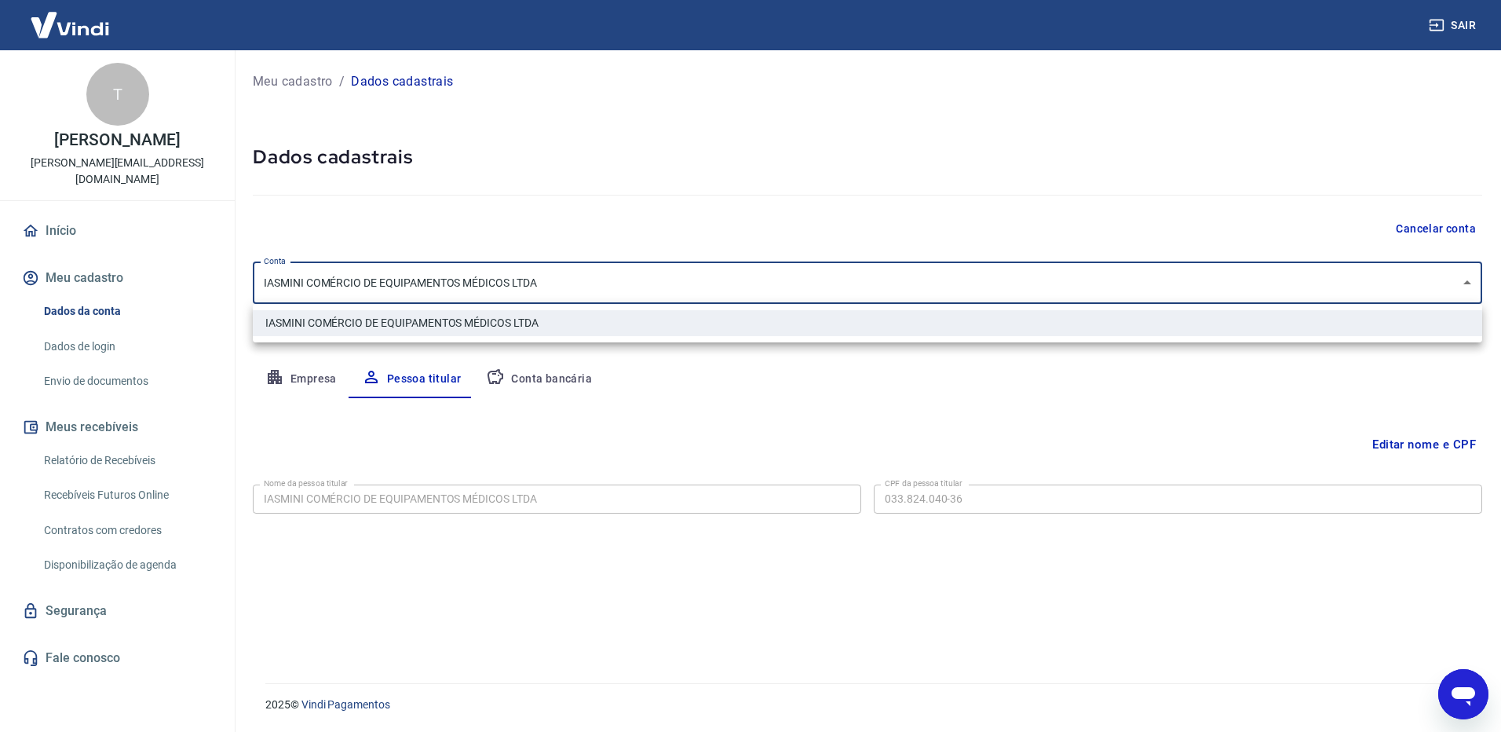
click at [1433, 447] on div at bounding box center [750, 366] width 1501 height 732
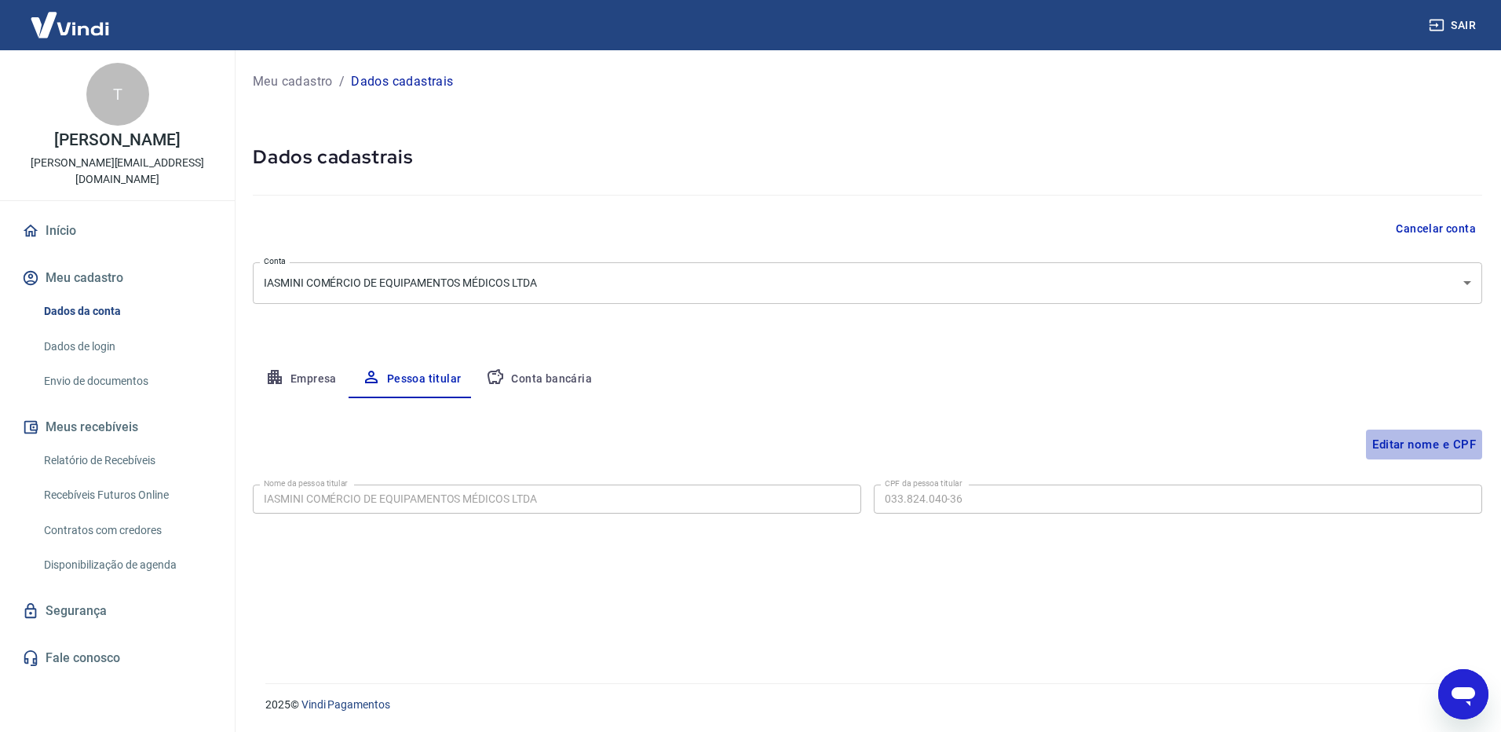
click at [1418, 447] on button "Editar nome e CPF" at bounding box center [1424, 444] width 116 height 30
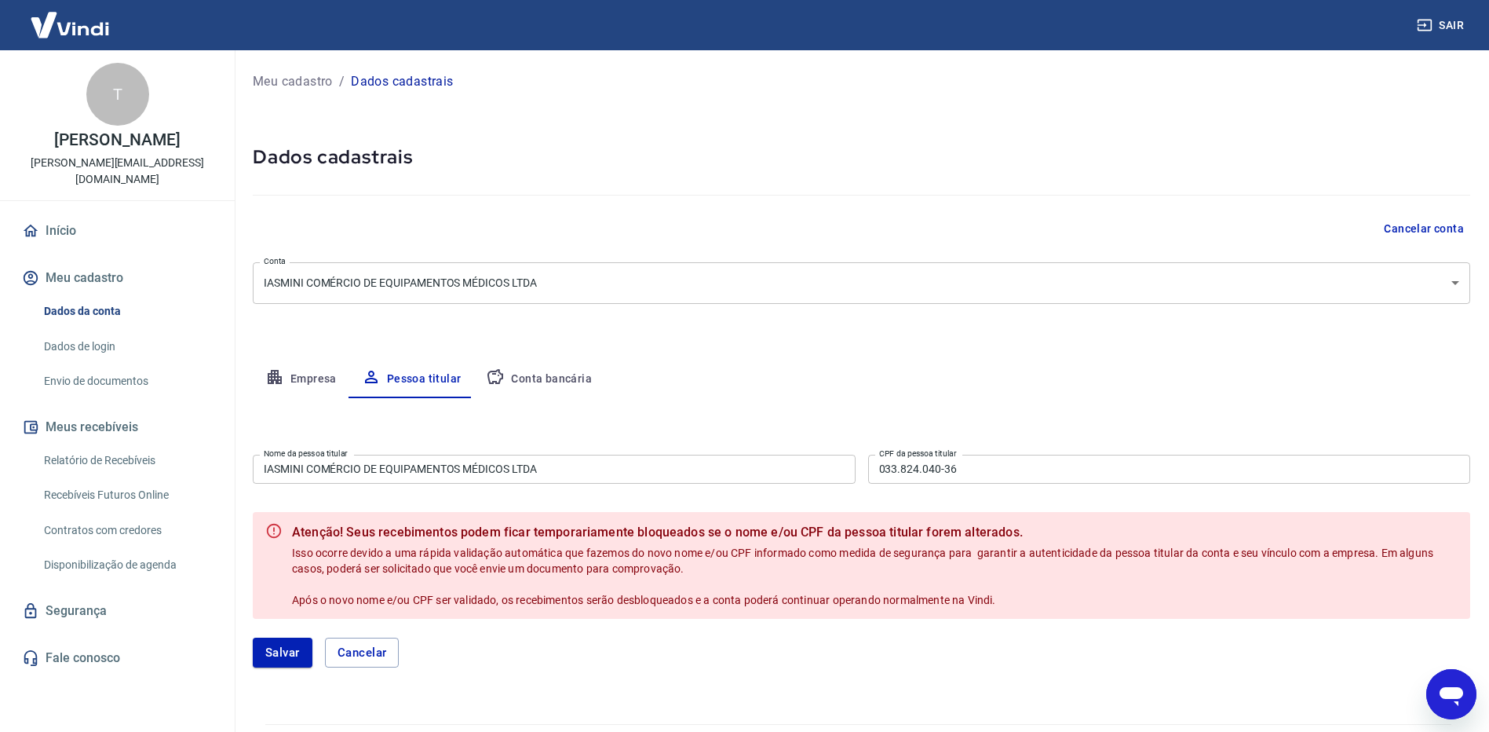
click at [653, 457] on input "IASMINI COMÉRCIO DE EQUIPAMENTOS MÉDICOS LTDA" at bounding box center [554, 468] width 603 height 29
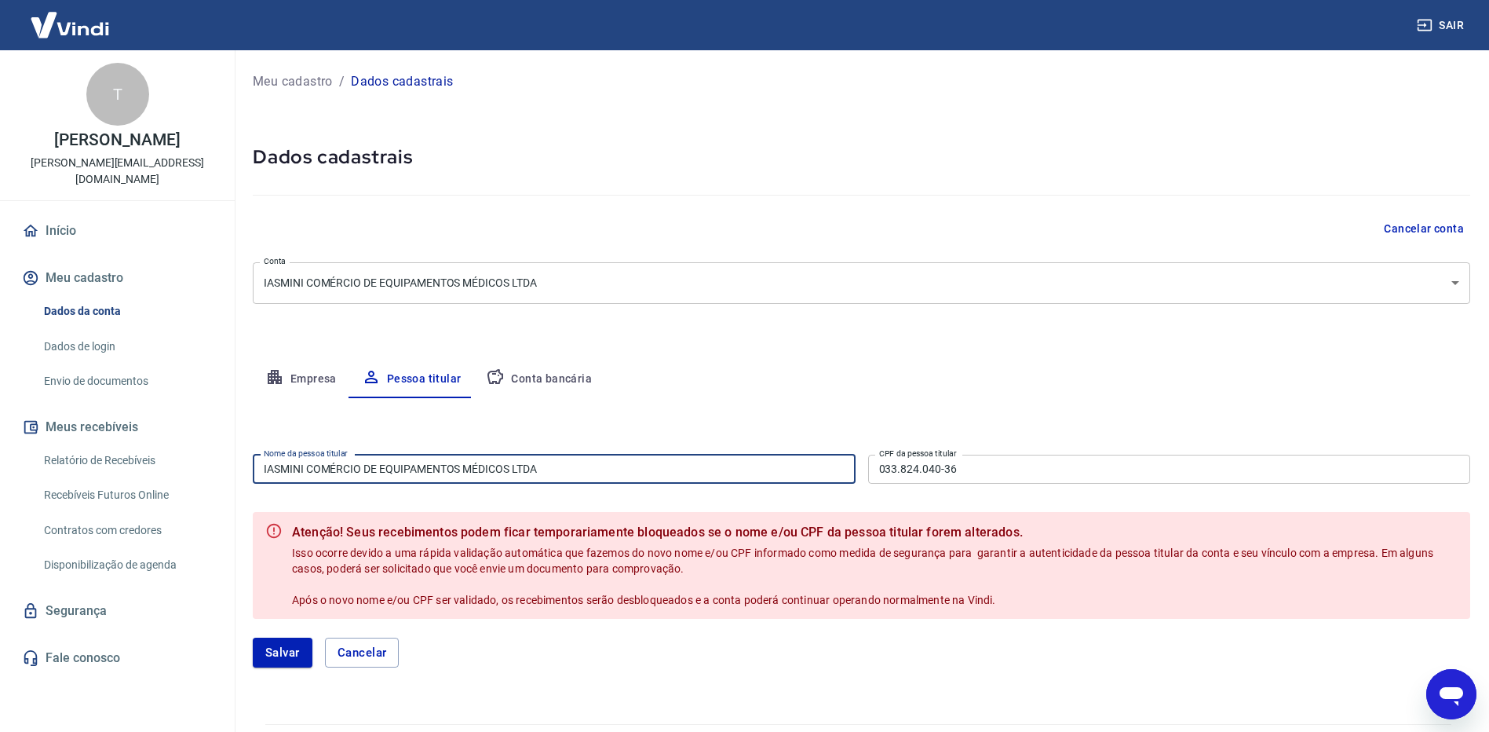
click at [653, 457] on input "IASMINI COMÉRCIO DE EQUIPAMENTOS MÉDICOS LTDA" at bounding box center [554, 468] width 603 height 29
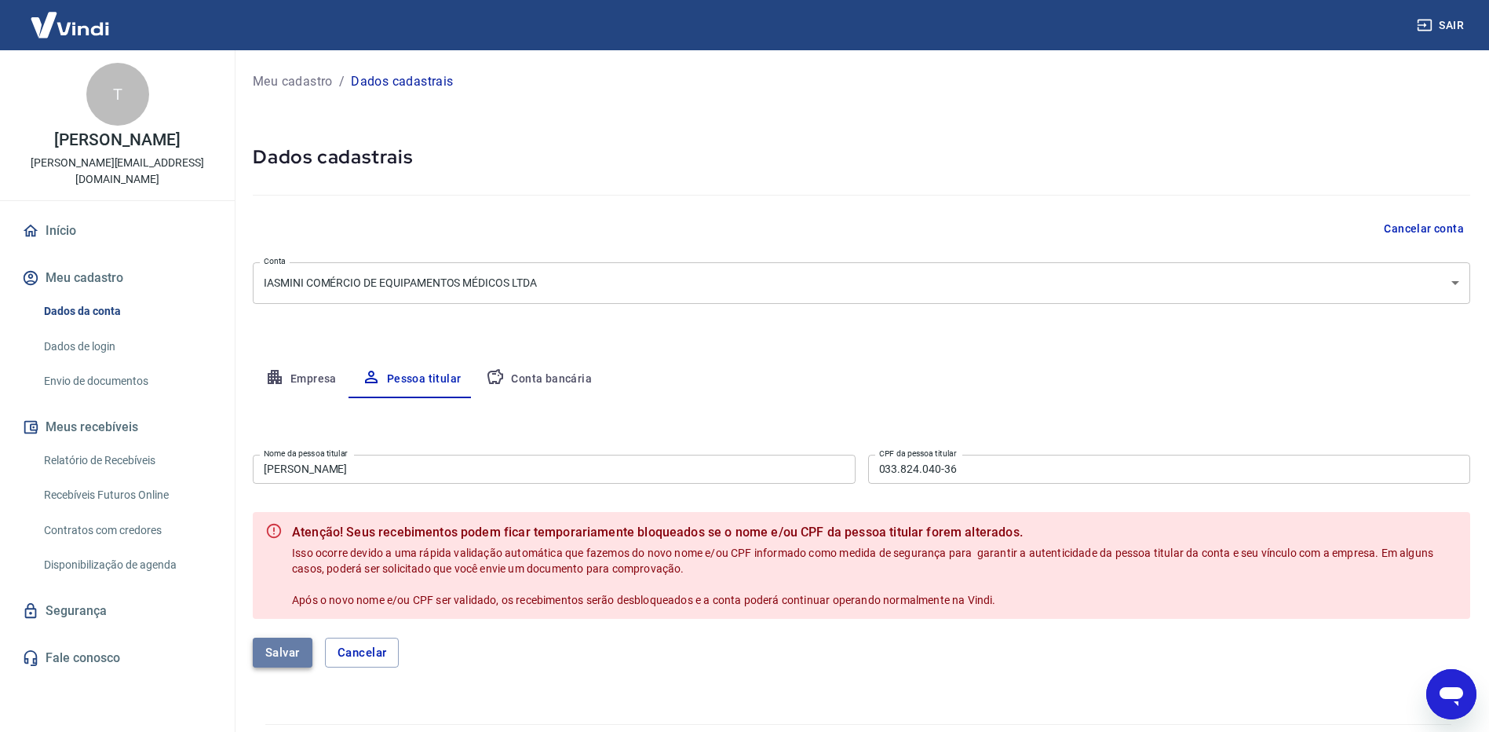
click at [286, 649] on button "Salvar" at bounding box center [283, 652] width 60 height 30
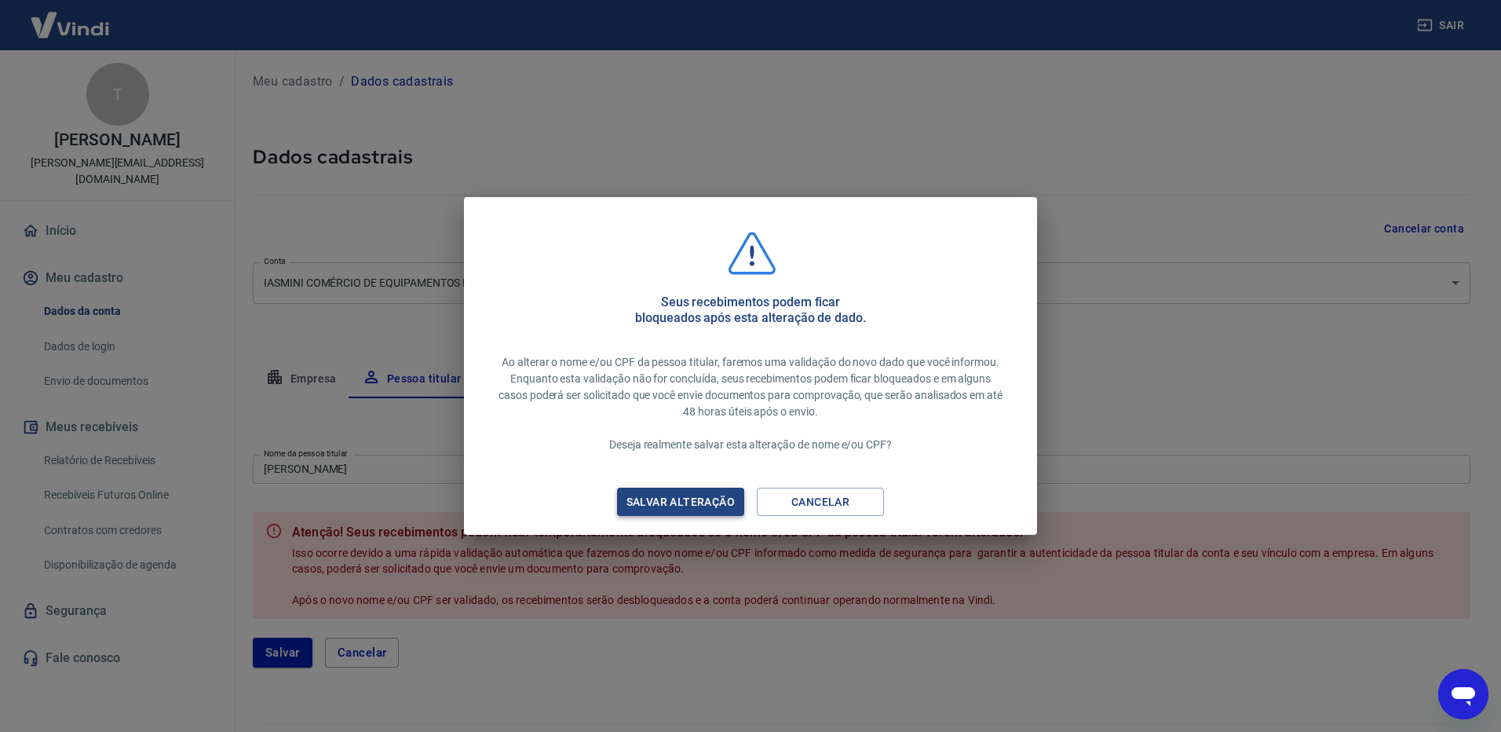
click at [710, 499] on div "Salvar alteração" at bounding box center [681, 502] width 146 height 20
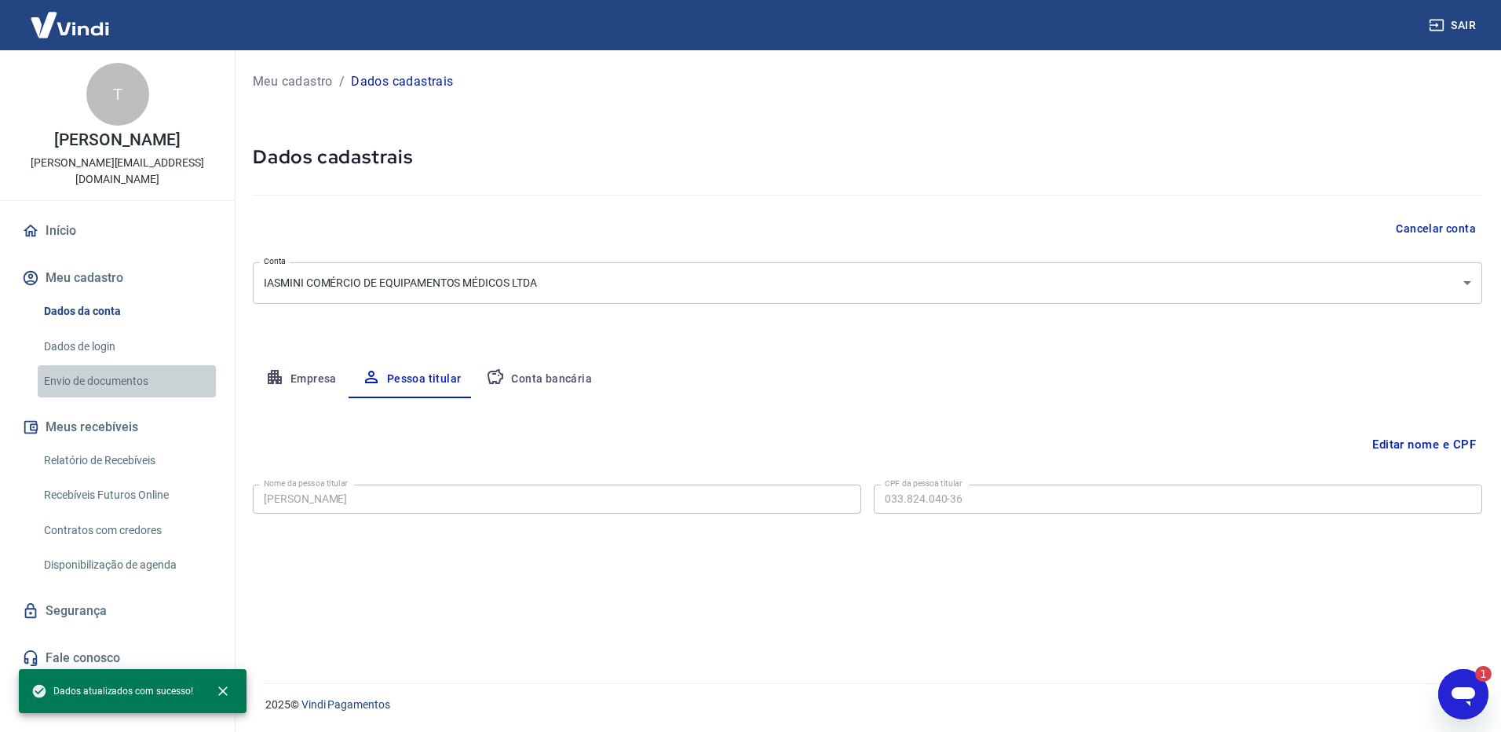
click at [90, 365] on link "Envio de documentos" at bounding box center [127, 381] width 178 height 32
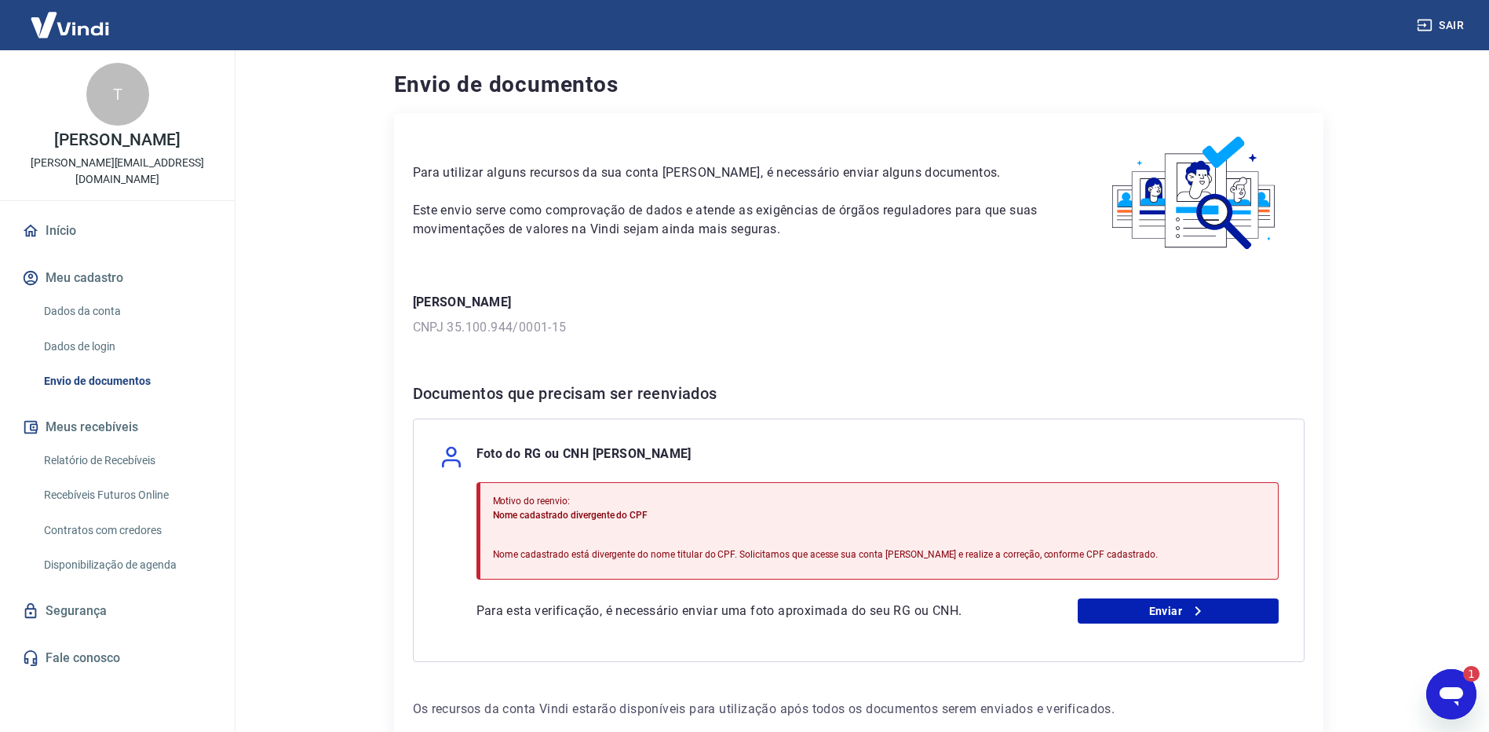
click at [1455, 706] on icon "Abrir janela de mensagens, 1 mensagem não lida" at bounding box center [1451, 694] width 28 height 28
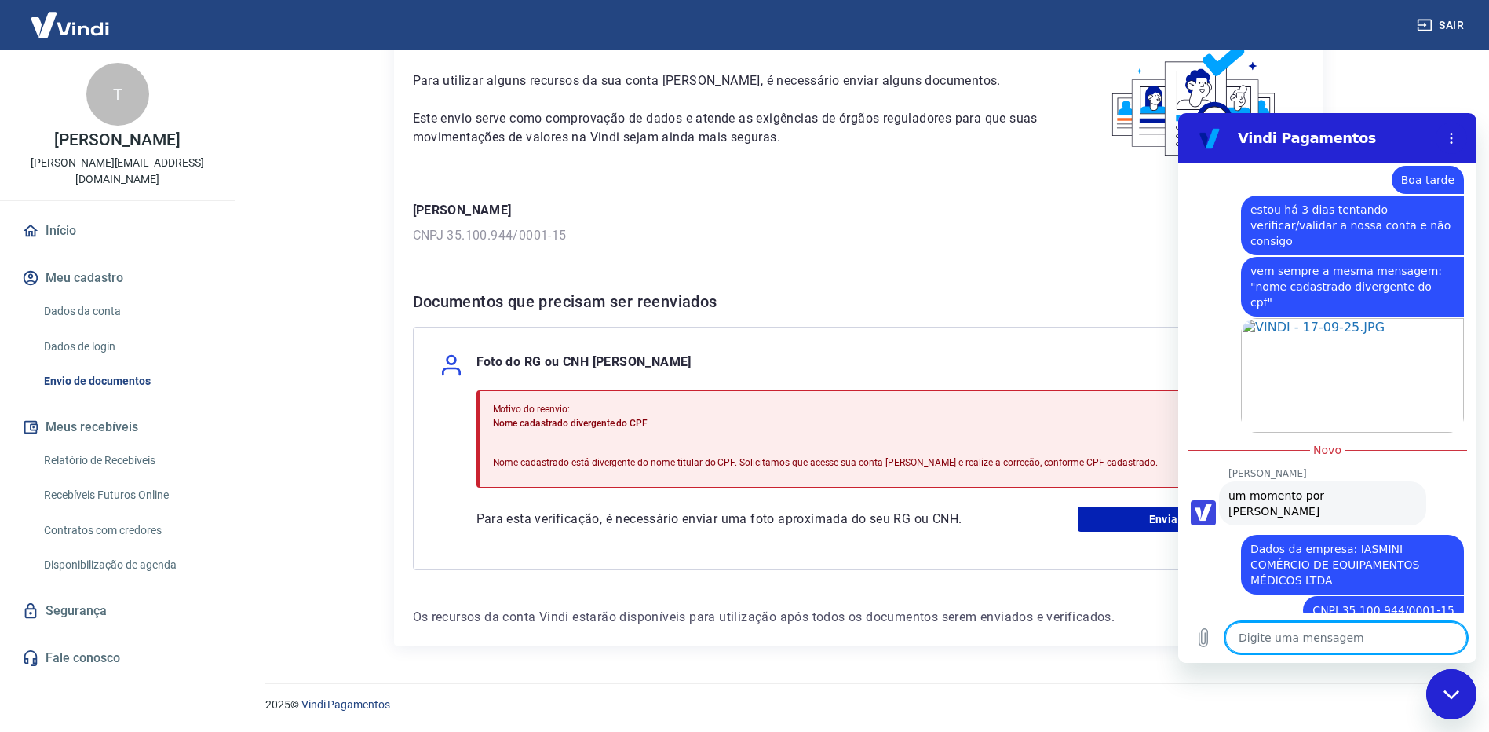
scroll to position [1009, 0]
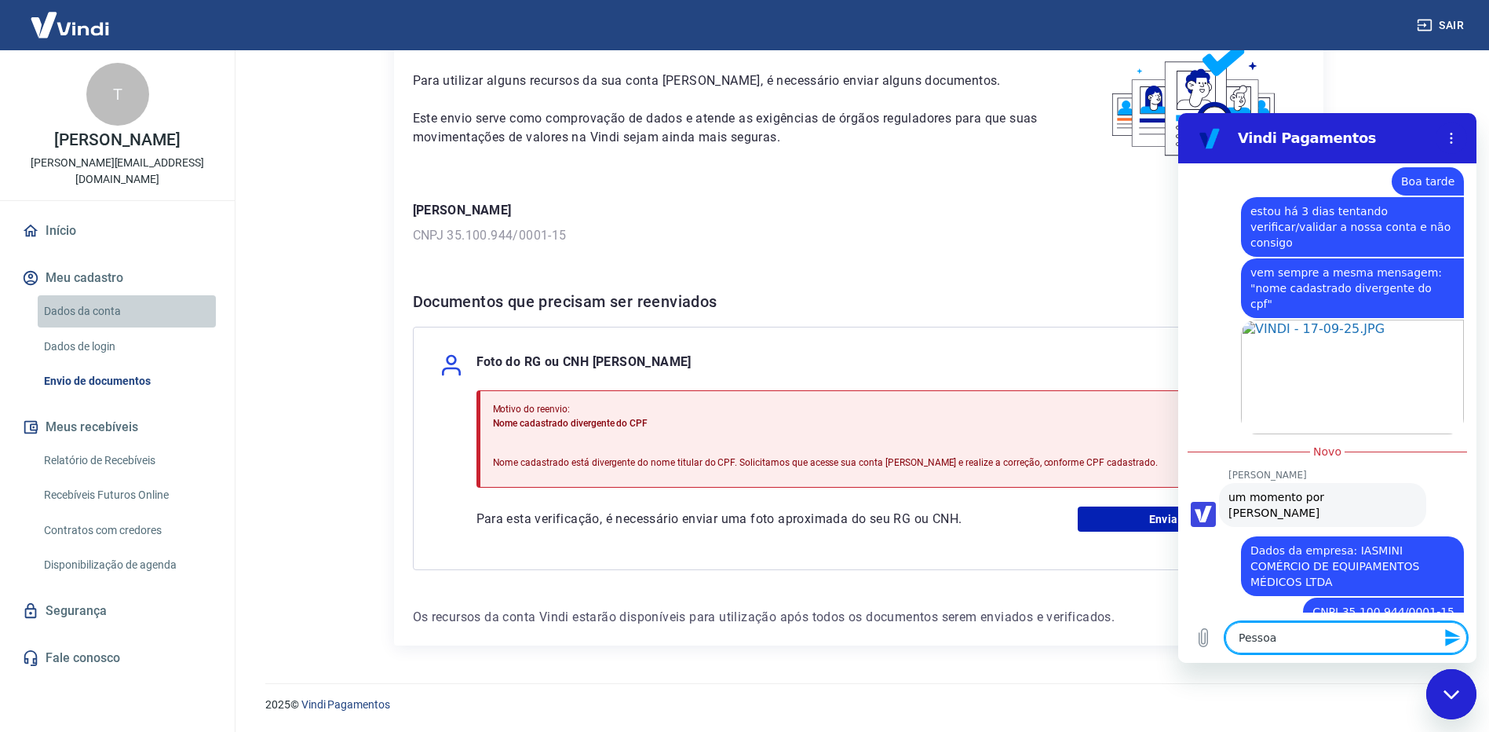
click at [98, 295] on link "Dados da conta" at bounding box center [127, 311] width 178 height 32
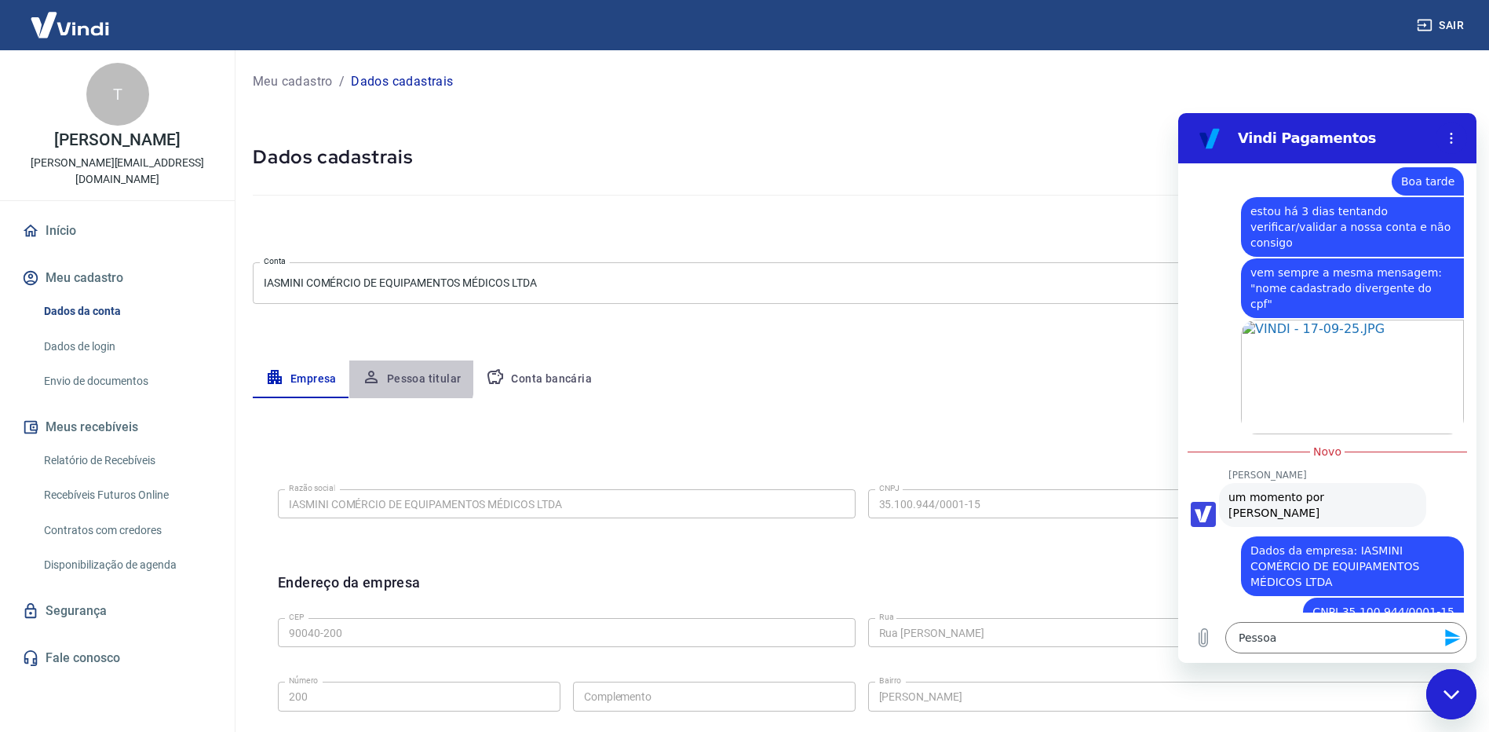
click at [387, 378] on button "Pessoa titular" at bounding box center [411, 379] width 125 height 38
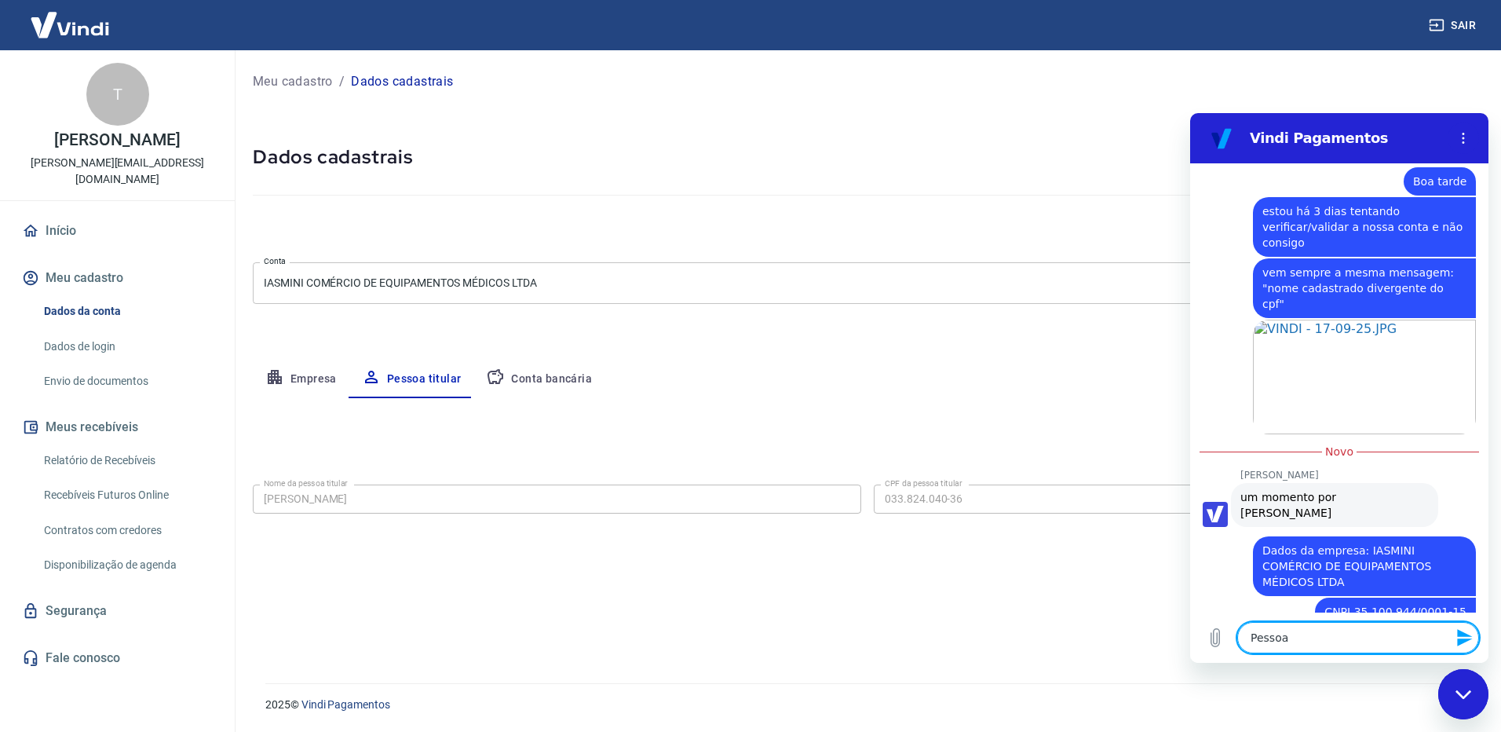
click at [1334, 643] on textarea "Pessoa" at bounding box center [1358, 637] width 242 height 31
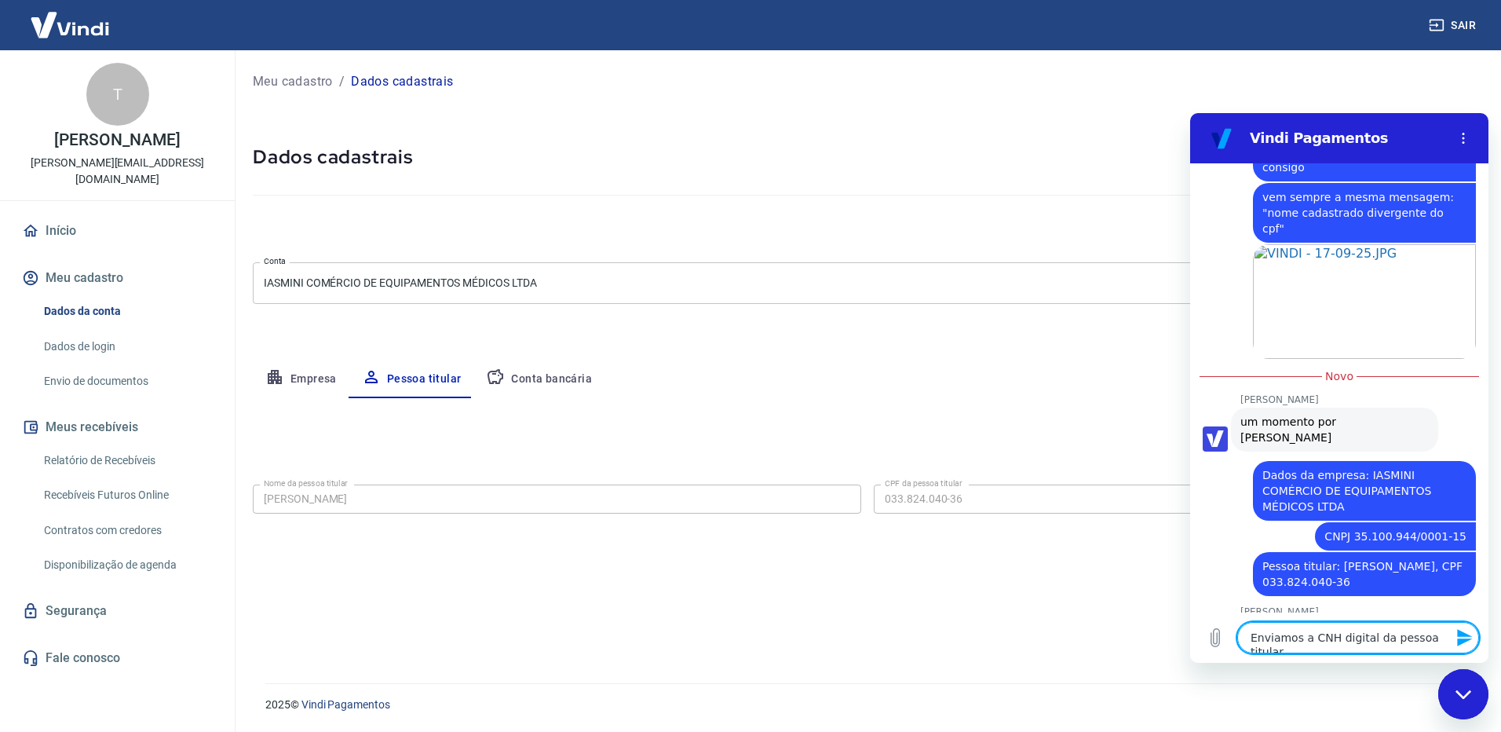
scroll to position [1086, 0]
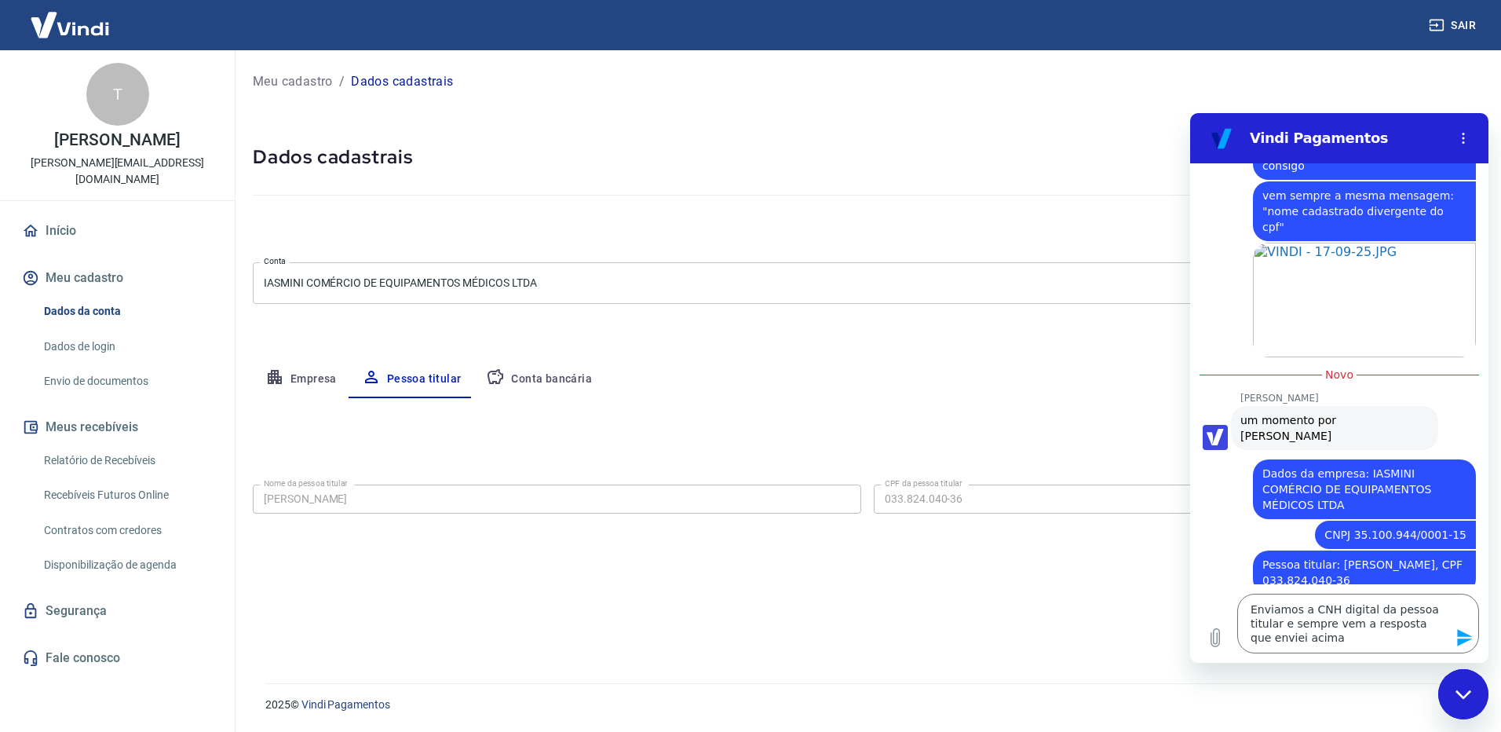
click at [1462, 641] on icon "Enviar mensagem" at bounding box center [1464, 637] width 15 height 17
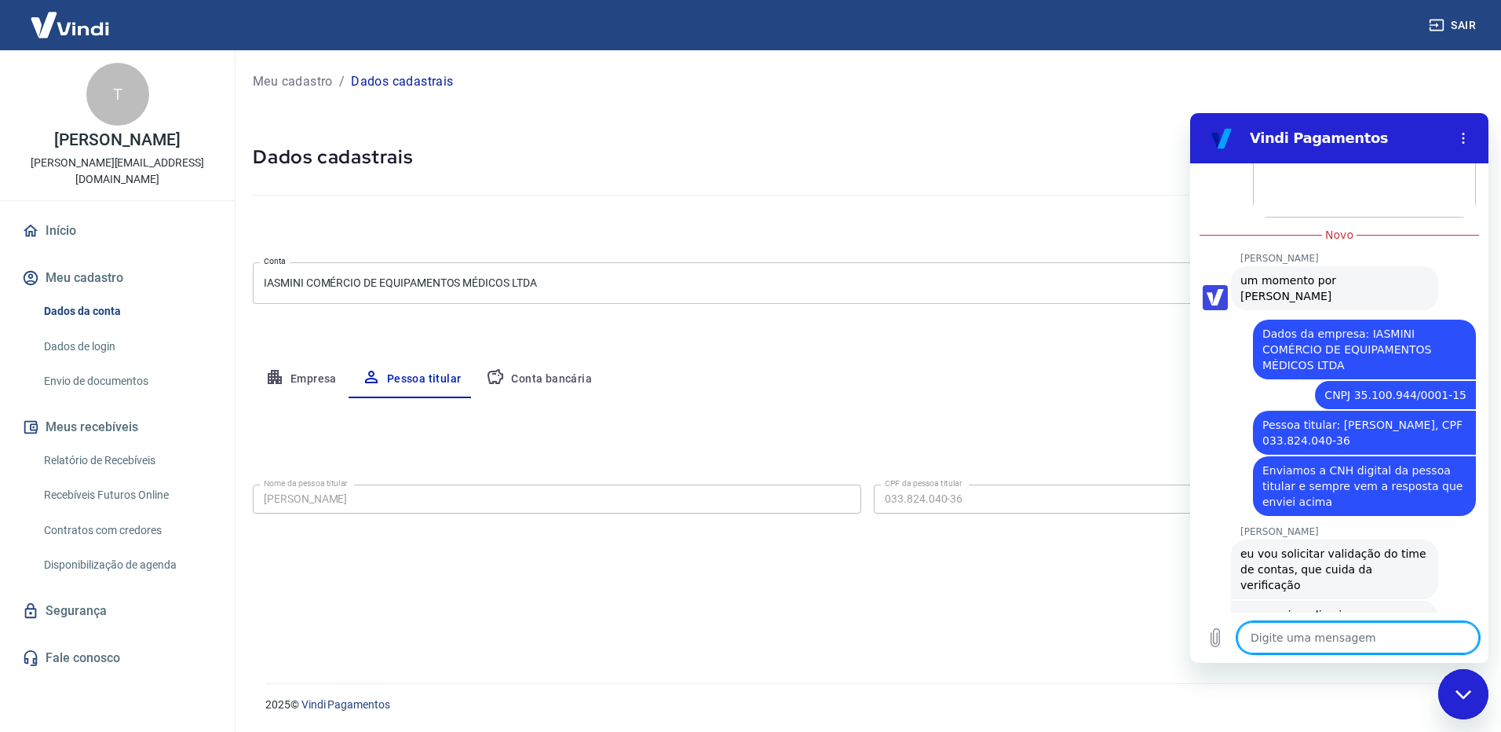
scroll to position [1228, 0]
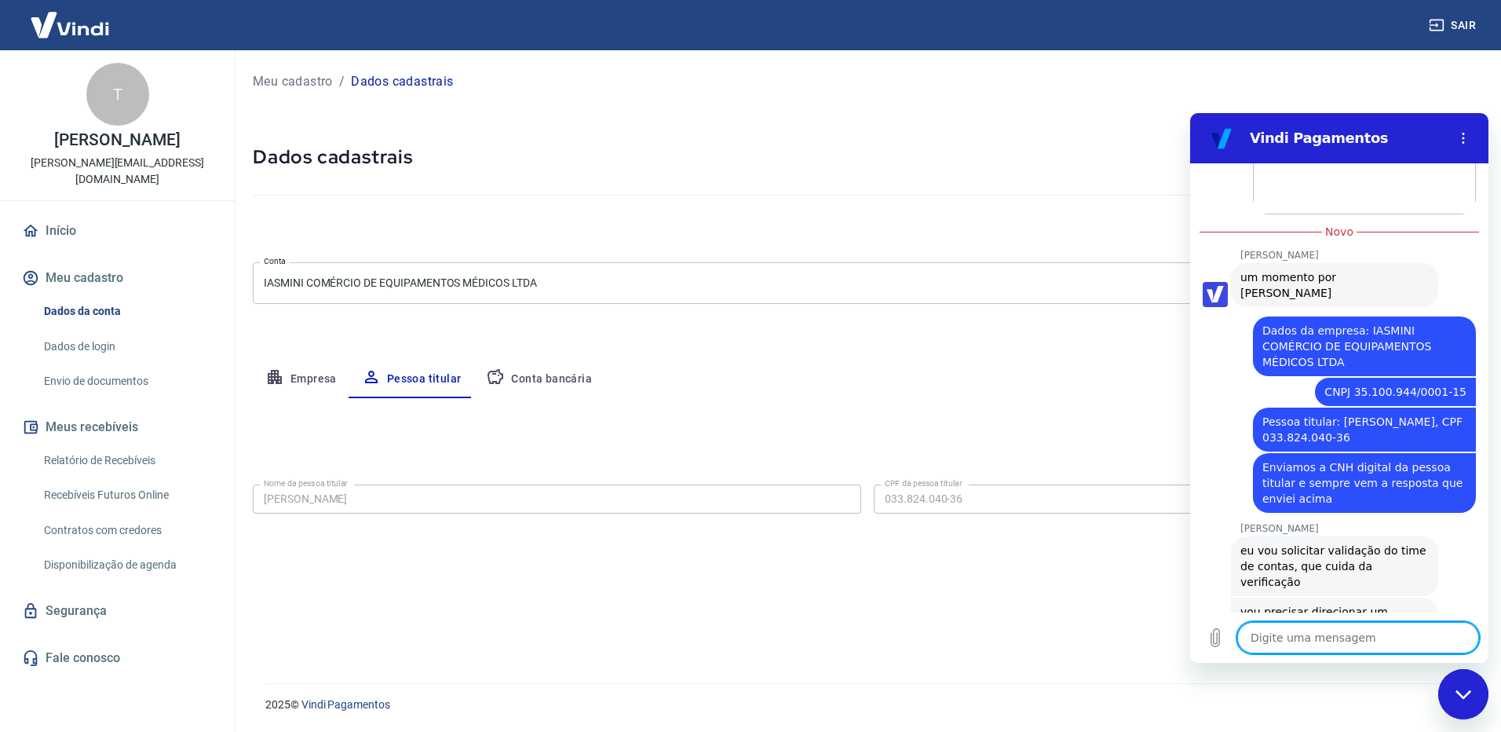
click at [1352, 635] on textarea at bounding box center [1358, 637] width 242 height 31
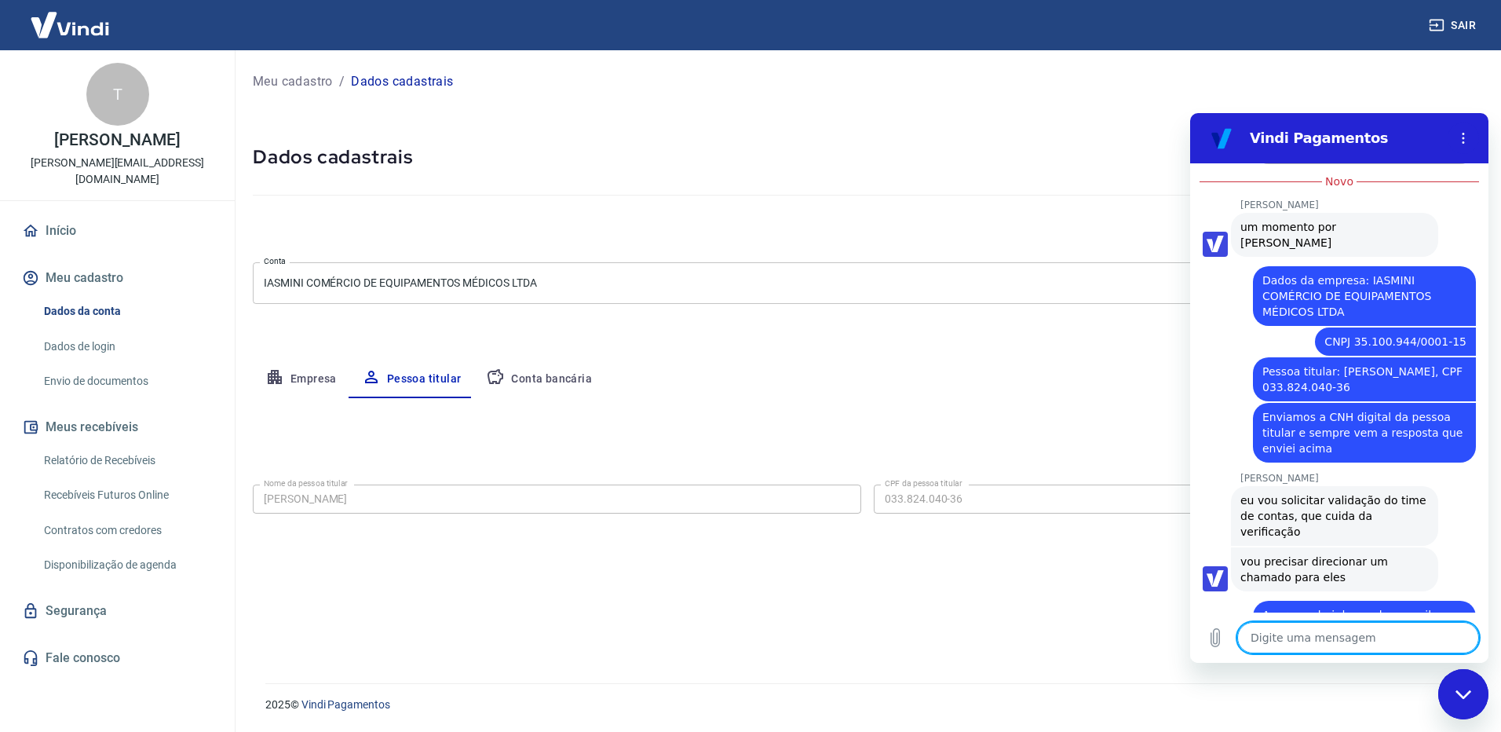
scroll to position [1282, 0]
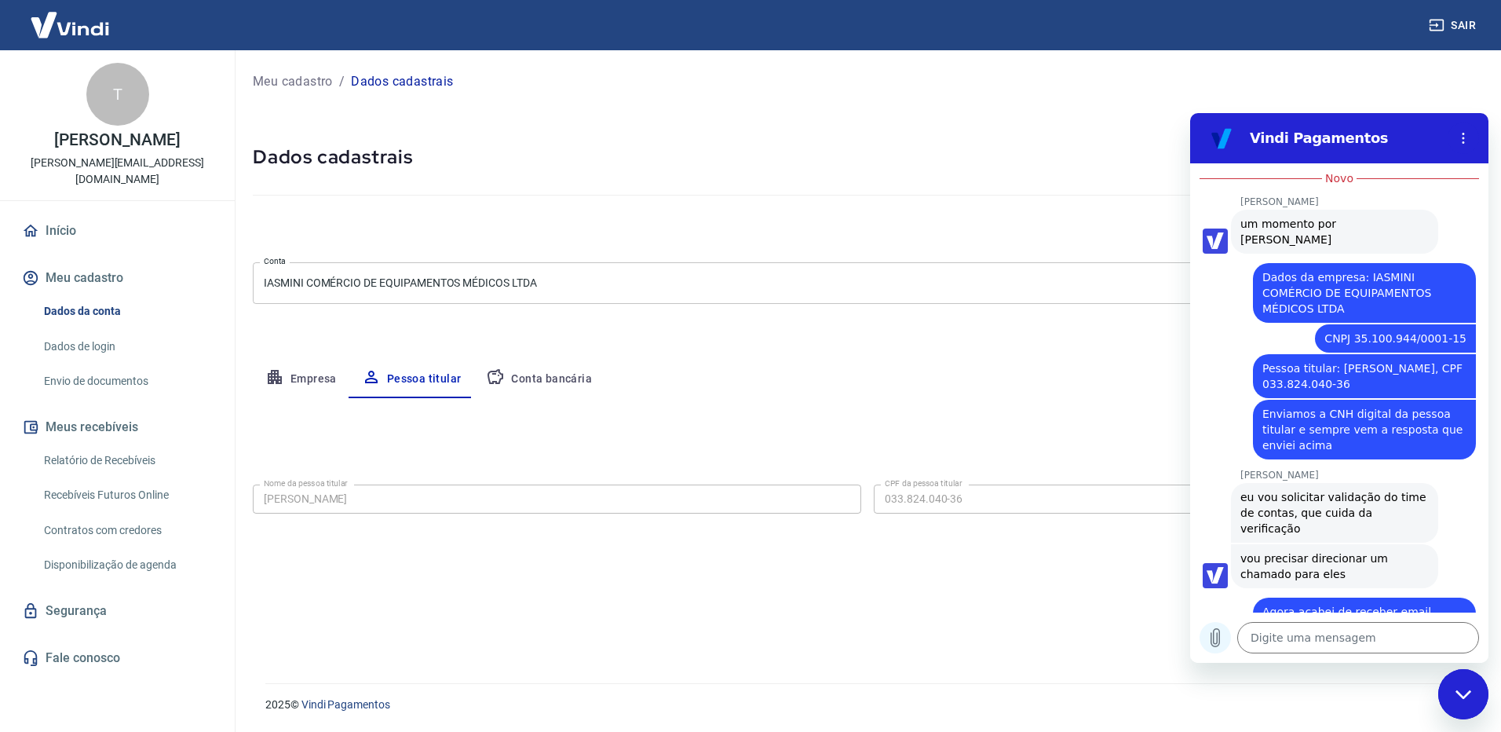
click at [1214, 637] on icon "Carregar arquivo" at bounding box center [1215, 637] width 19 height 19
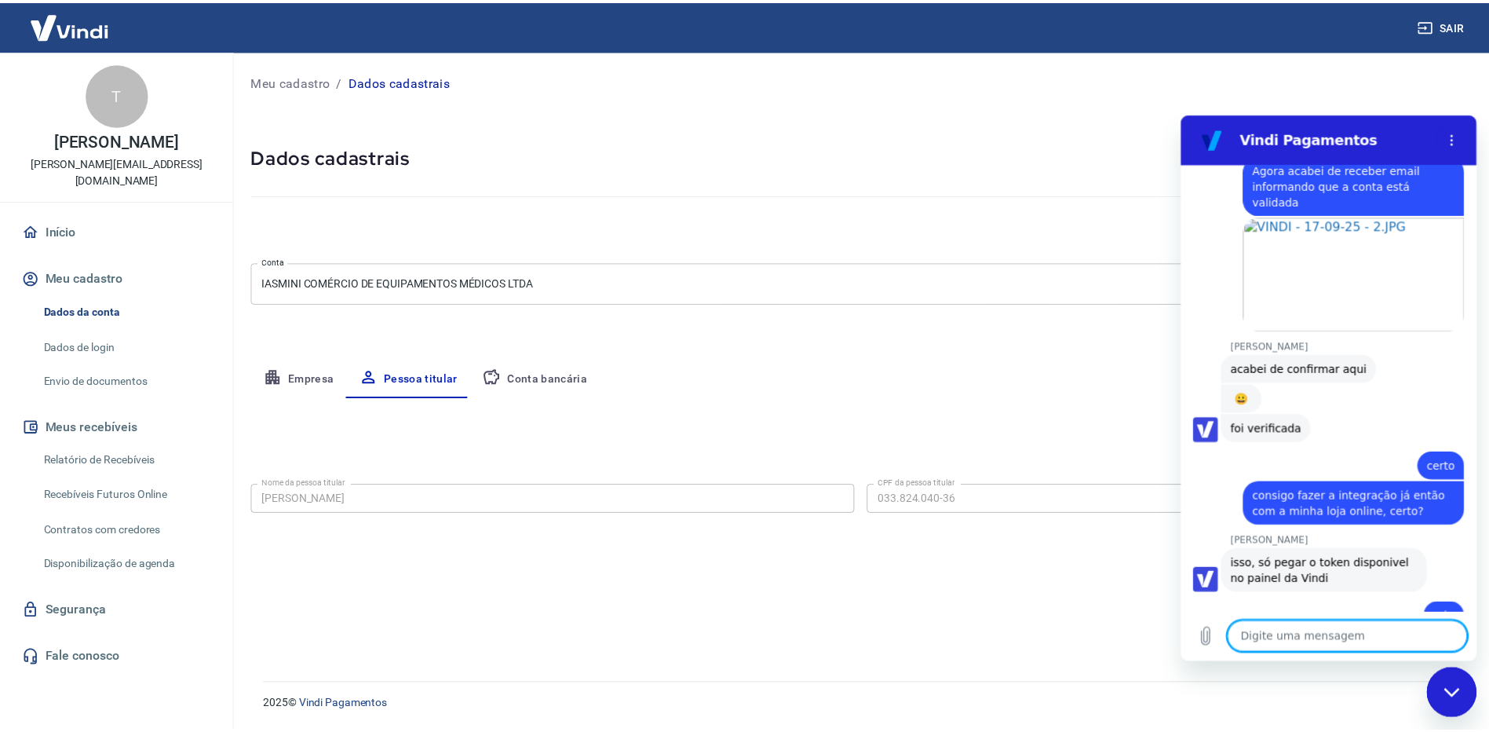
scroll to position [1728, 0]
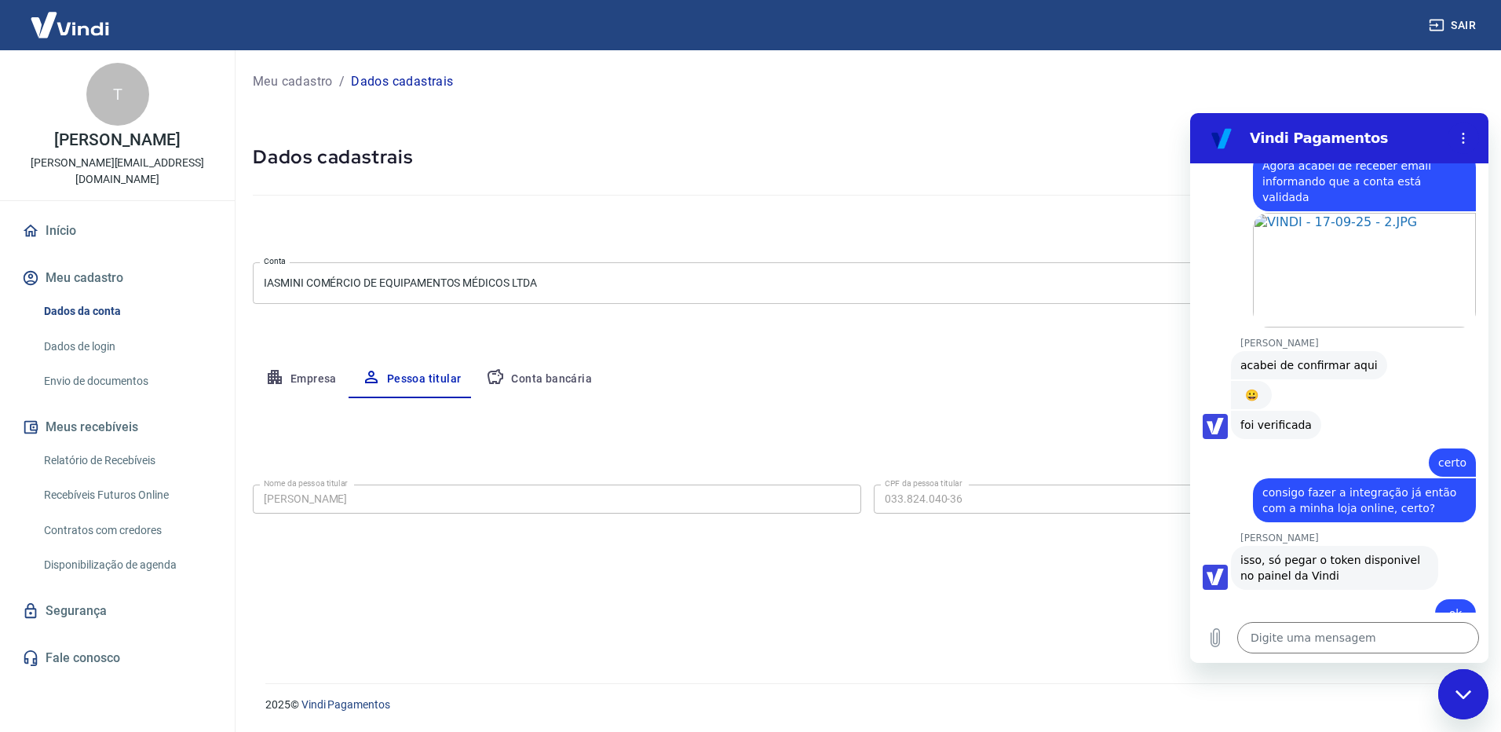
click at [1469, 695] on icon "Fechar janela de mensagens" at bounding box center [1463, 694] width 16 height 10
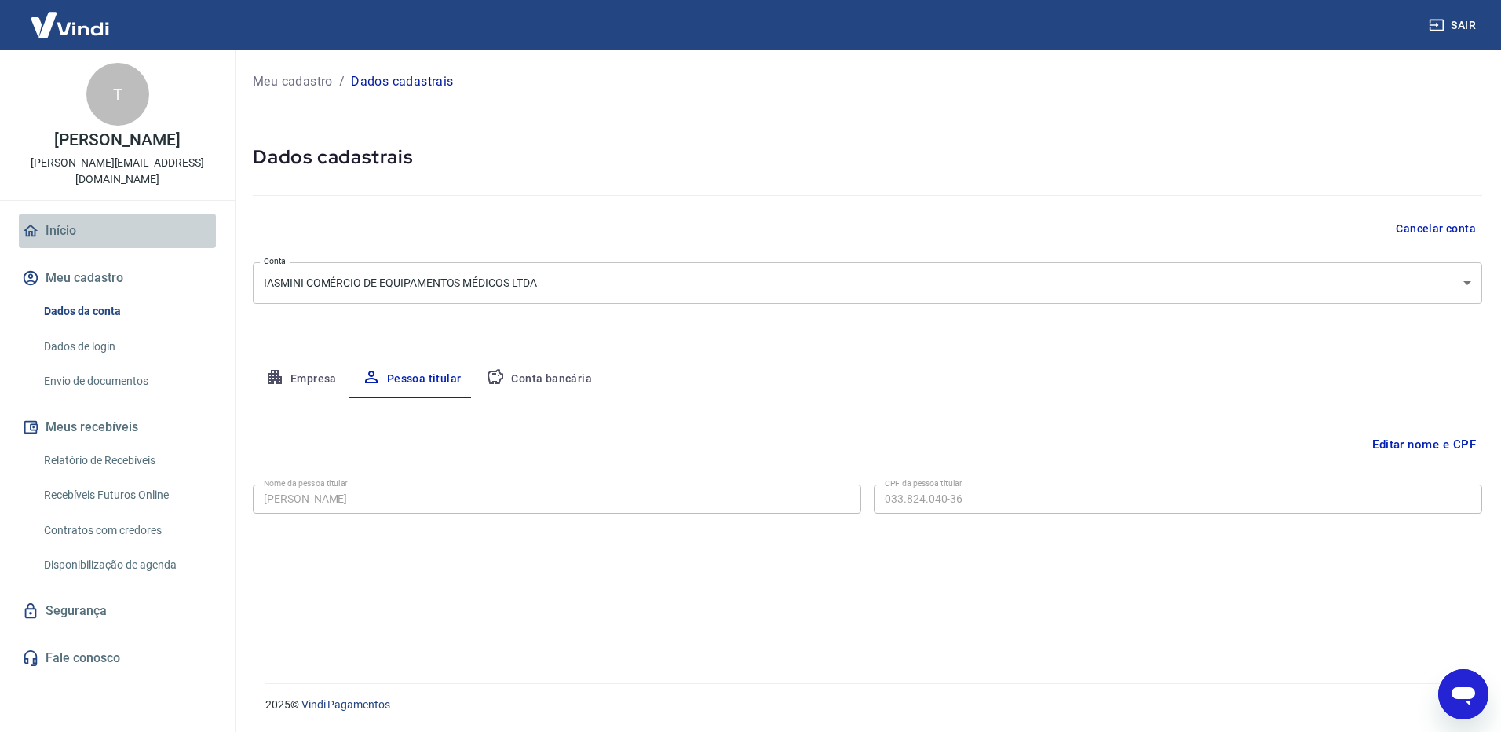
click at [75, 224] on link "Início" at bounding box center [117, 231] width 197 height 35
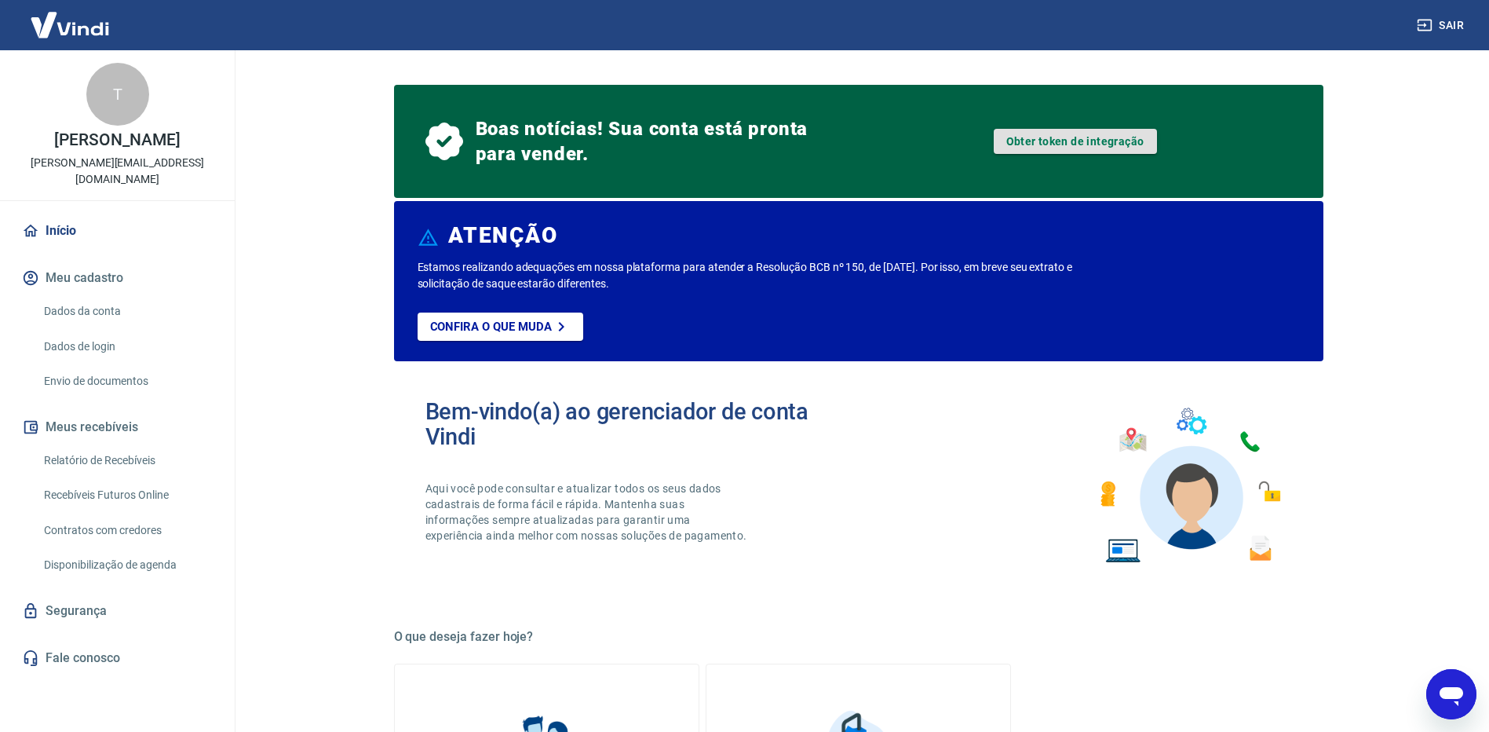
click at [1032, 142] on link "Obter token de integração" at bounding box center [1075, 141] width 163 height 25
click at [1462, 16] on button "Sair" at bounding box center [1442, 25] width 57 height 29
